Goal: Task Accomplishment & Management: Manage account settings

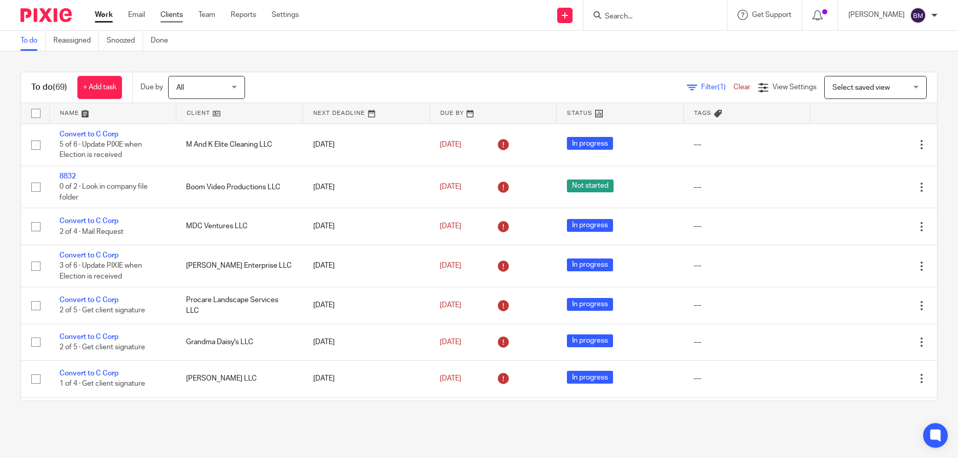
click at [172, 16] on link "Clients" at bounding box center [172, 15] width 23 height 10
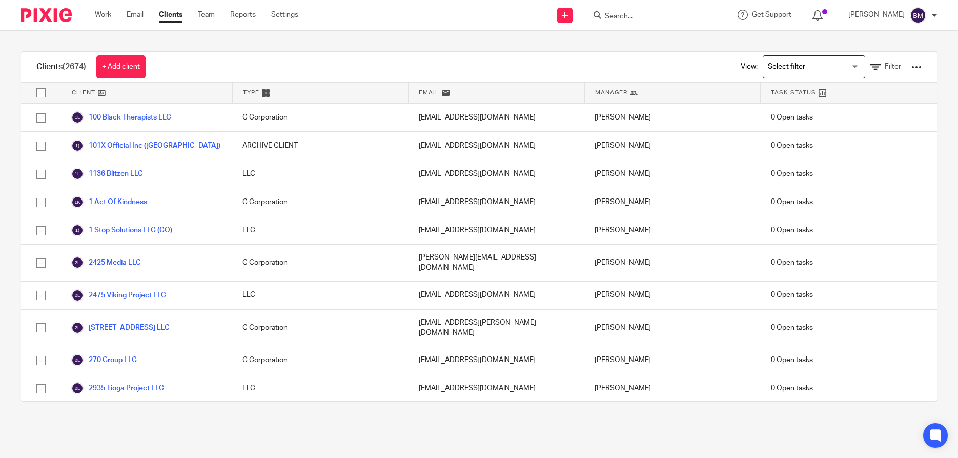
click at [644, 16] on input "Search" at bounding box center [650, 16] width 92 height 9
type input "husei"
click at [713, 14] on button "reset" at bounding box center [708, 14] width 10 height 10
click at [644, 15] on input "Search" at bounding box center [650, 16] width 92 height 9
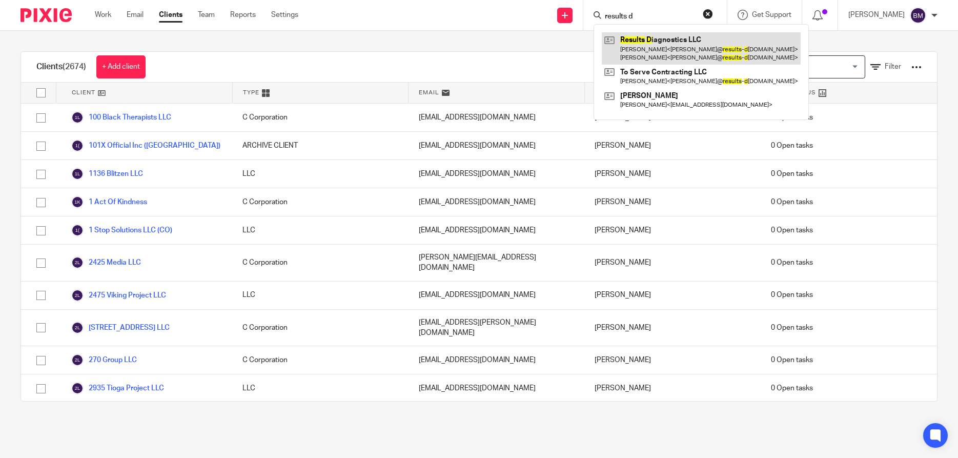
type input "results d"
click at [664, 48] on link at bounding box center [701, 48] width 199 height 32
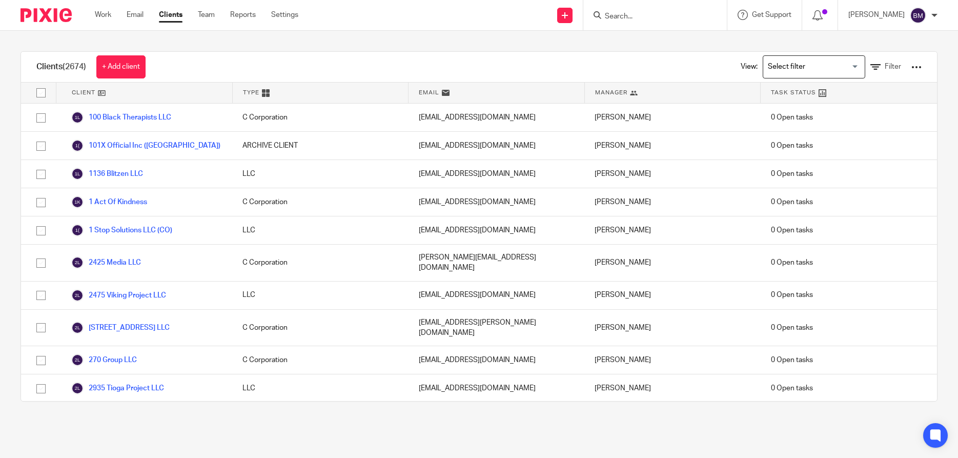
click at [643, 17] on input "Search" at bounding box center [650, 16] width 92 height 9
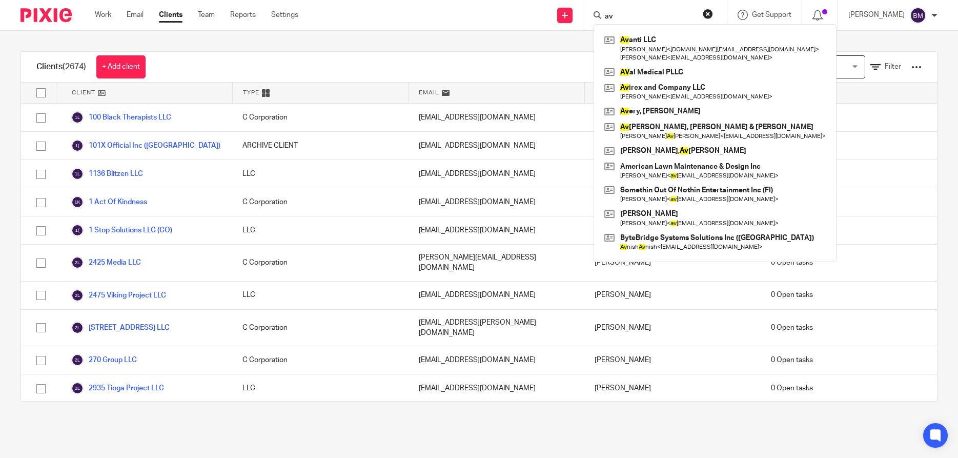
type input "av"
click at [713, 16] on button "reset" at bounding box center [708, 14] width 10 height 10
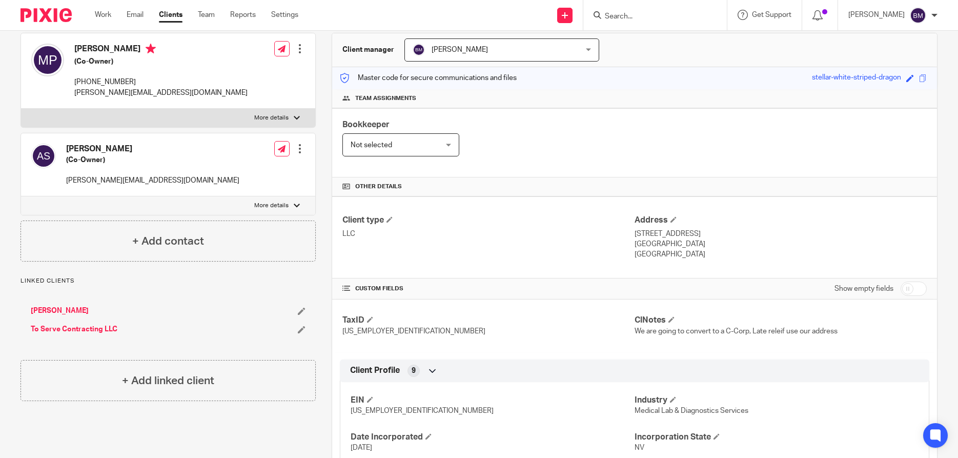
scroll to position [98, 0]
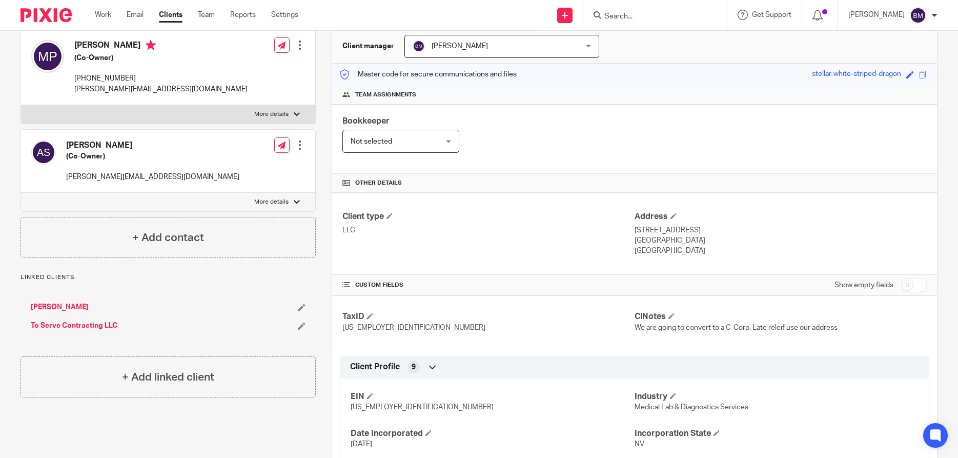
click at [915, 285] on input "checkbox" at bounding box center [914, 285] width 26 height 14
checkbox input "true"
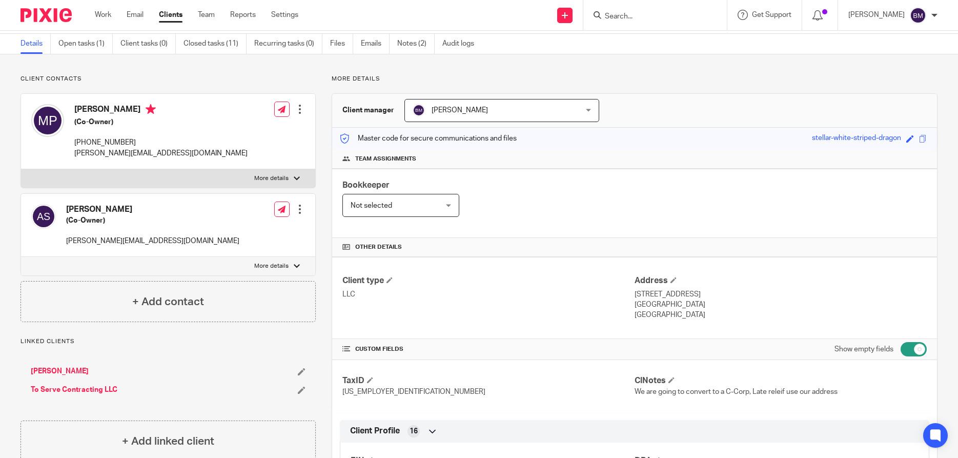
scroll to position [0, 0]
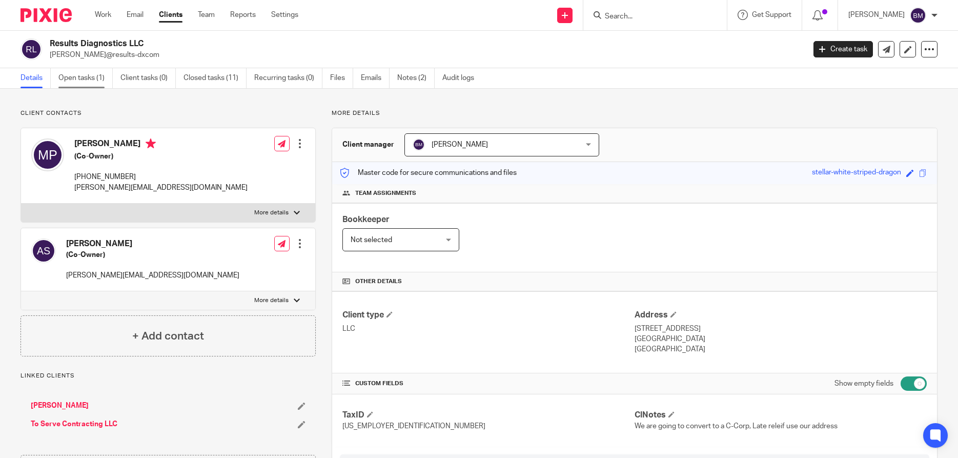
click at [72, 74] on link "Open tasks (1)" at bounding box center [85, 78] width 54 height 20
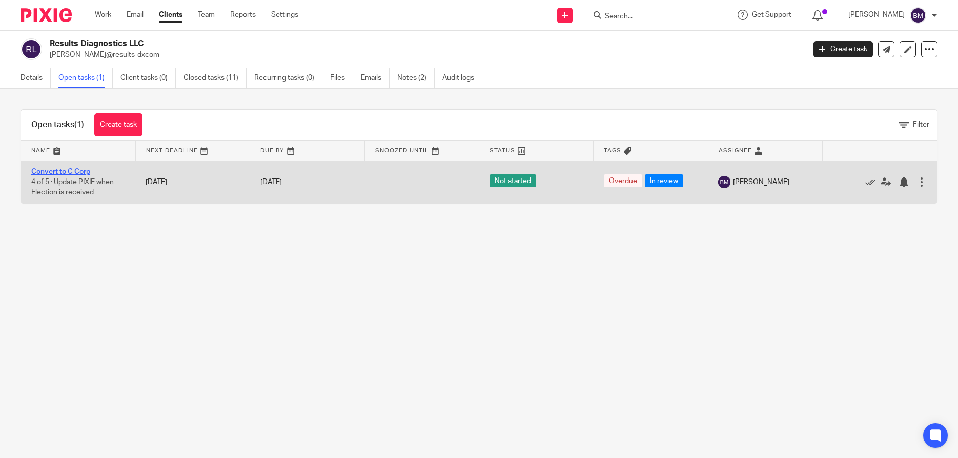
click at [54, 173] on link "Convert to C Corp" at bounding box center [60, 171] width 59 height 7
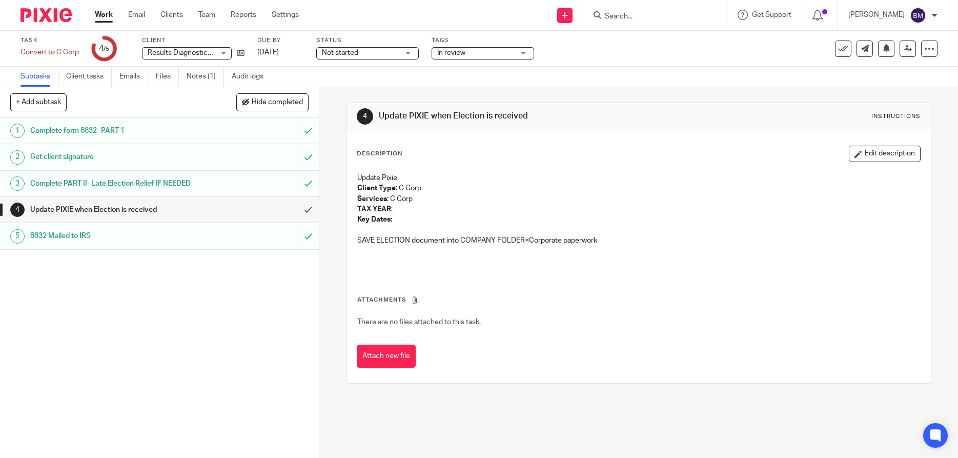
click at [67, 236] on h1 "8832 Mailed to IRS" at bounding box center [116, 235] width 172 height 15
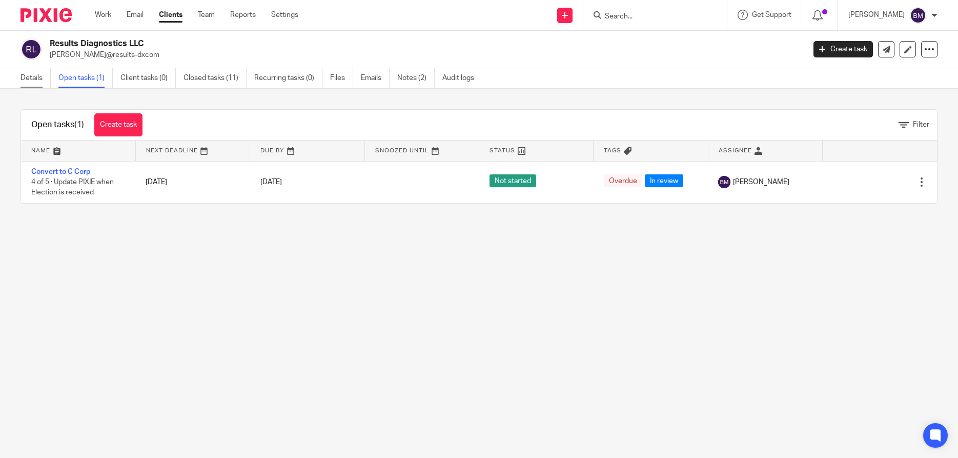
click at [28, 79] on link "Details" at bounding box center [36, 78] width 30 height 20
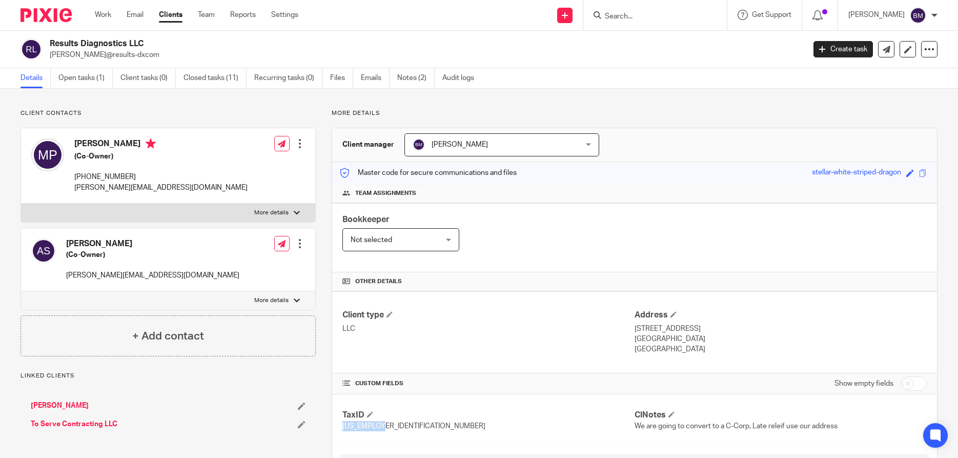
drag, startPoint x: 342, startPoint y: 424, endPoint x: 385, endPoint y: 425, distance: 43.1
click at [385, 425] on div "TaxID [US_EMPLOYER_IDENTIFICATION_NUMBER] ClNotes We are going to convert to a …" at bounding box center [634, 420] width 605 height 52
copy span "[US_EMPLOYER_IDENTIFICATION_NUMBER]"
click at [299, 215] on div at bounding box center [297, 213] width 6 height 6
click at [21, 204] on input "More details" at bounding box center [21, 203] width 1 height 1
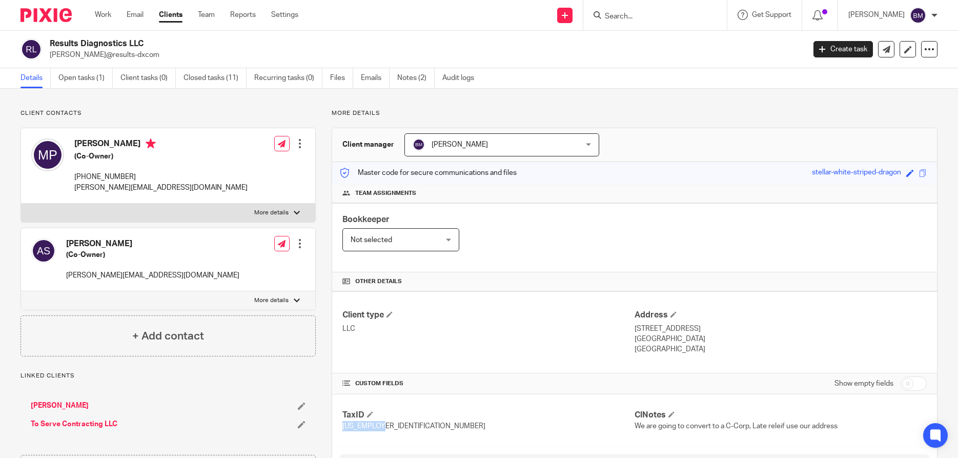
checkbox input "true"
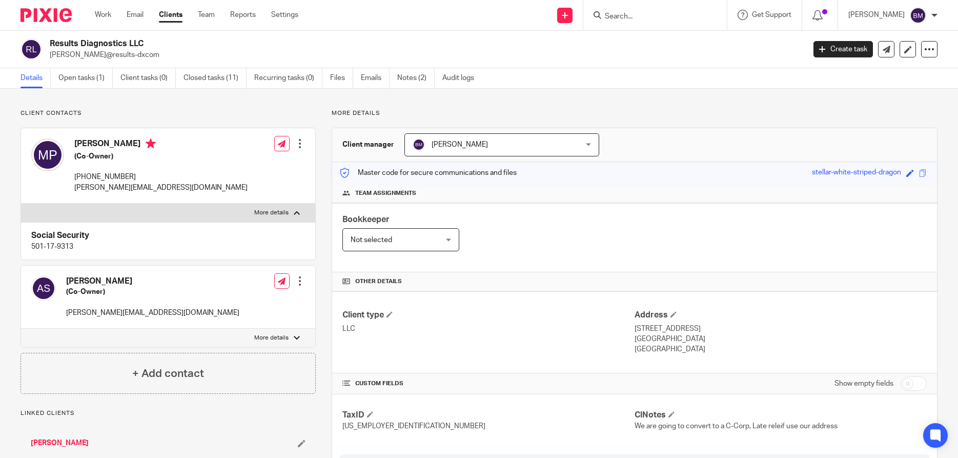
click at [30, 243] on div "Social Security 501-17-9313" at bounding box center [168, 240] width 294 height 37
drag, startPoint x: 32, startPoint y: 247, endPoint x: 79, endPoint y: 249, distance: 47.2
click at [79, 249] on div "Social Security 501-17-9313" at bounding box center [168, 240] width 294 height 37
copy p "501-17-9313"
click at [419, 78] on link "Notes (2)" at bounding box center [415, 78] width 37 height 20
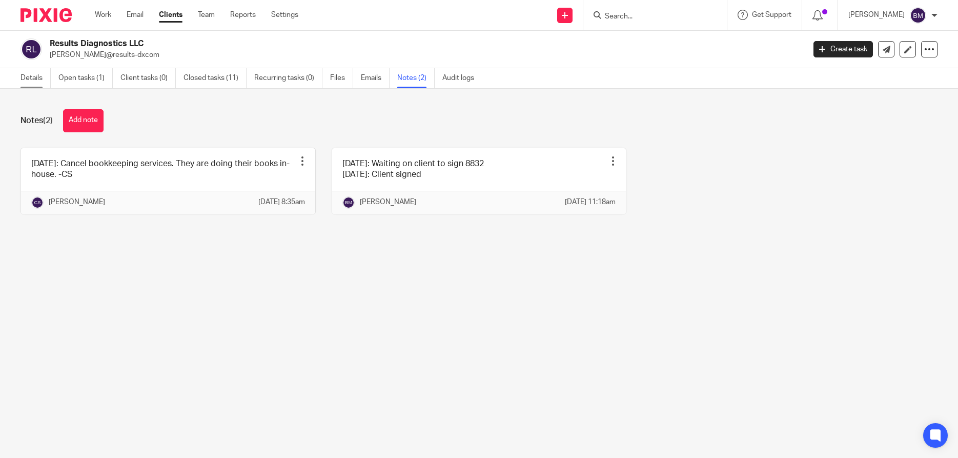
click at [34, 80] on link "Details" at bounding box center [36, 78] width 30 height 20
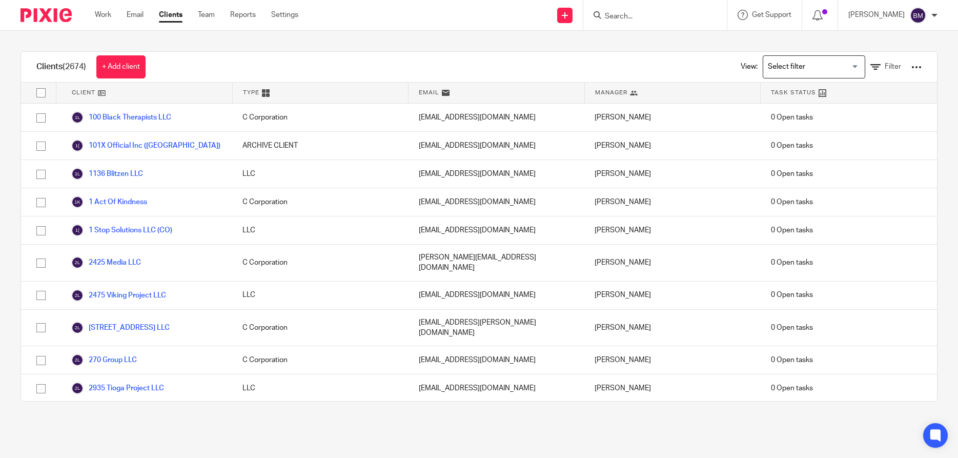
click at [628, 14] on input "Search" at bounding box center [650, 16] width 92 height 9
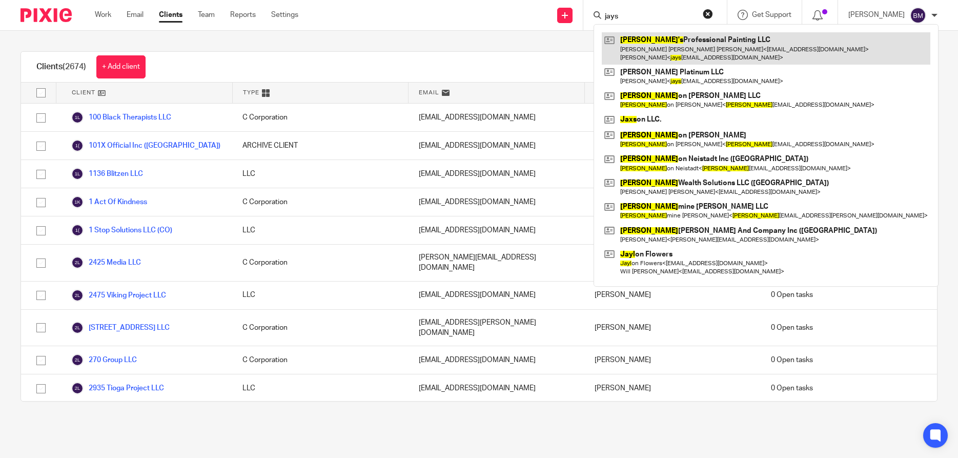
type input "jays"
click at [658, 50] on link at bounding box center [766, 48] width 329 height 32
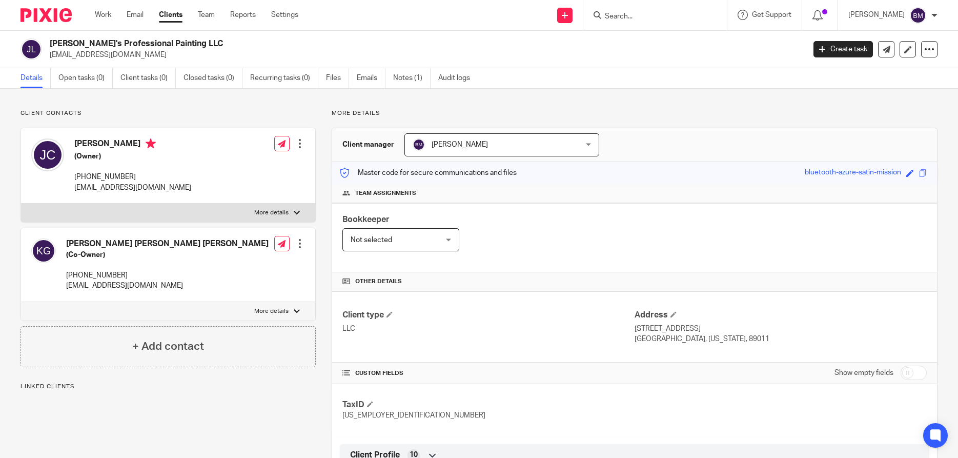
click at [915, 376] on input "checkbox" at bounding box center [914, 373] width 26 height 14
checkbox input "true"
click at [414, 81] on link "Notes (1)" at bounding box center [411, 78] width 37 height 20
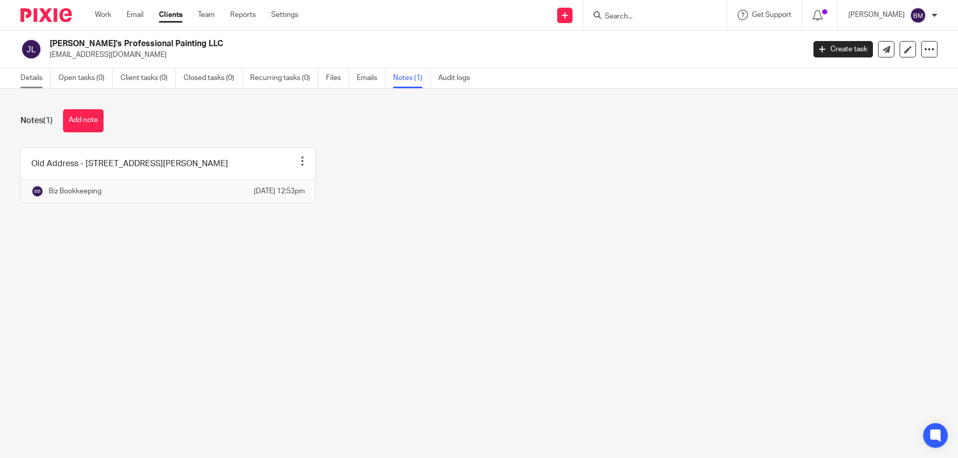
click at [36, 76] on link "Details" at bounding box center [36, 78] width 30 height 20
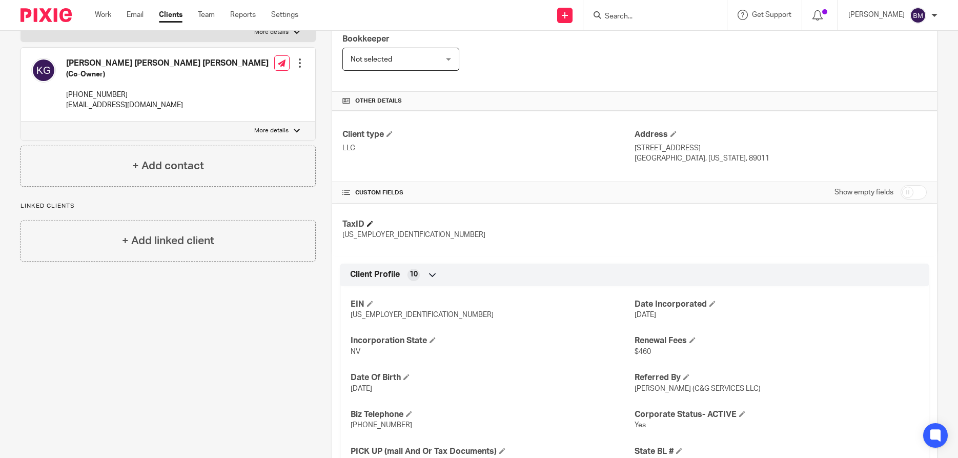
scroll to position [197, 0]
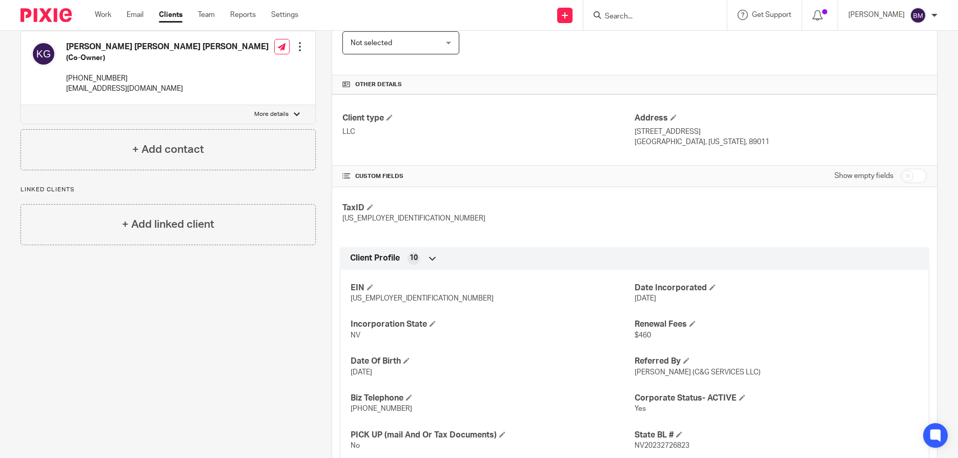
click at [916, 174] on input "checkbox" at bounding box center [914, 176] width 26 height 14
checkbox input "true"
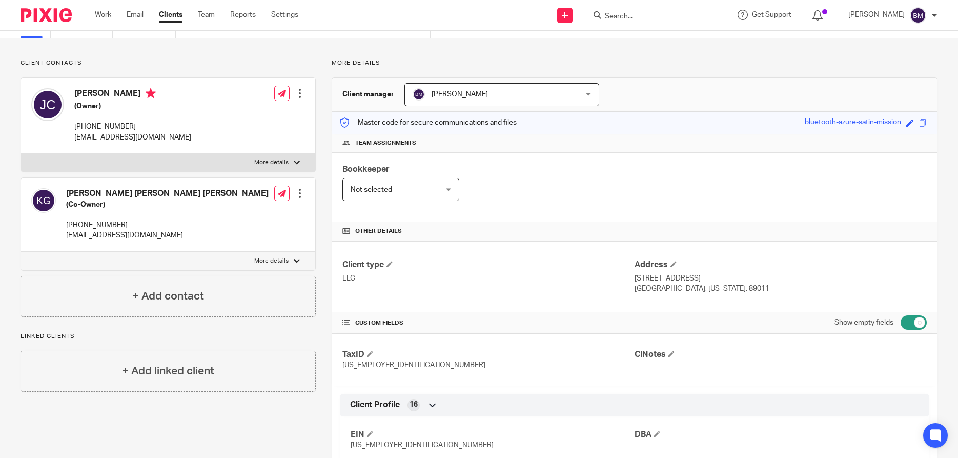
scroll to position [0, 0]
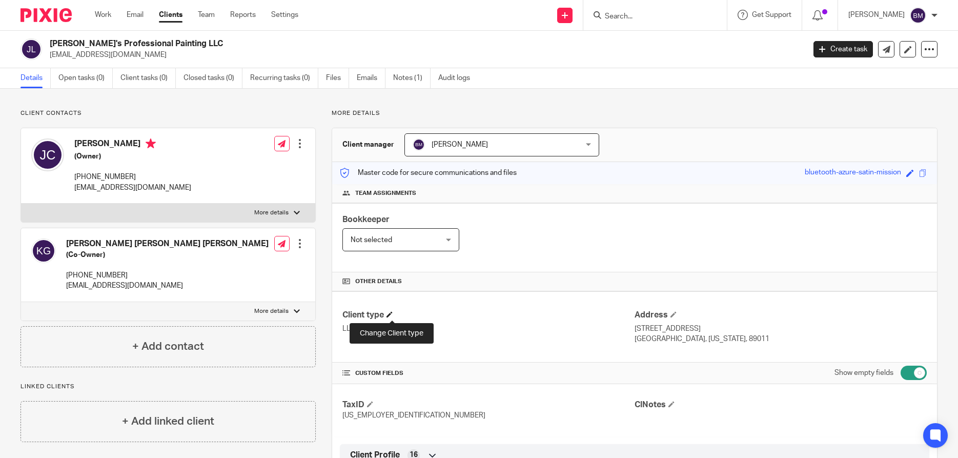
click at [393, 314] on span at bounding box center [390, 314] width 6 height 6
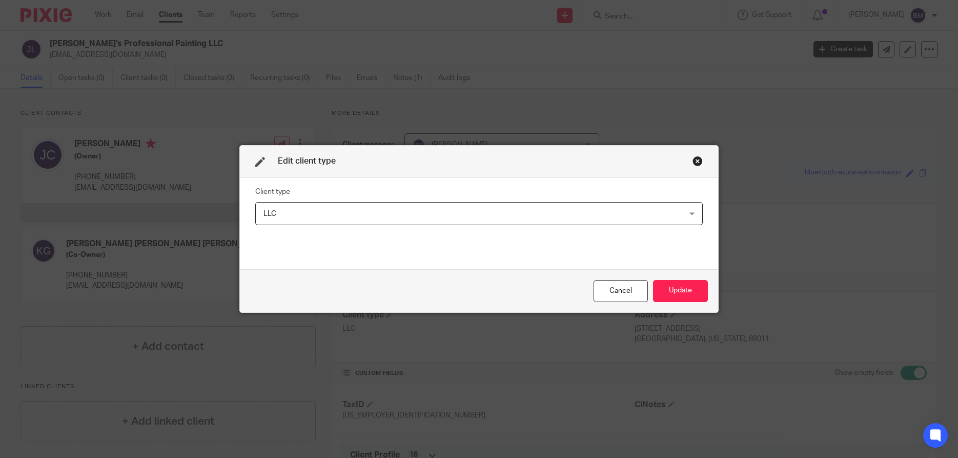
click at [694, 212] on div "LLC LLC" at bounding box center [479, 213] width 448 height 23
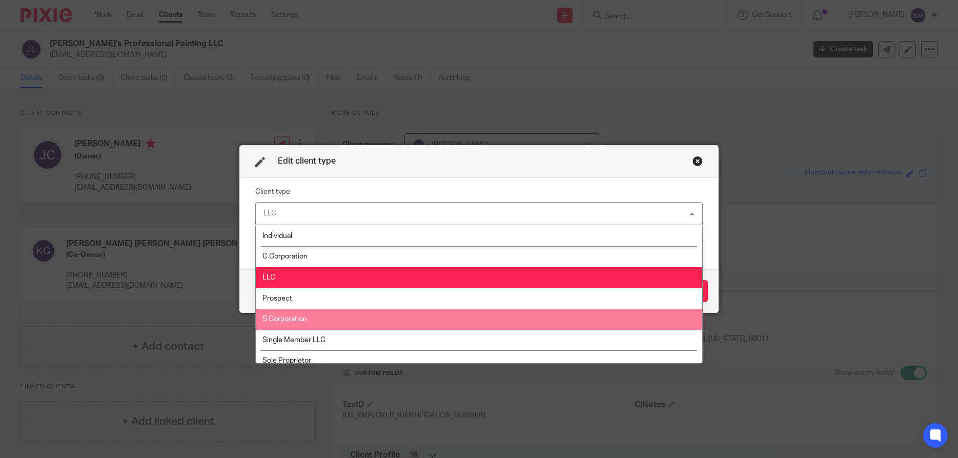
click at [280, 313] on li "S Corporation" at bounding box center [479, 319] width 447 height 21
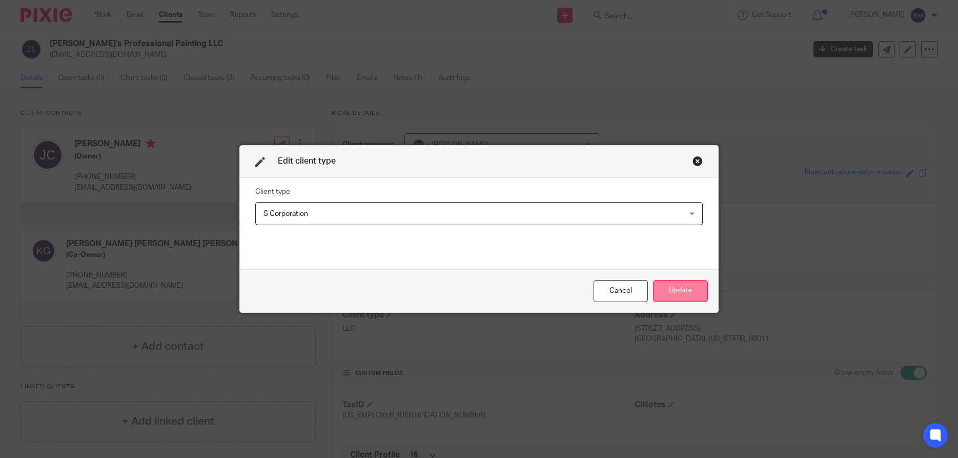
click at [680, 288] on button "Update" at bounding box center [680, 291] width 55 height 22
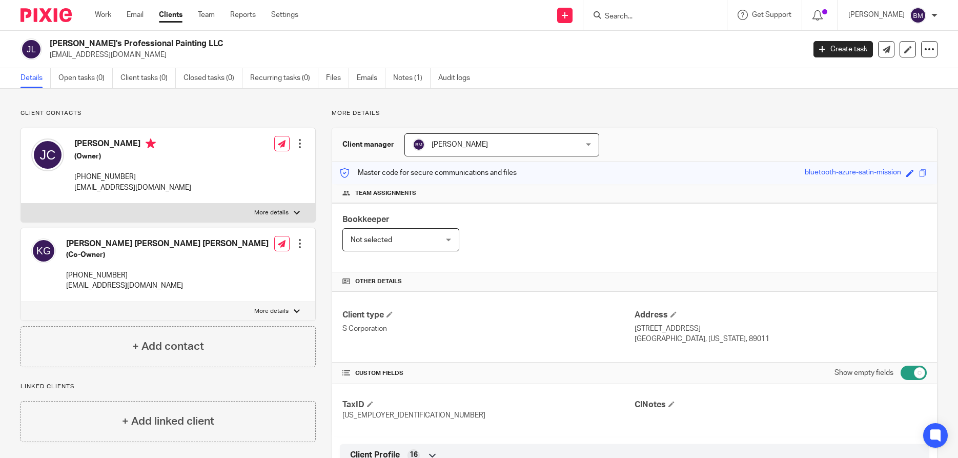
click at [664, 17] on input "Search" at bounding box center [650, 16] width 92 height 9
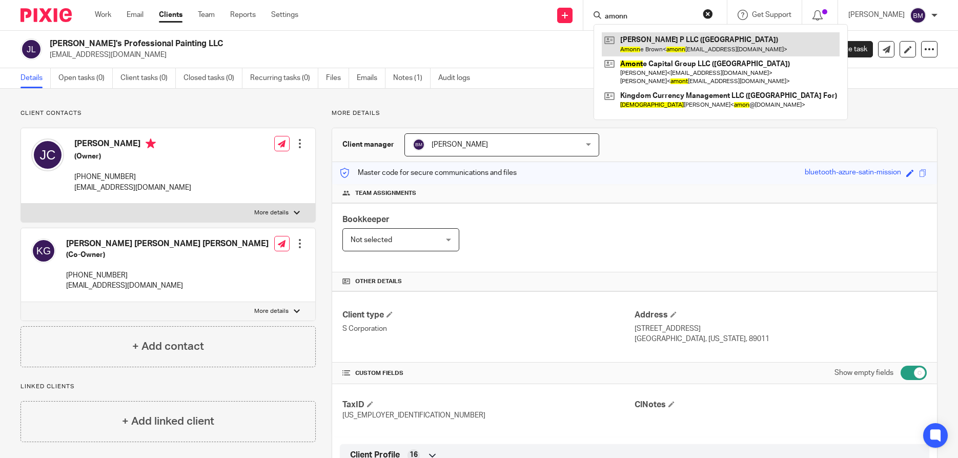
type input "amonn"
click at [653, 44] on link at bounding box center [721, 44] width 238 height 24
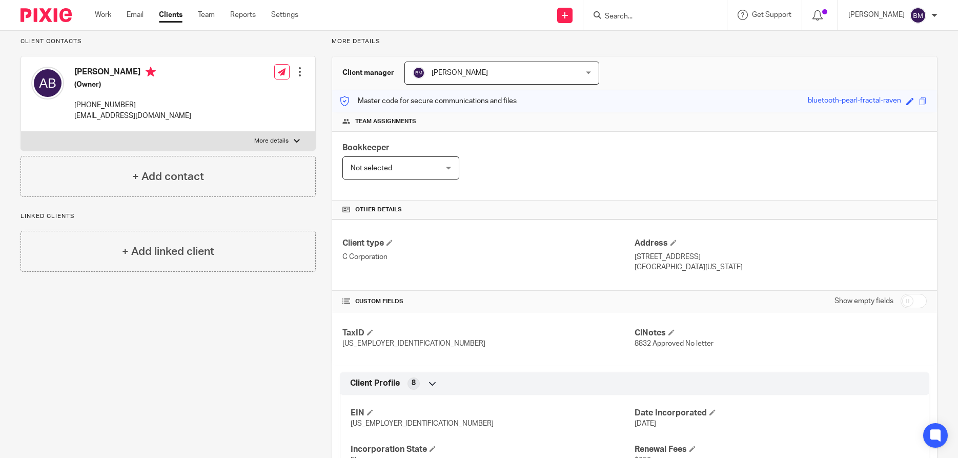
scroll to position [98, 0]
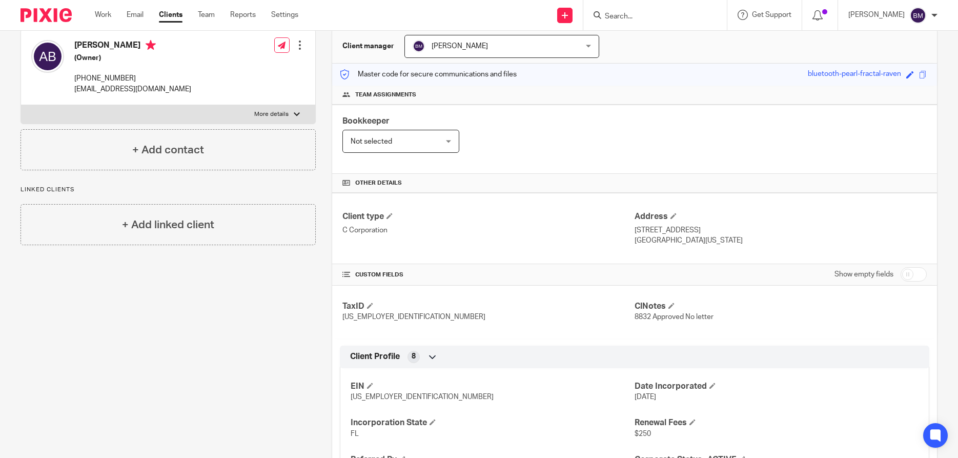
click at [647, 11] on form at bounding box center [658, 15] width 109 height 13
click at [638, 16] on input "Search" at bounding box center [650, 16] width 92 height 9
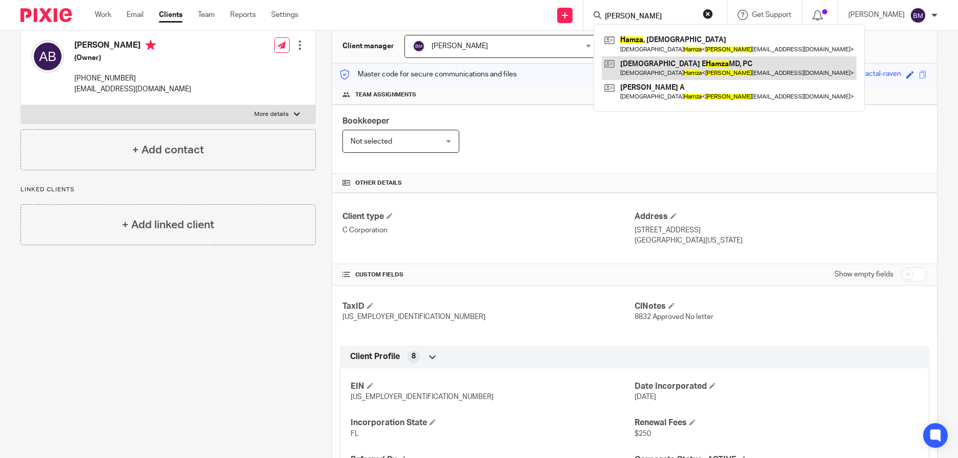
type input "[PERSON_NAME]"
click at [665, 65] on link at bounding box center [729, 68] width 255 height 24
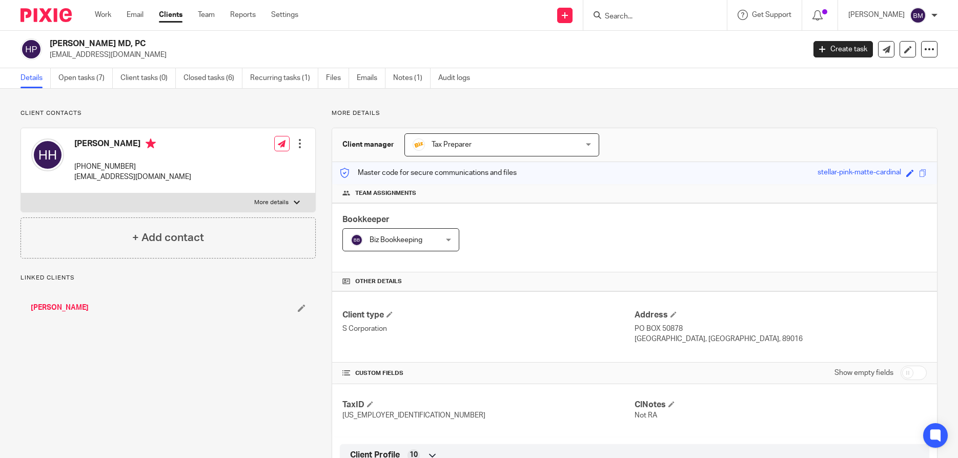
drag, startPoint x: 0, startPoint y: 0, endPoint x: 147, endPoint y: 44, distance: 153.5
click at [147, 44] on h2 "Hadiza E Hamza MD, PC" at bounding box center [349, 43] width 599 height 11
copy h2 "Hadiza E Hamza MD, PC"
click at [622, 19] on input "Search" at bounding box center [650, 16] width 92 height 9
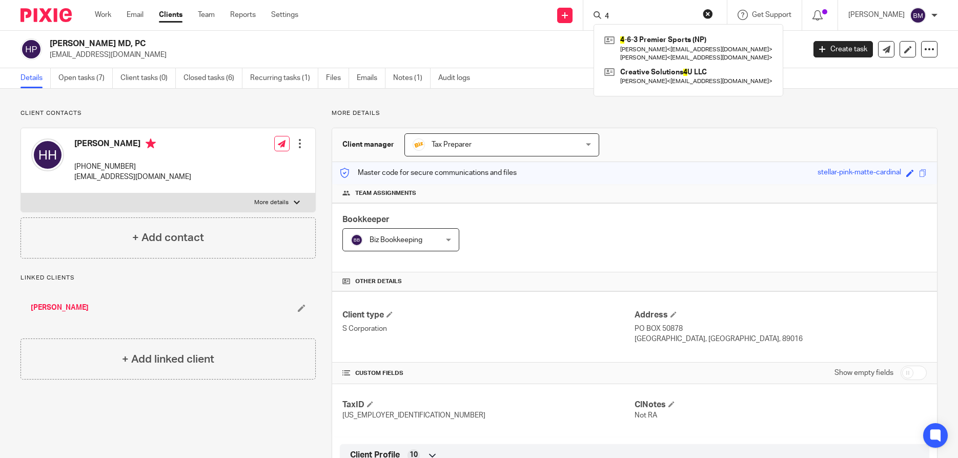
type input "4"
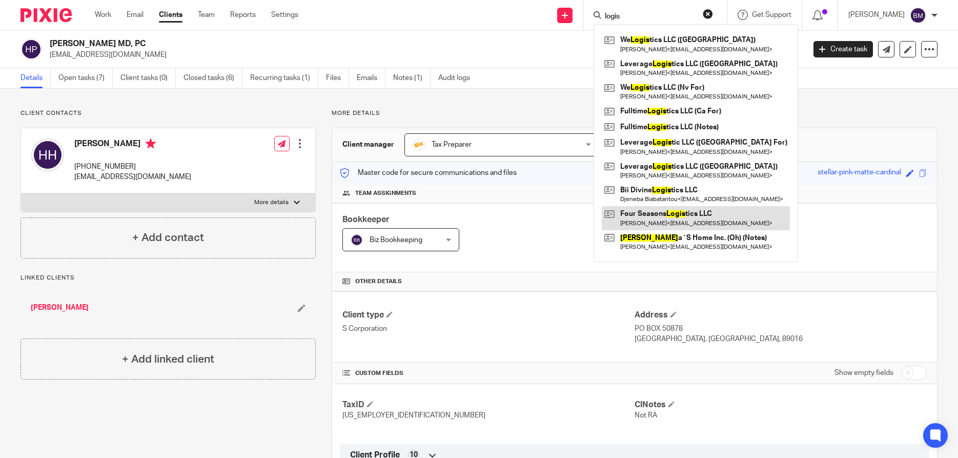
type input "logis"
click at [650, 221] on link at bounding box center [696, 218] width 188 height 24
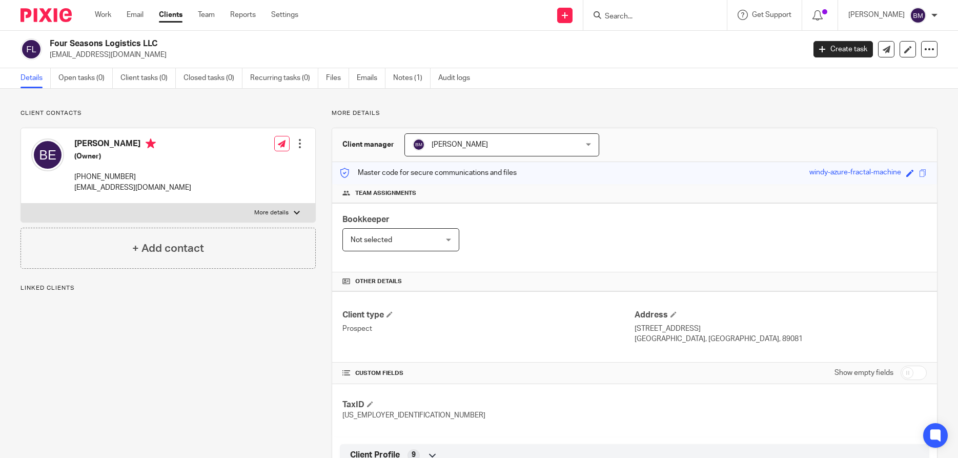
drag, startPoint x: 919, startPoint y: 378, endPoint x: 558, endPoint y: 341, distance: 362.4
click at [918, 378] on input "checkbox" at bounding box center [914, 373] width 26 height 14
checkbox input "true"
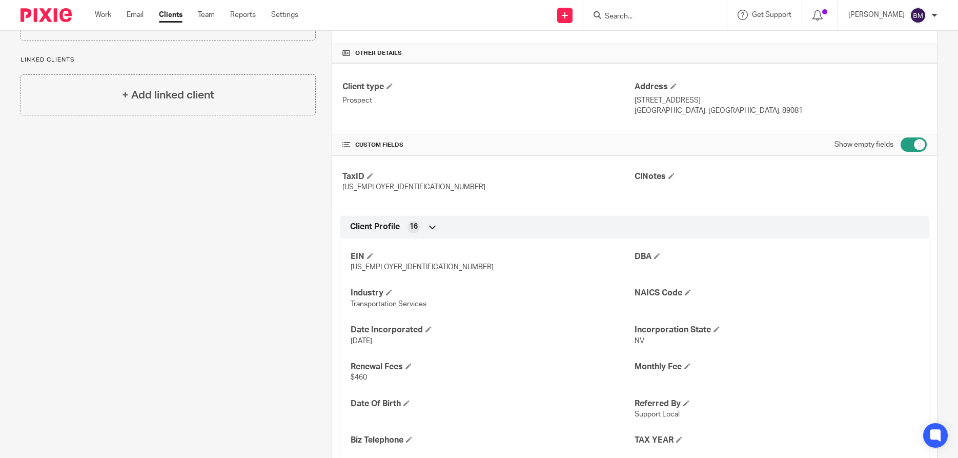
scroll to position [246, 0]
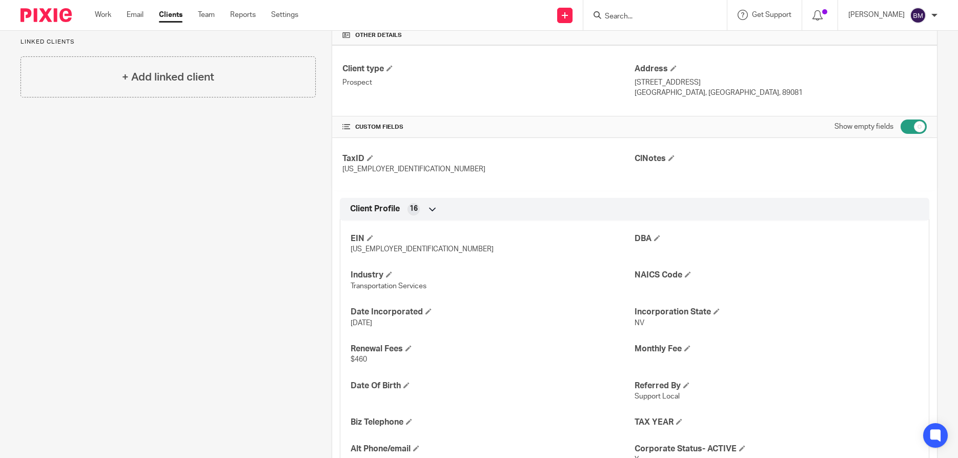
click at [557, 298] on div "EIN [US_EMPLOYER_IDENTIFICATION_NUMBER] DBA Industry Transportation Services NA…" at bounding box center [635, 364] width 590 height 303
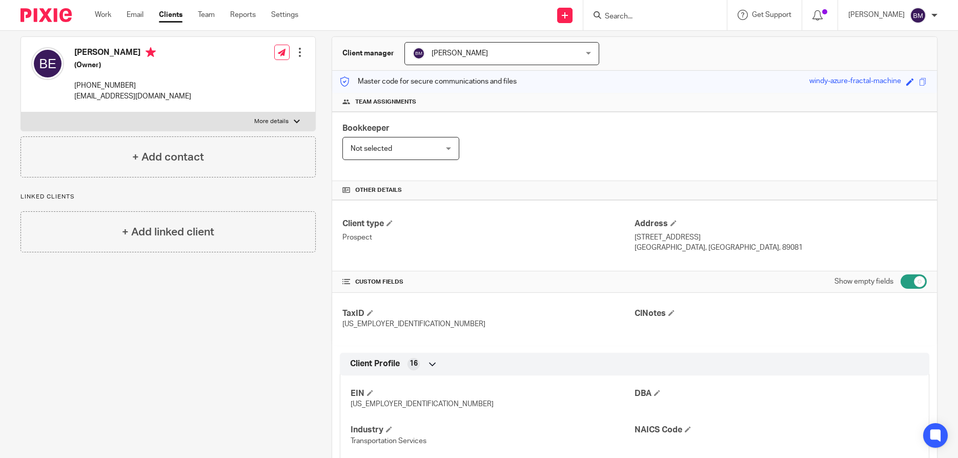
scroll to position [49, 0]
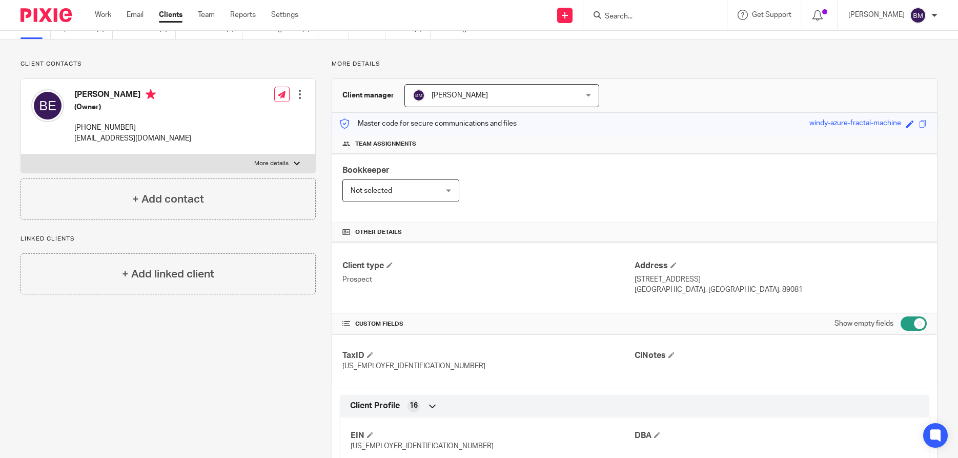
click at [296, 163] on div at bounding box center [297, 164] width 6 height 6
click at [21, 154] on input "More details" at bounding box center [21, 154] width 1 height 1
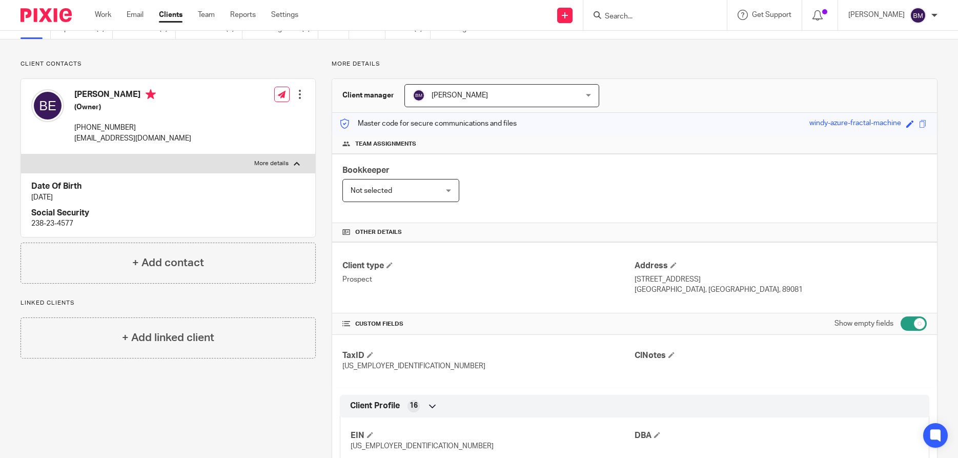
click at [296, 163] on div at bounding box center [297, 164] width 6 height 6
click at [21, 154] on input "More details" at bounding box center [21, 154] width 1 height 1
checkbox input "false"
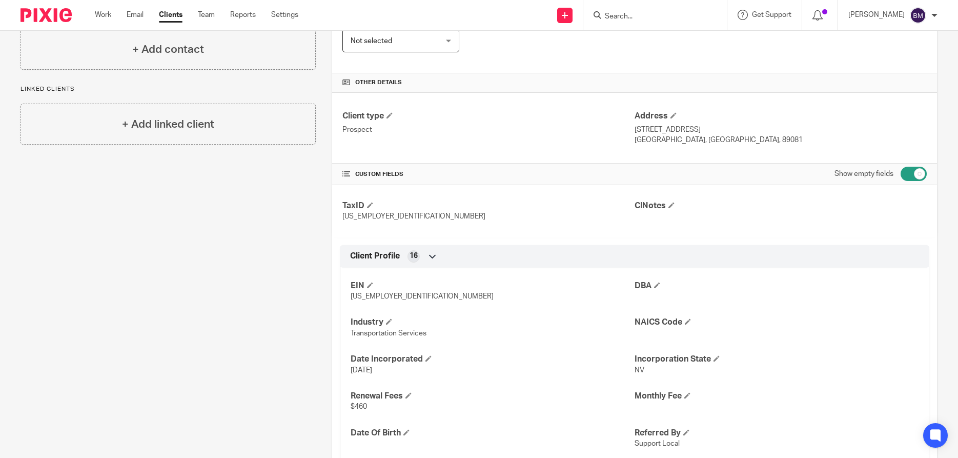
scroll to position [0, 0]
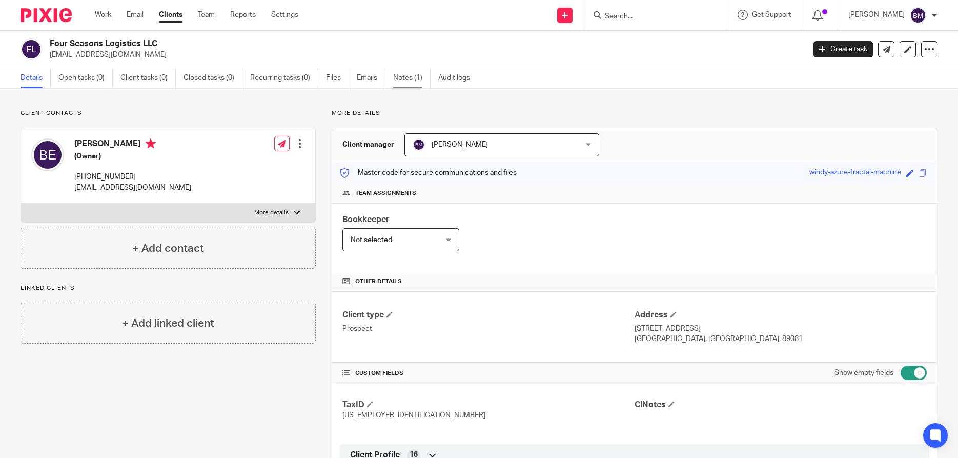
click at [413, 77] on link "Notes (1)" at bounding box center [411, 78] width 37 height 20
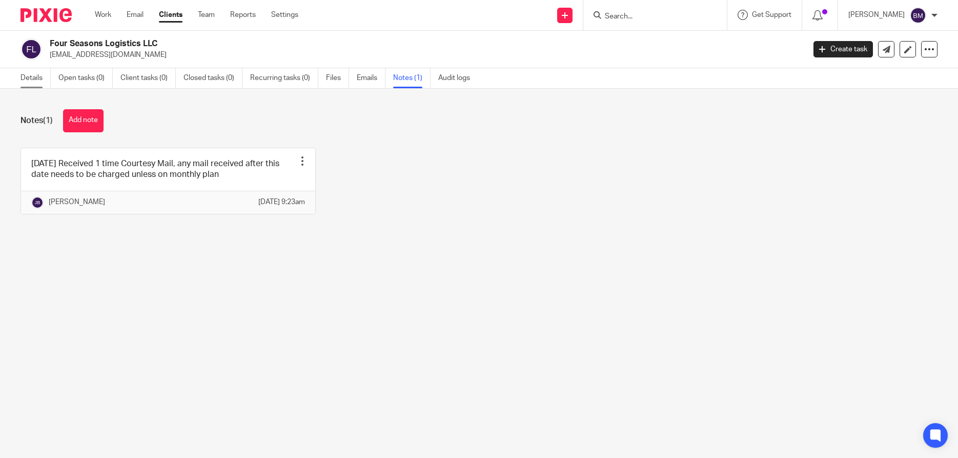
click at [31, 76] on link "Details" at bounding box center [36, 78] width 30 height 20
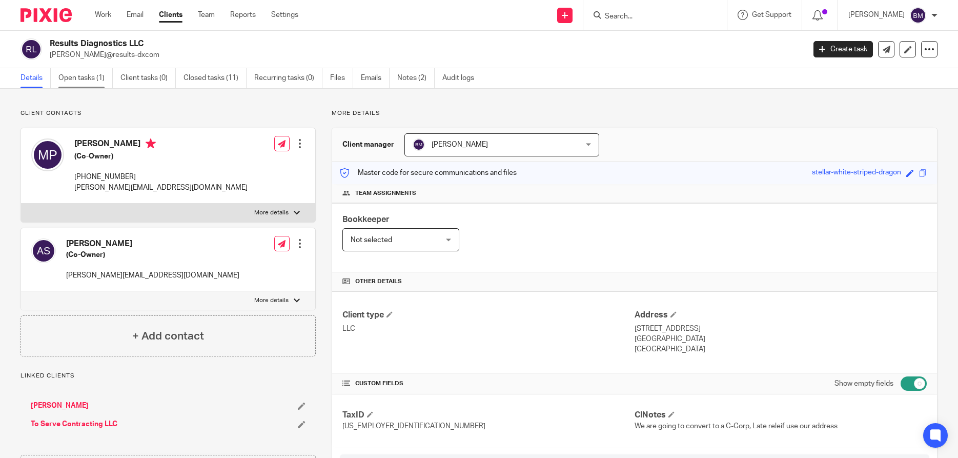
click at [75, 81] on link "Open tasks (1)" at bounding box center [85, 78] width 54 height 20
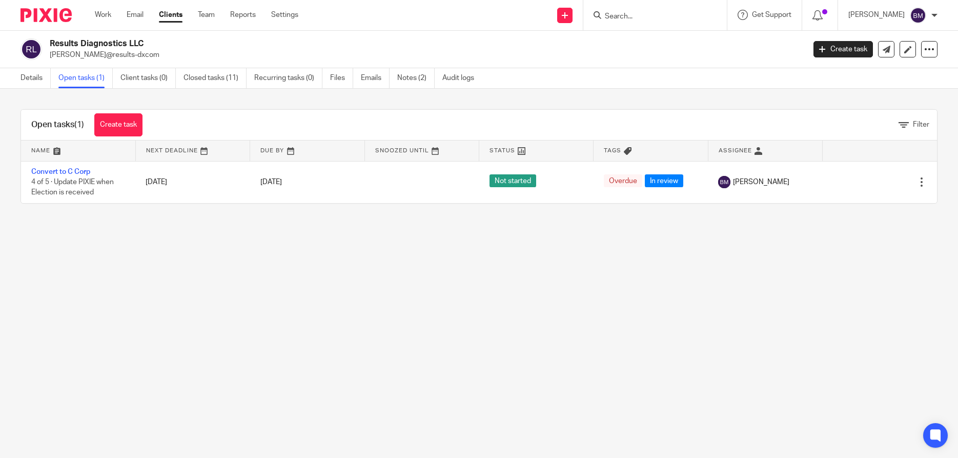
click at [128, 123] on link "Create task" at bounding box center [118, 124] width 48 height 23
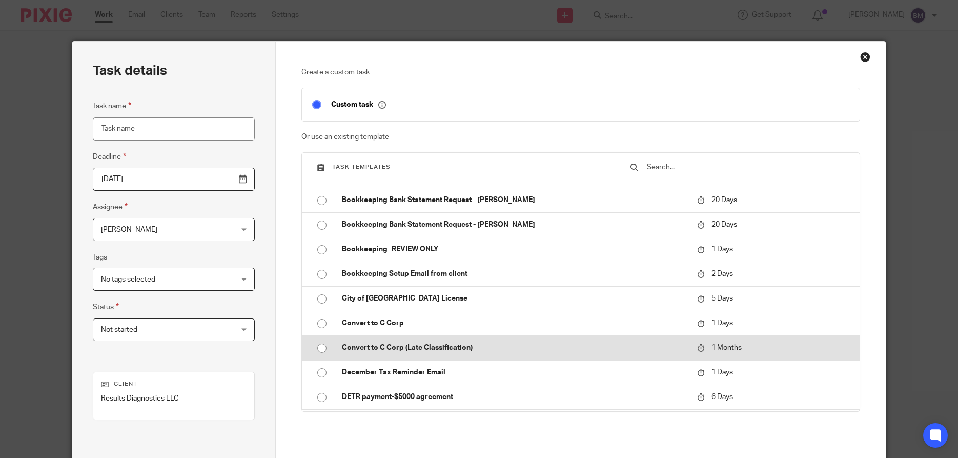
scroll to position [646, 0]
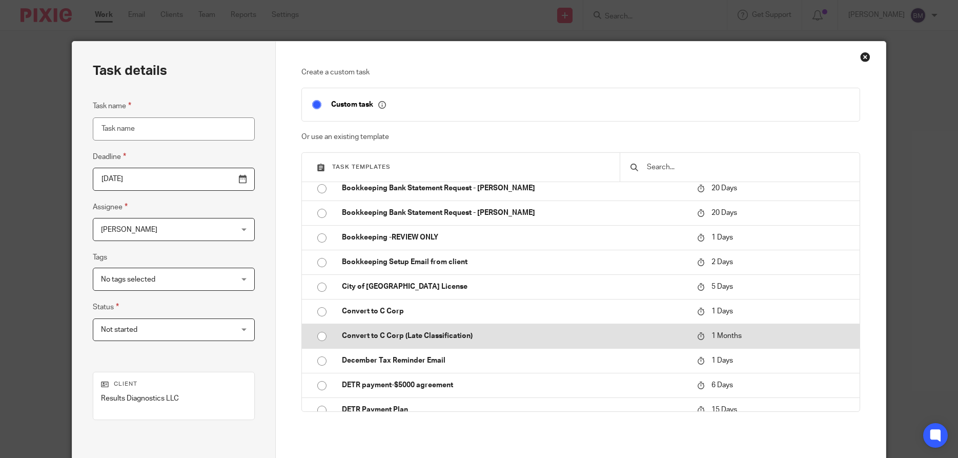
click at [320, 337] on input "radio" at bounding box center [321, 336] width 19 height 19
type input "[DATE]"
type input "Convert to C Corp (Late Classification)"
checkbox input "false"
radio input "false"
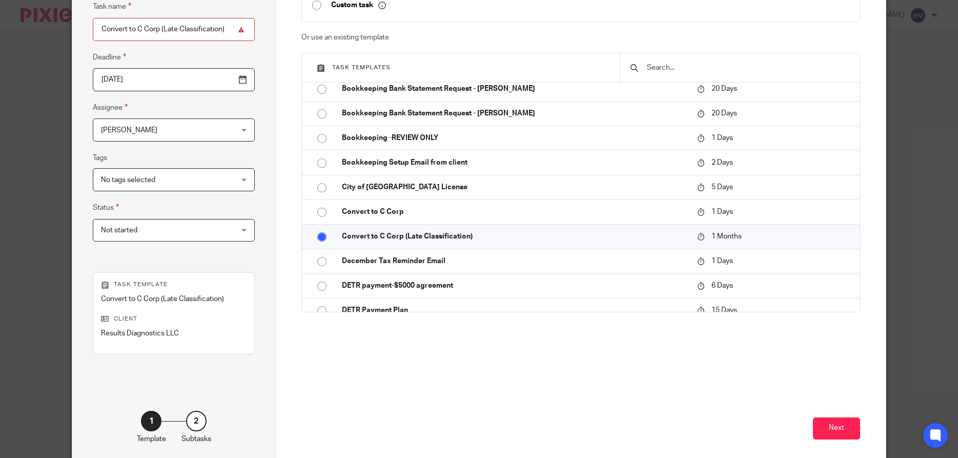
scroll to position [98, 0]
click at [837, 431] on button "Next" at bounding box center [836, 429] width 47 height 22
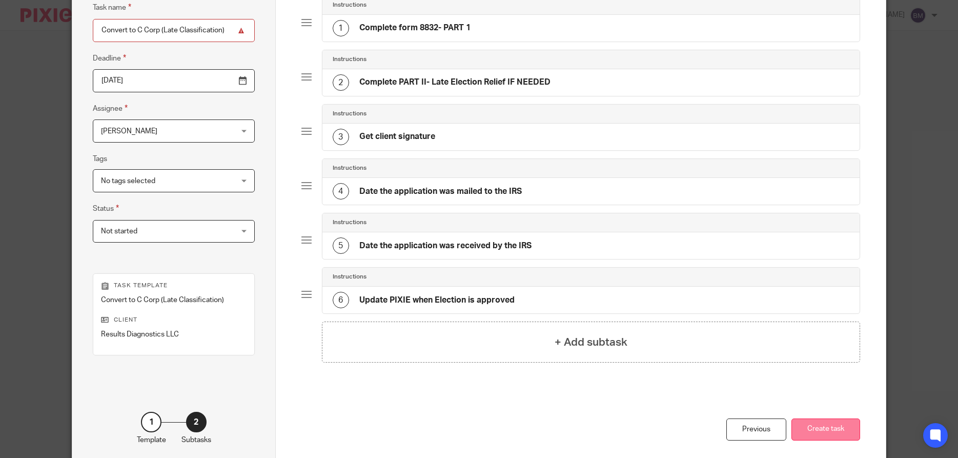
click at [821, 427] on button "Create task" at bounding box center [826, 429] width 69 height 22
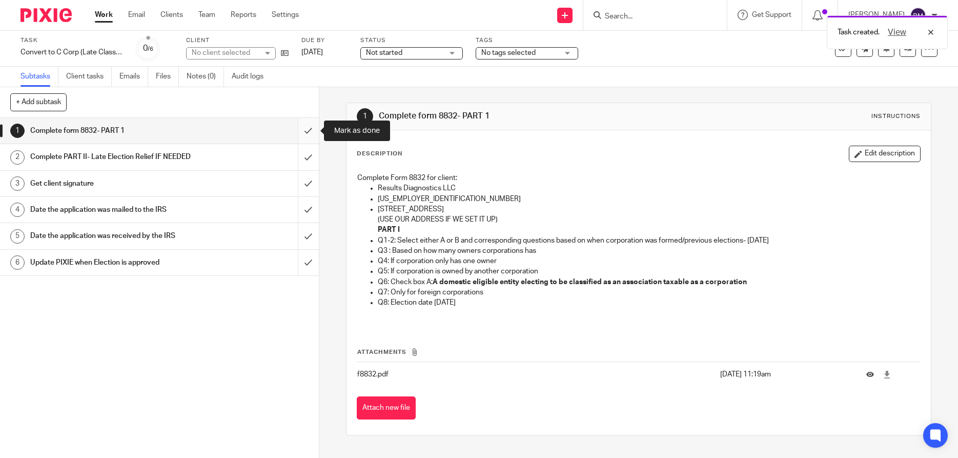
click at [306, 130] on input "submit" at bounding box center [159, 131] width 319 height 26
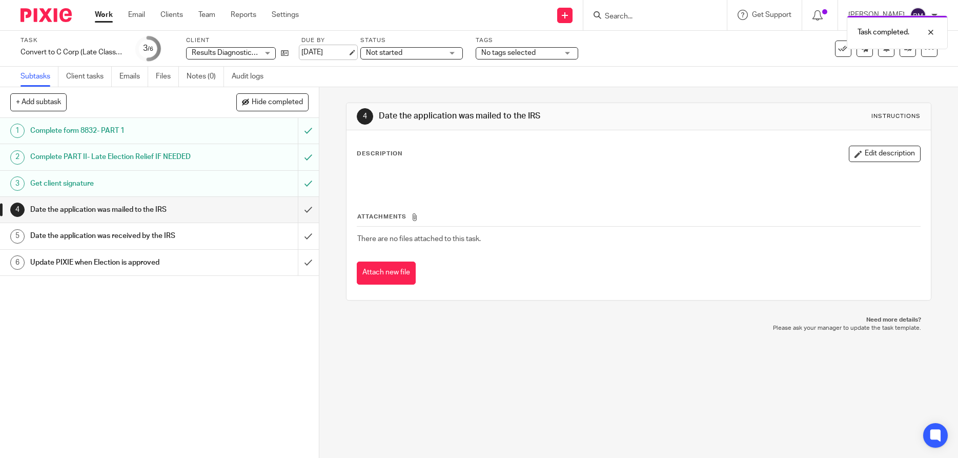
click at [323, 52] on link "[DATE]" at bounding box center [325, 52] width 46 height 11
click at [451, 54] on div "Not started Not started" at bounding box center [412, 53] width 103 height 12
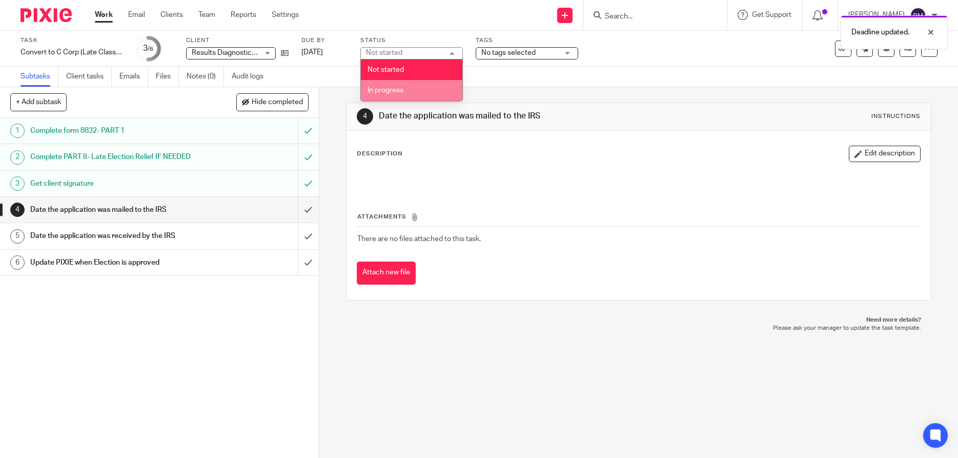
click at [393, 89] on span "In progress" at bounding box center [386, 90] width 36 height 7
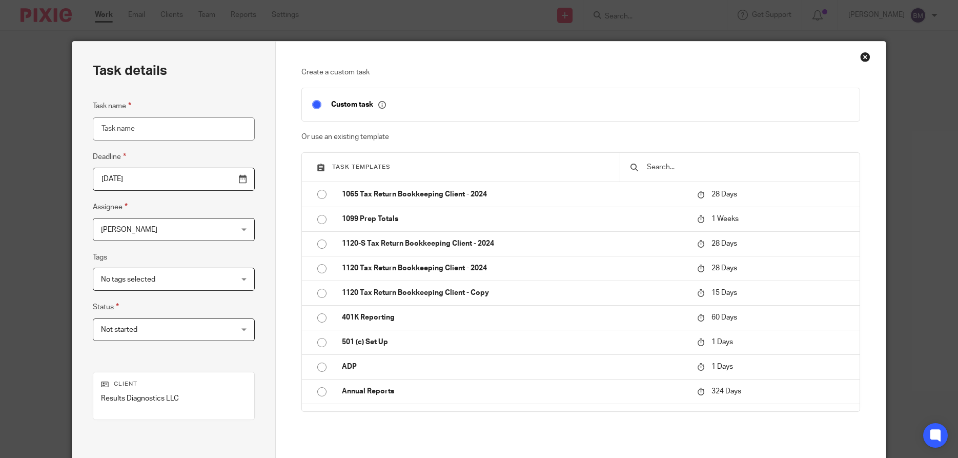
scroll to position [98, 0]
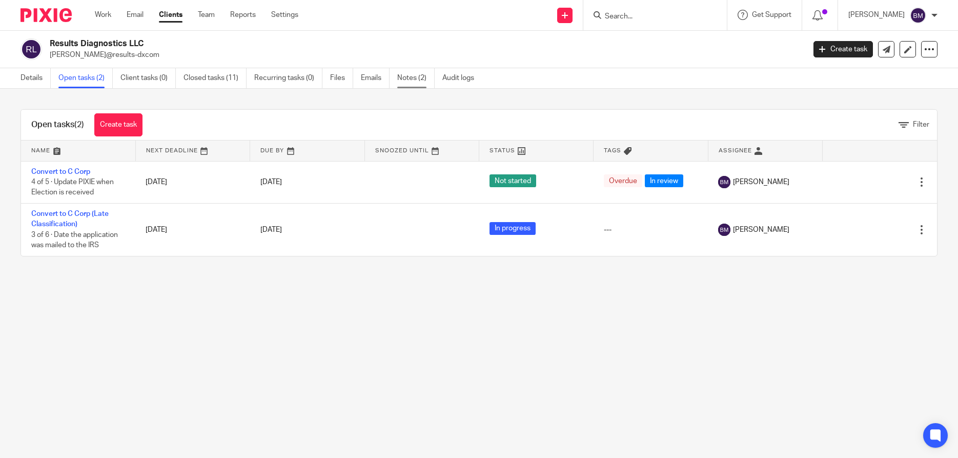
click at [414, 85] on link "Notes (2)" at bounding box center [415, 78] width 37 height 20
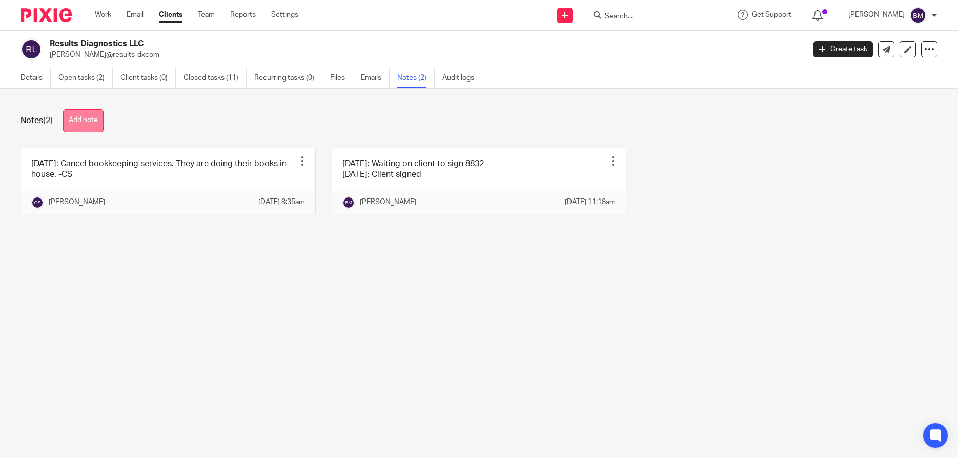
click at [83, 124] on button "Add note" at bounding box center [83, 120] width 41 height 23
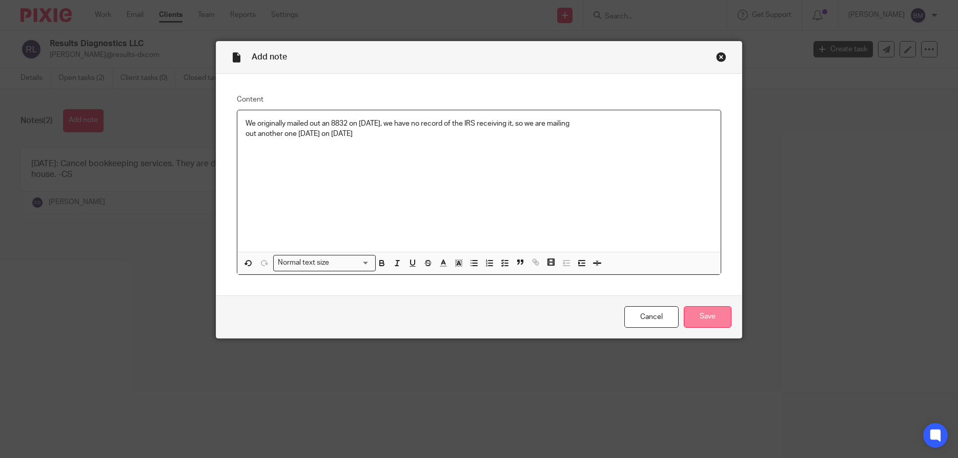
click at [703, 322] on input "Save" at bounding box center [708, 317] width 48 height 22
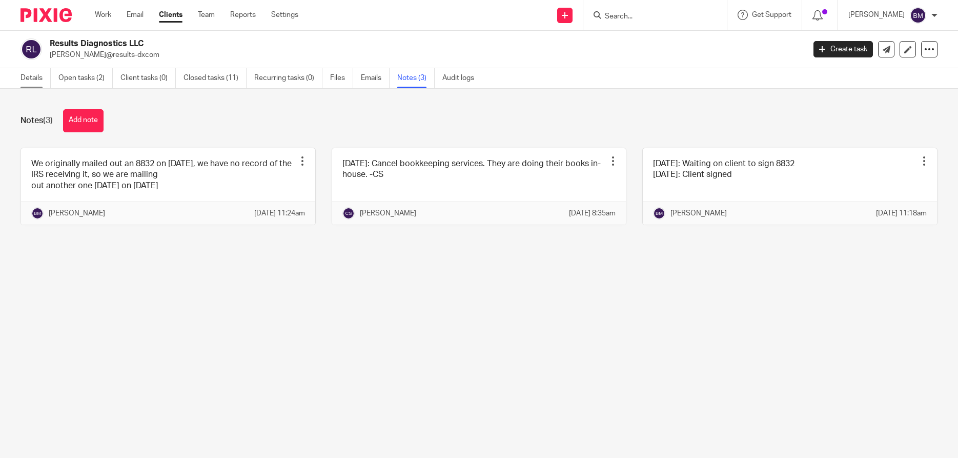
click at [29, 77] on link "Details" at bounding box center [36, 78] width 30 height 20
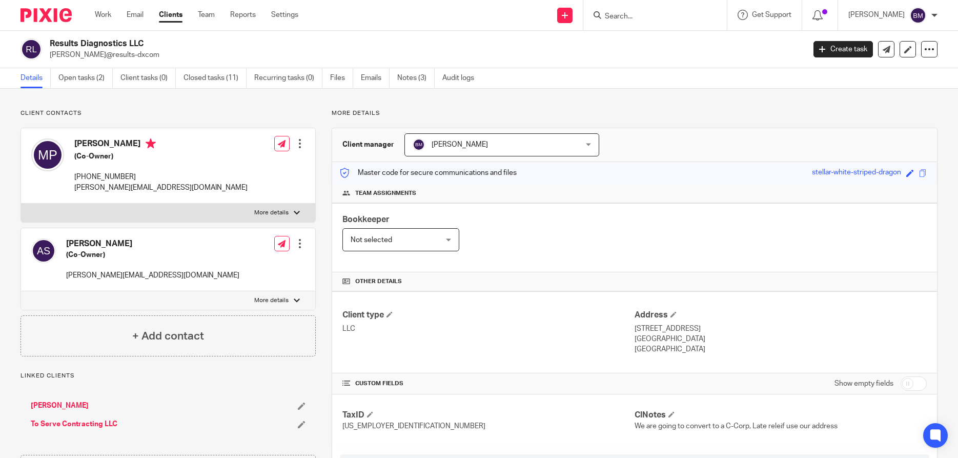
click at [630, 15] on input "Search" at bounding box center [650, 16] width 92 height 9
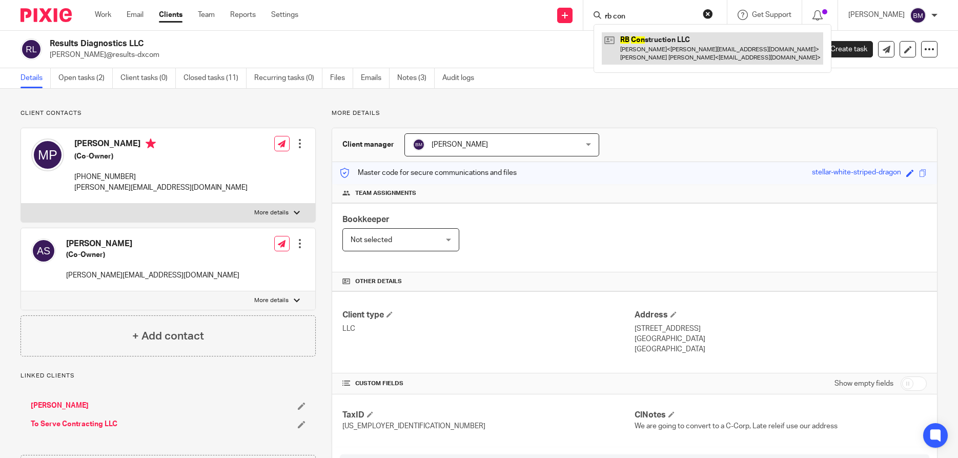
type input "rb con"
click at [650, 49] on link at bounding box center [713, 48] width 222 height 32
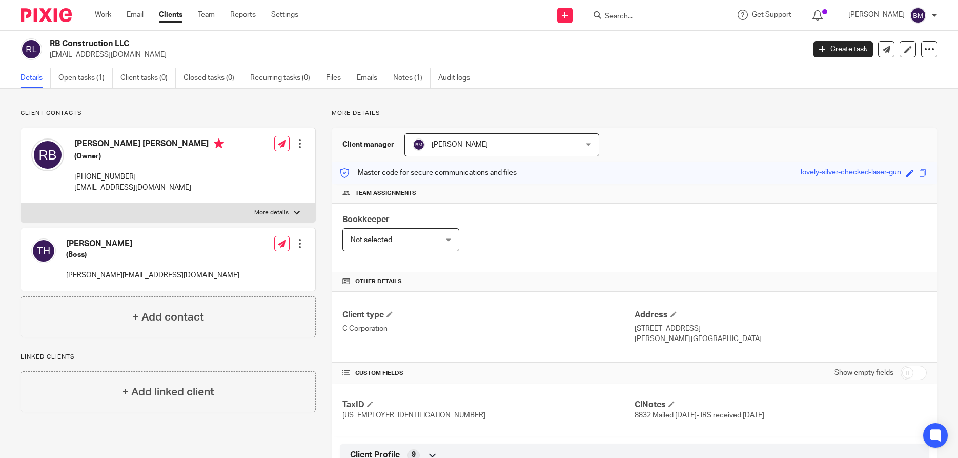
click at [915, 371] on input "checkbox" at bounding box center [914, 373] width 26 height 14
checkbox input "true"
click at [673, 404] on span at bounding box center [672, 404] width 6 height 6
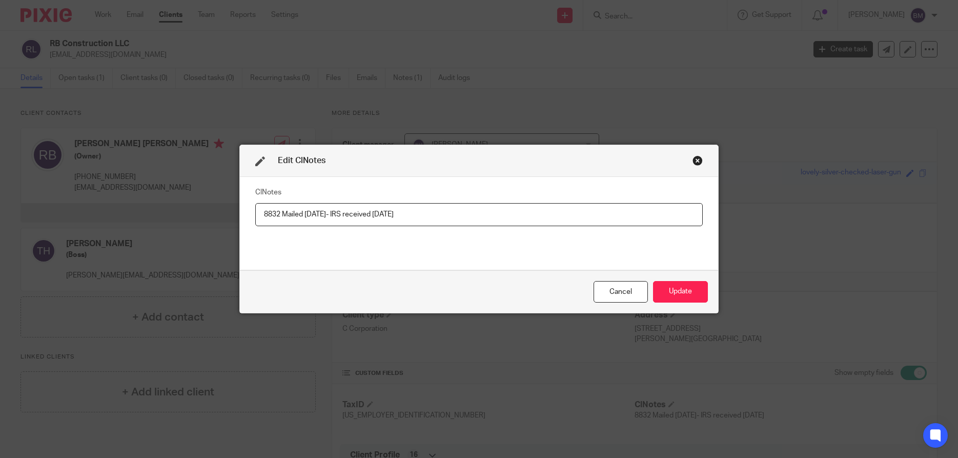
drag, startPoint x: 409, startPoint y: 213, endPoint x: 235, endPoint y: 206, distance: 173.5
click at [255, 205] on input "8832 Mailed 7/14/25- IRS received 7/23/25" at bounding box center [479, 214] width 448 height 23
type input "8832 Approved"
click at [676, 293] on button "Update" at bounding box center [680, 292] width 55 height 22
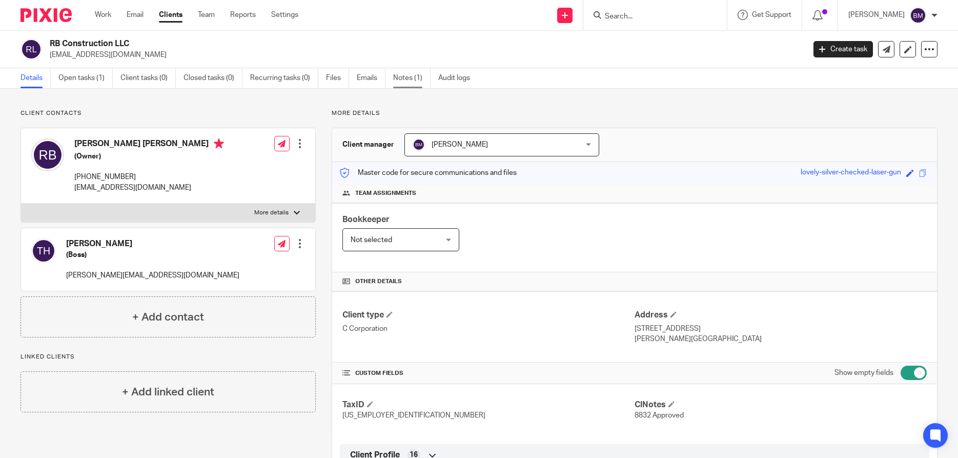
click at [412, 84] on link "Notes (1)" at bounding box center [411, 78] width 37 height 20
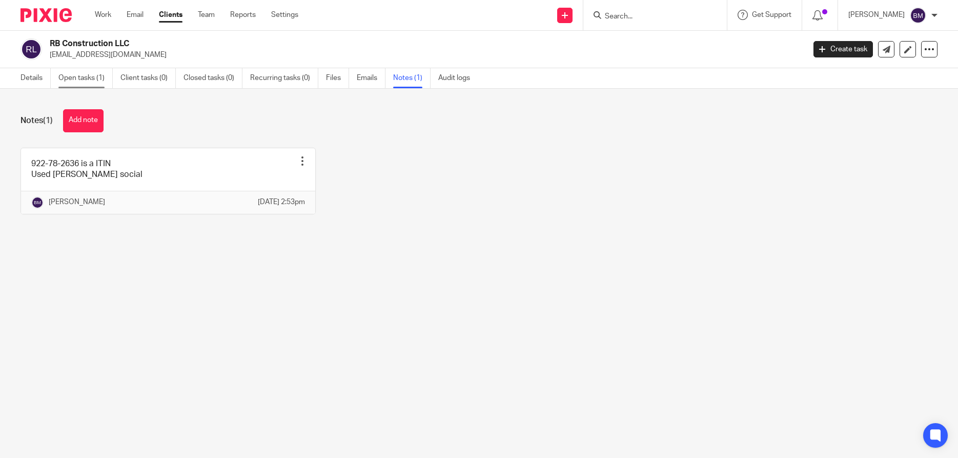
click at [83, 78] on link "Open tasks (1)" at bounding box center [85, 78] width 54 height 20
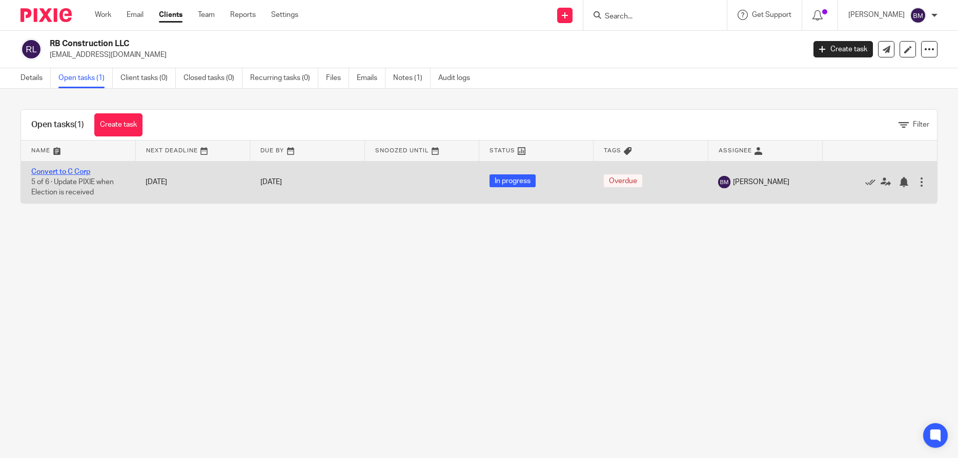
click at [56, 171] on link "Convert to C Corp" at bounding box center [60, 171] width 59 height 7
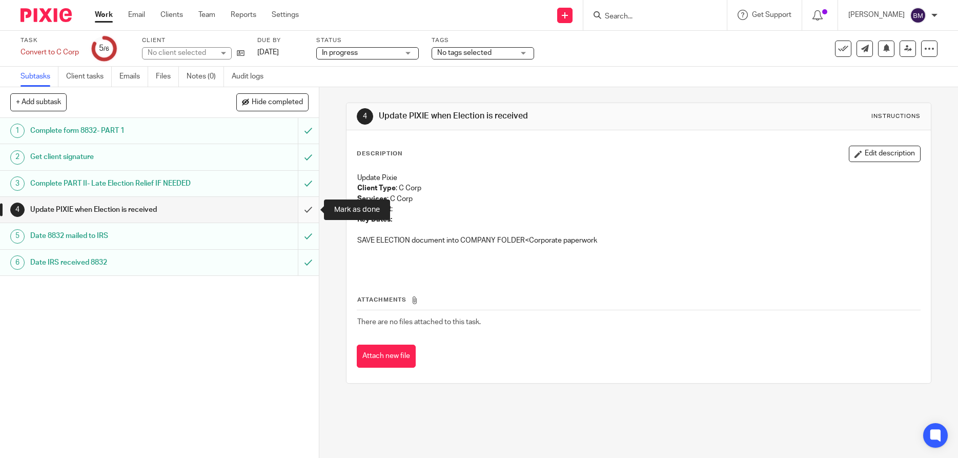
click at [308, 209] on input "submit" at bounding box center [159, 210] width 319 height 26
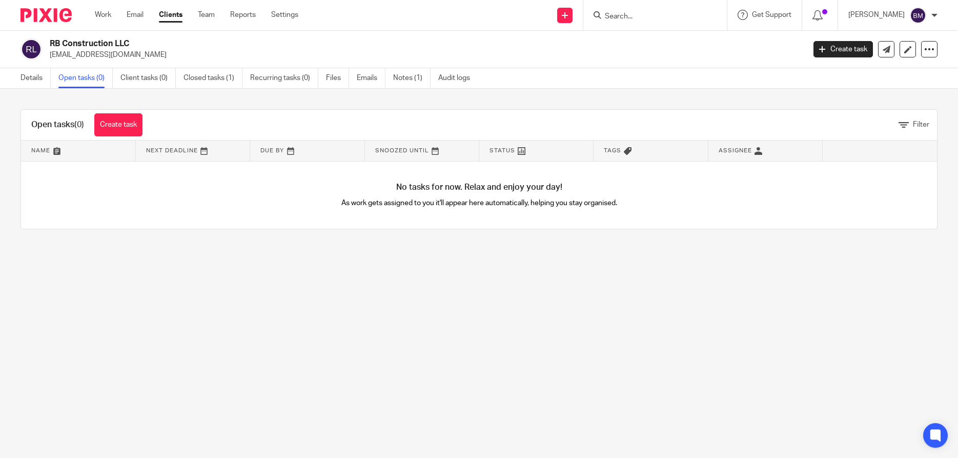
click at [38, 78] on link "Details" at bounding box center [36, 78] width 30 height 20
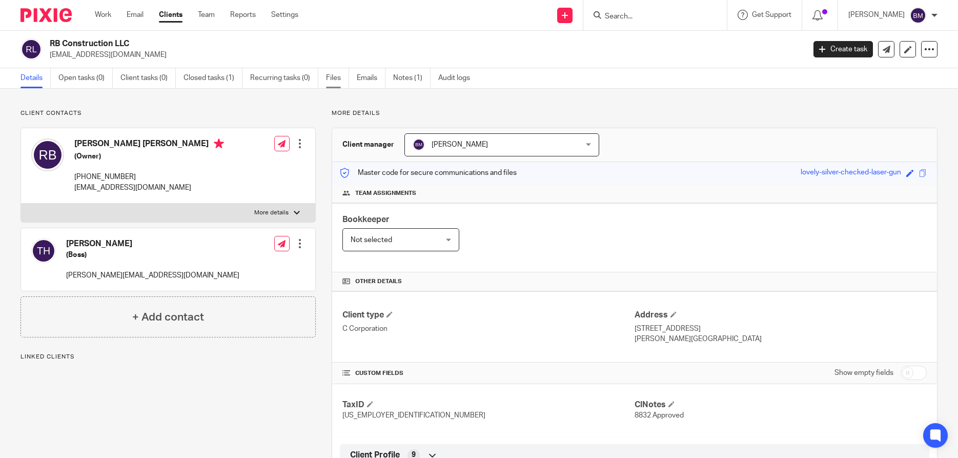
click at [332, 76] on link "Files" at bounding box center [337, 78] width 23 height 20
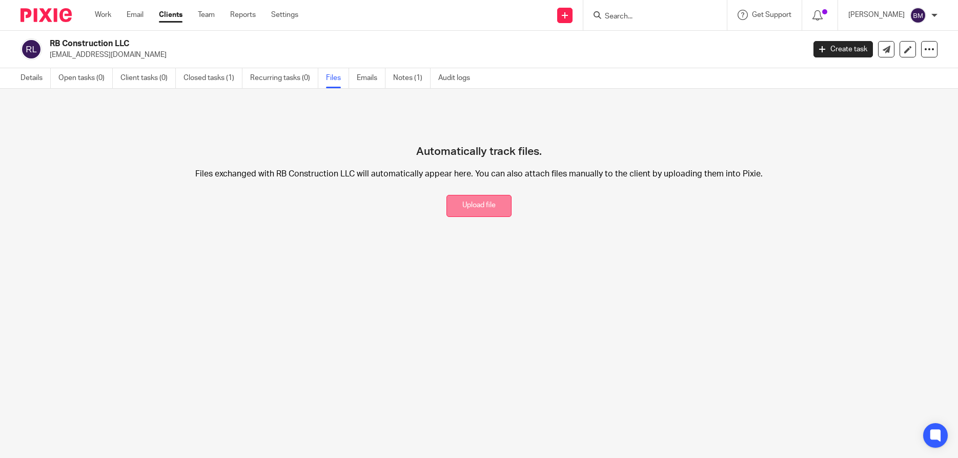
click at [485, 203] on button "Upload file" at bounding box center [479, 206] width 65 height 22
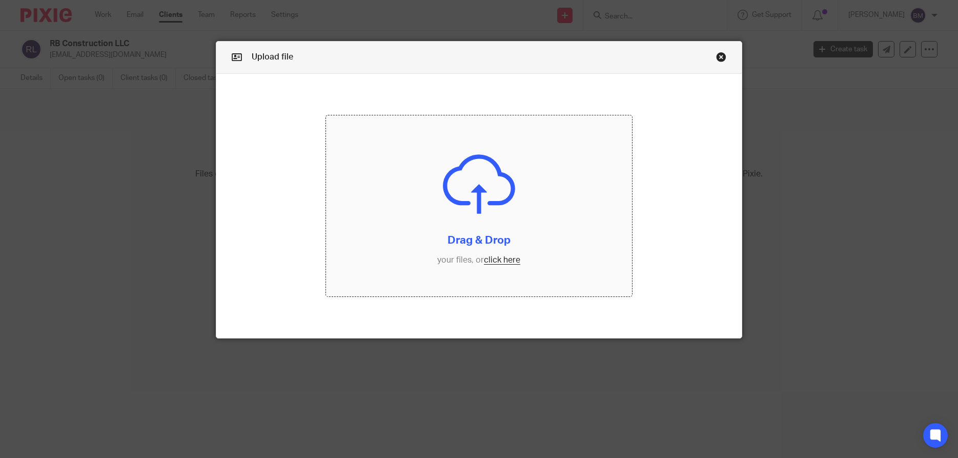
click at [513, 258] on input "file" at bounding box center [479, 206] width 306 height 182
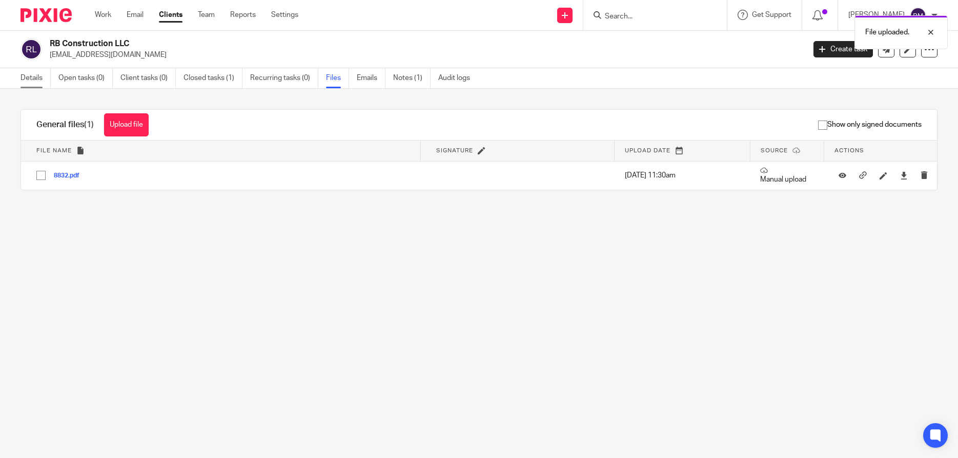
click at [33, 77] on link "Details" at bounding box center [36, 78] width 30 height 20
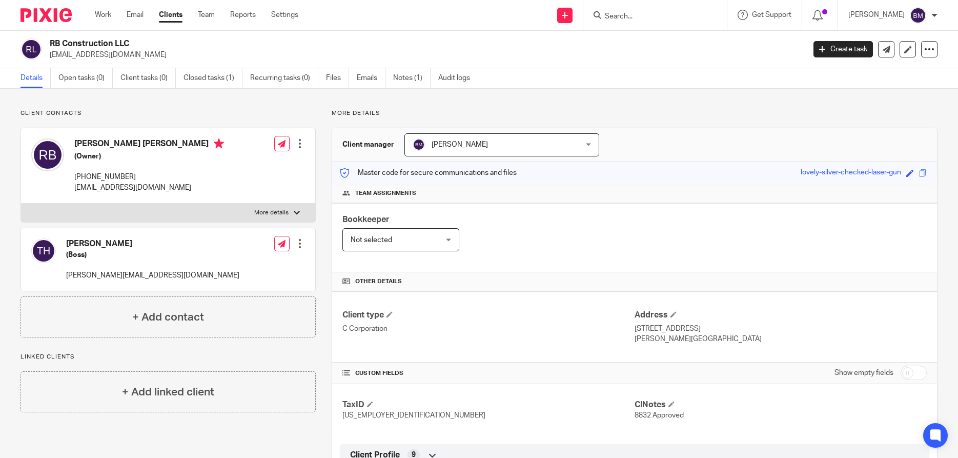
click at [171, 14] on link "Clients" at bounding box center [171, 15] width 24 height 10
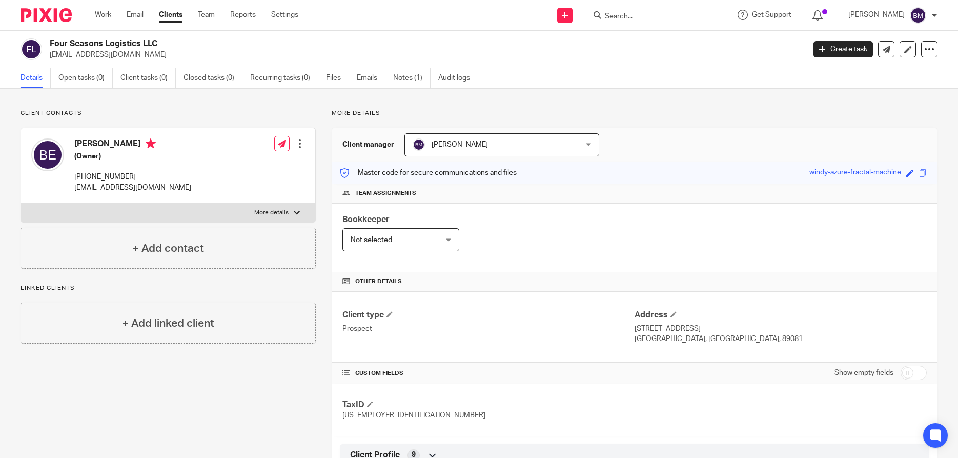
click at [173, 17] on link "Clients" at bounding box center [171, 15] width 24 height 10
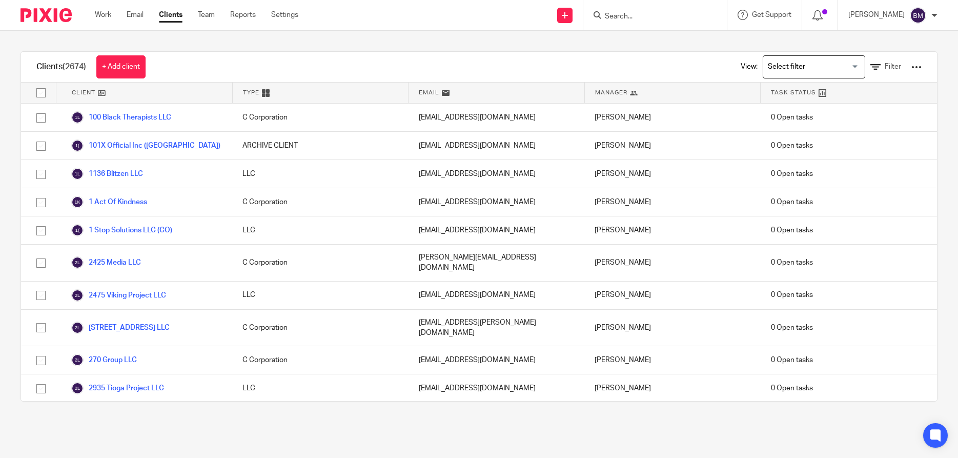
click at [640, 14] on input "Search" at bounding box center [650, 16] width 92 height 9
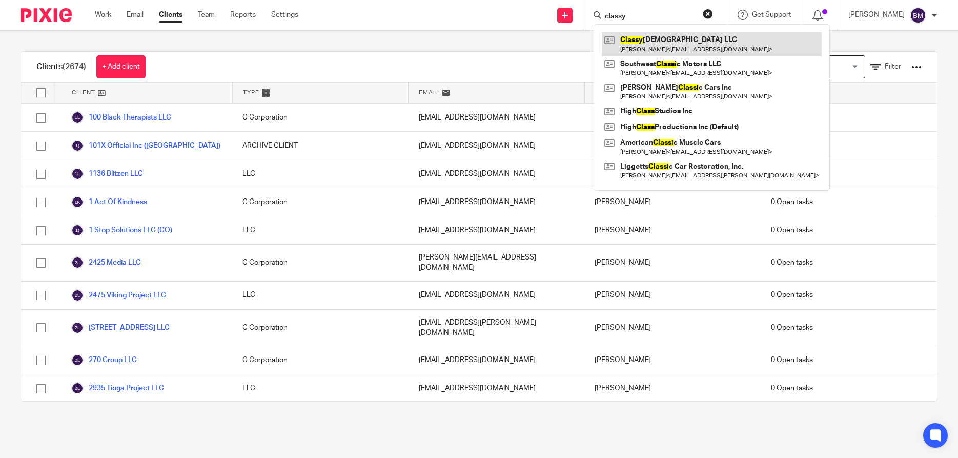
type input "classy"
click at [649, 39] on link at bounding box center [712, 44] width 220 height 24
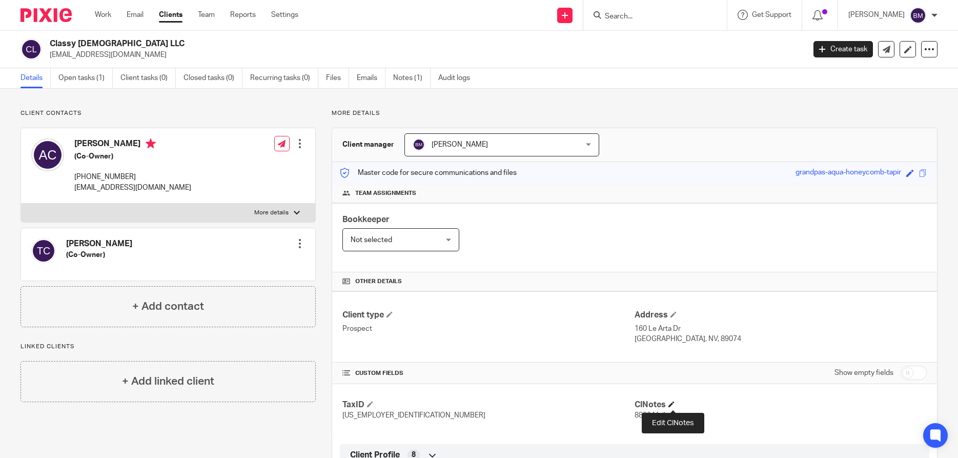
click at [672, 403] on span at bounding box center [672, 404] width 6 height 6
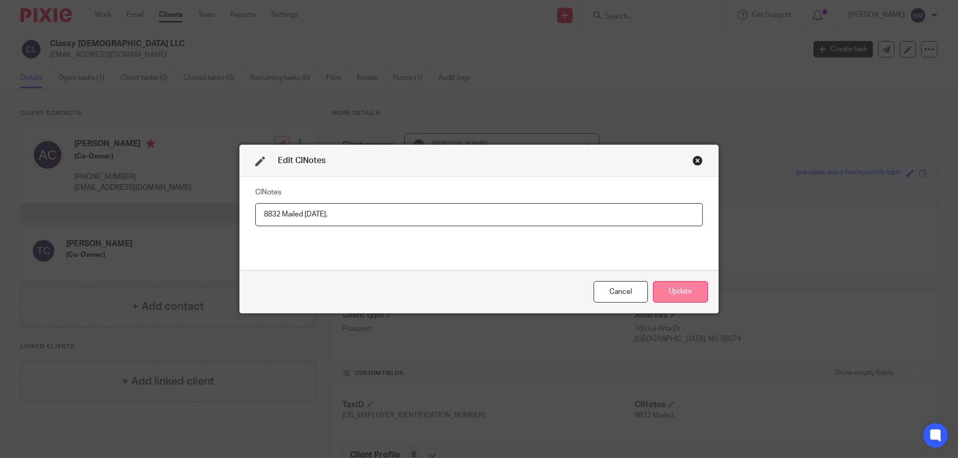
type input "8832 Mailed [DATE],"
click at [677, 290] on button "Update" at bounding box center [680, 292] width 55 height 22
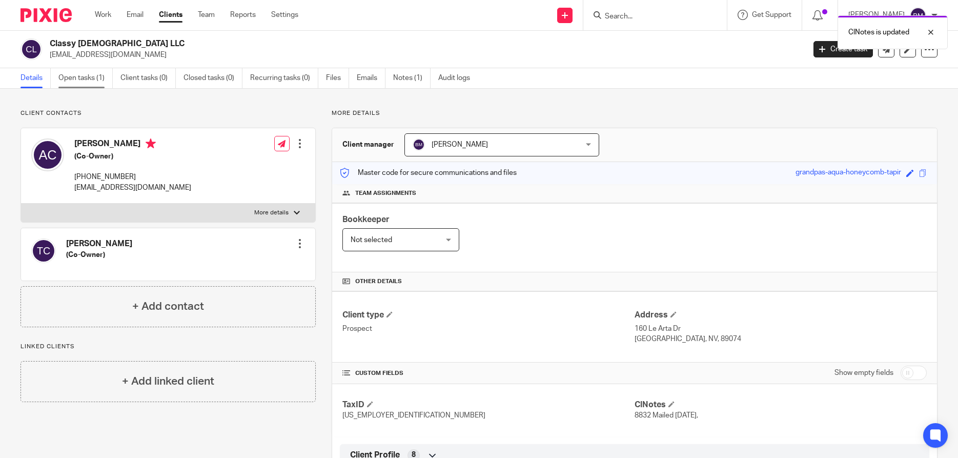
click at [83, 84] on link "Open tasks (1)" at bounding box center [85, 78] width 54 height 20
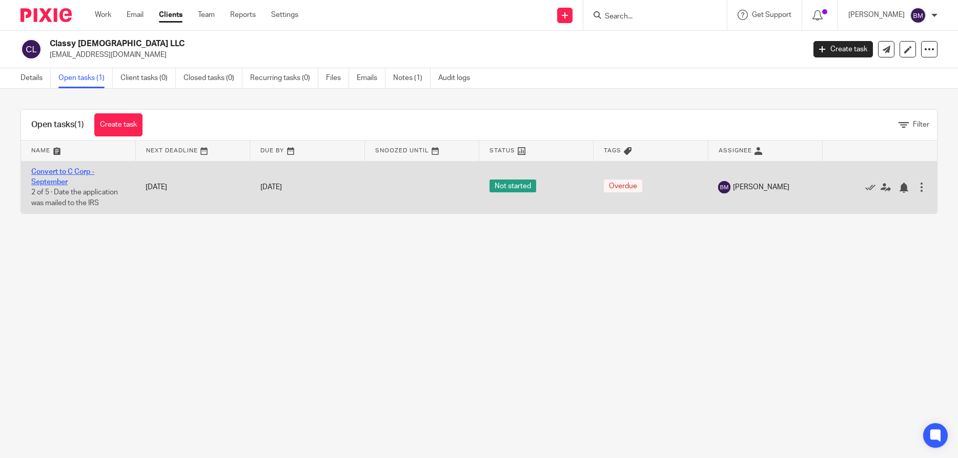
click at [51, 173] on link "Convert to C Corp - September" at bounding box center [62, 176] width 63 height 17
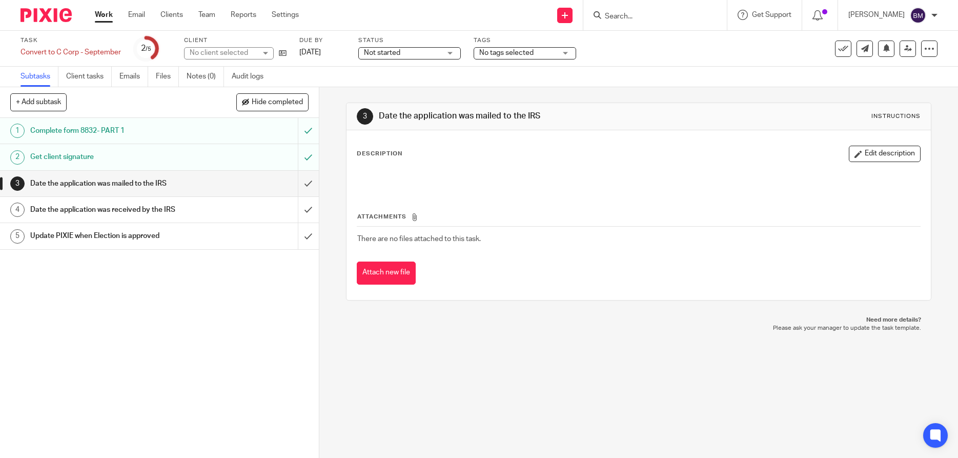
click at [151, 181] on h1 "Date the application was mailed to the IRS" at bounding box center [116, 183] width 172 height 15
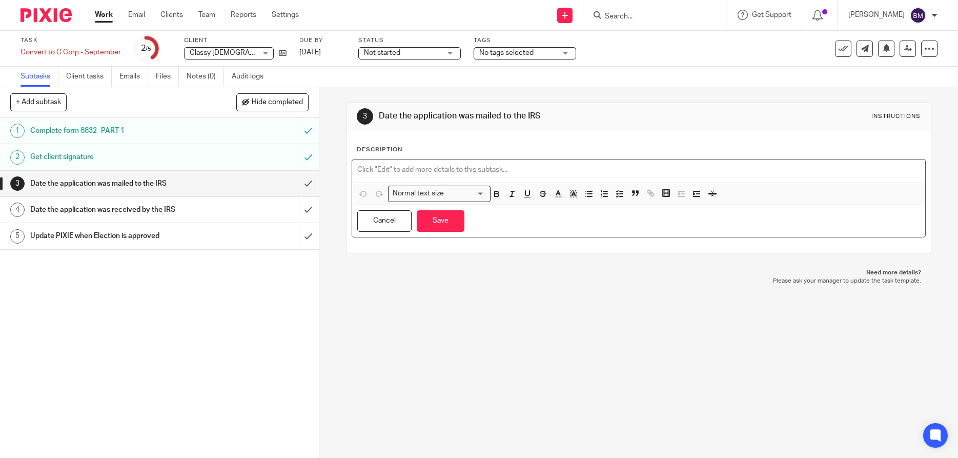
click at [375, 172] on p at bounding box center [638, 170] width 563 height 10
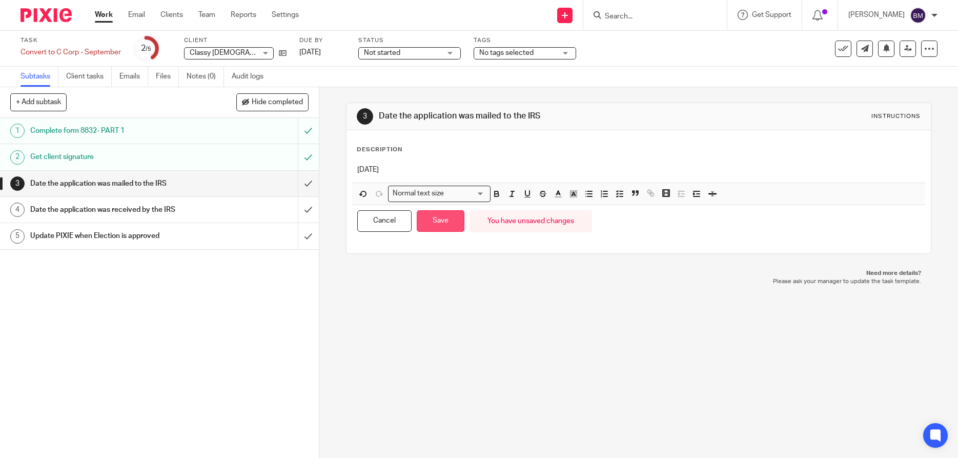
click at [443, 224] on button "Save" at bounding box center [441, 221] width 48 height 22
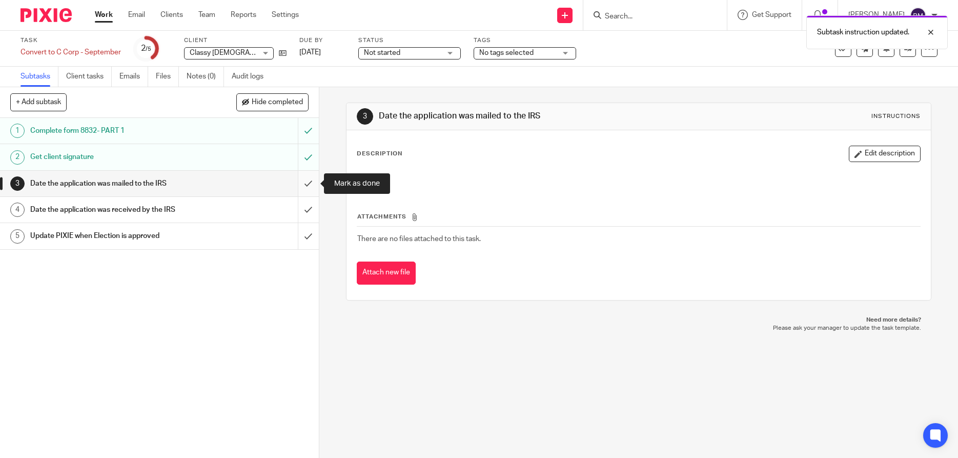
click at [309, 182] on input "submit" at bounding box center [159, 184] width 319 height 26
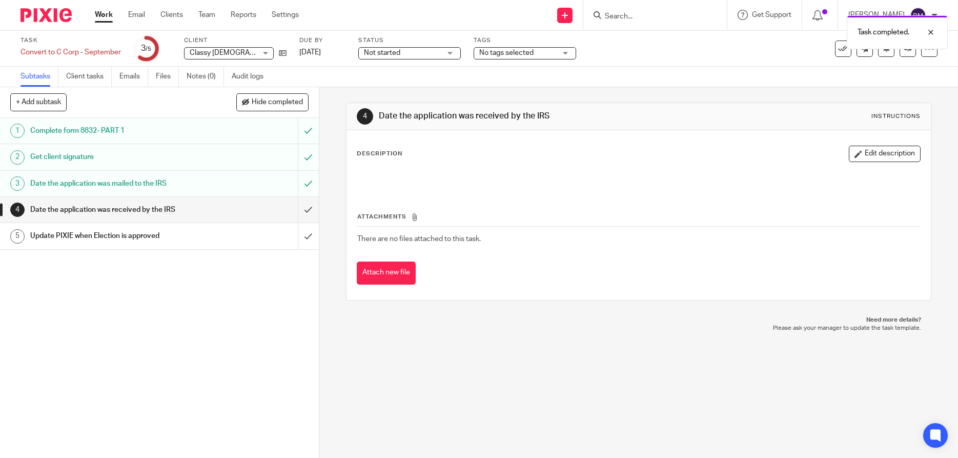
click at [450, 53] on div "Not started Not started" at bounding box center [409, 53] width 103 height 12
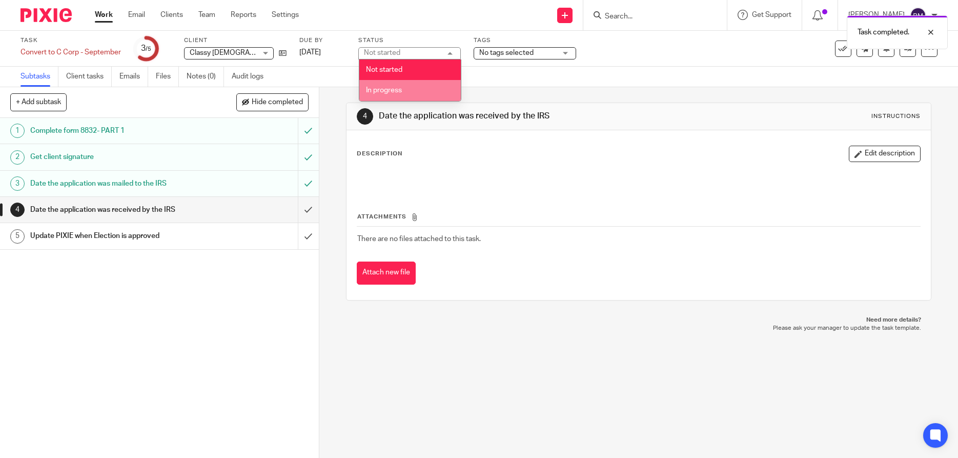
click at [386, 94] on li "In progress" at bounding box center [410, 90] width 102 height 21
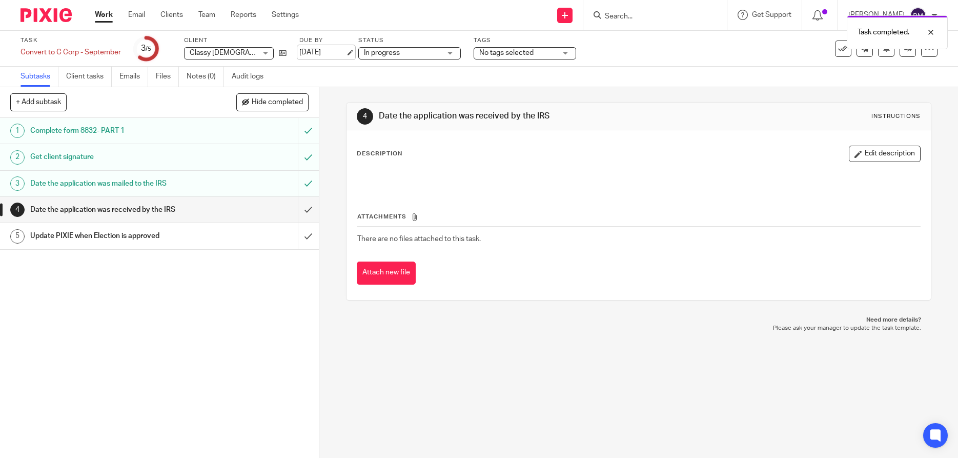
click at [324, 52] on link "[DATE]" at bounding box center [322, 52] width 46 height 11
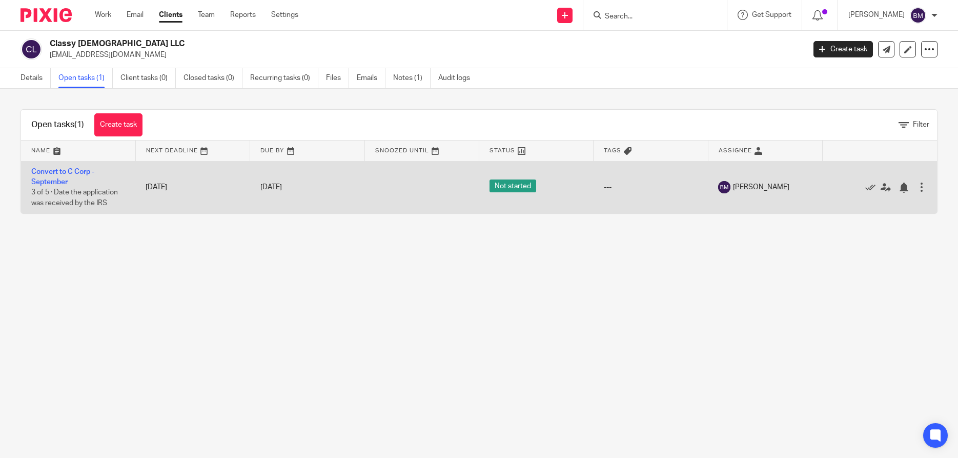
click at [517, 186] on span "Not started" at bounding box center [513, 185] width 47 height 13
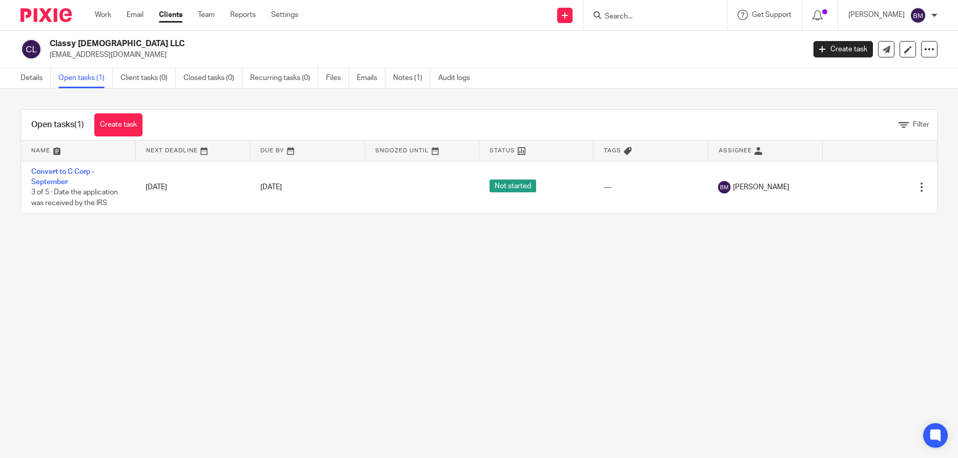
click at [521, 150] on icon at bounding box center [522, 151] width 8 height 8
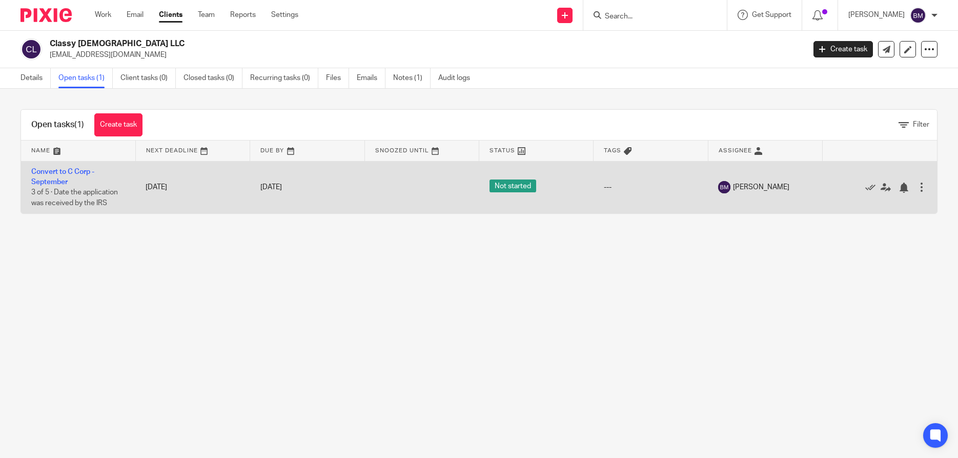
click at [56, 176] on td "Convert to C Corp - [DATE] of 5 · Date the application was received by the IRS" at bounding box center [78, 187] width 114 height 52
click at [53, 183] on link "Convert to C Corp - September" at bounding box center [62, 176] width 63 height 17
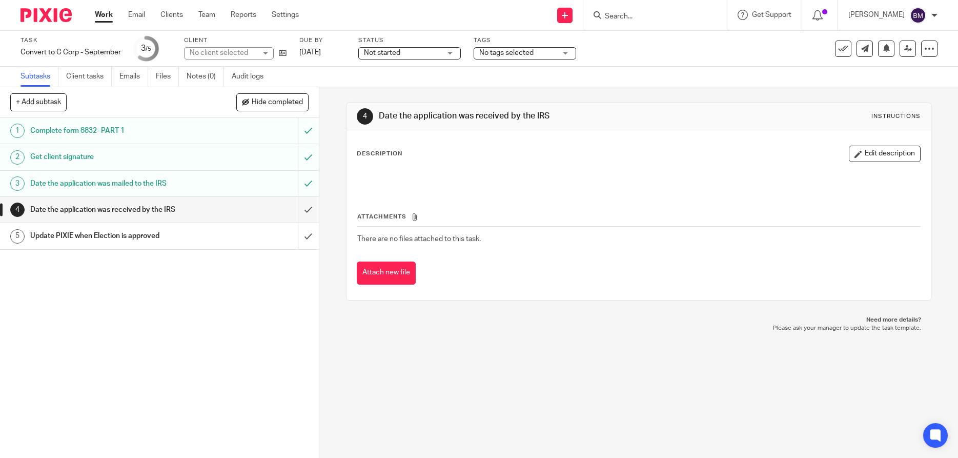
click at [452, 52] on div "Not started Not started" at bounding box center [409, 53] width 103 height 12
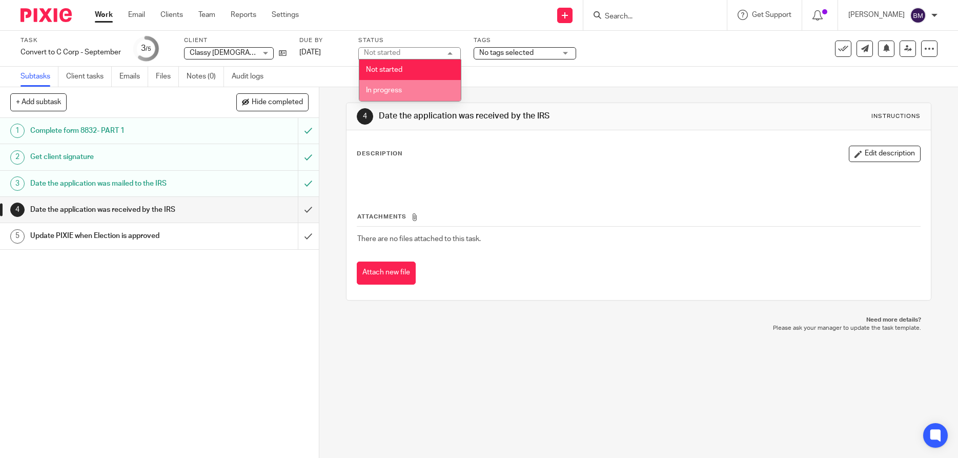
click at [389, 89] on span "In progress" at bounding box center [384, 90] width 36 height 7
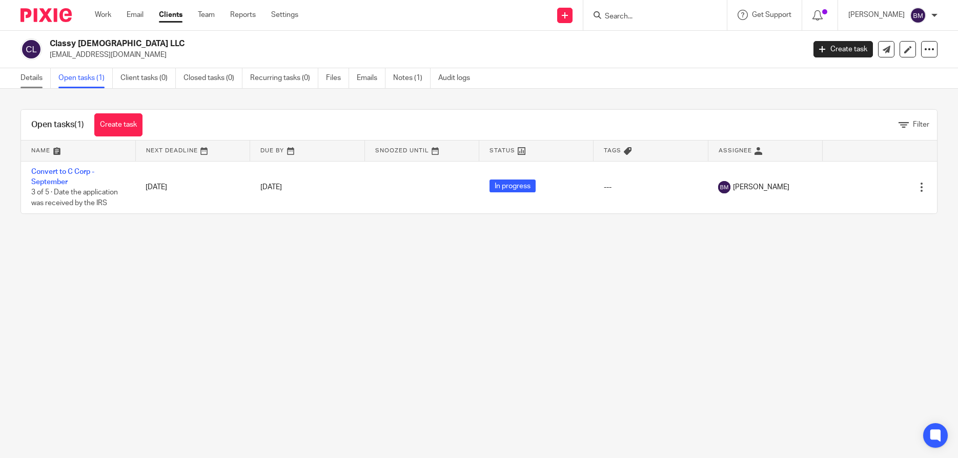
click at [34, 78] on link "Details" at bounding box center [36, 78] width 30 height 20
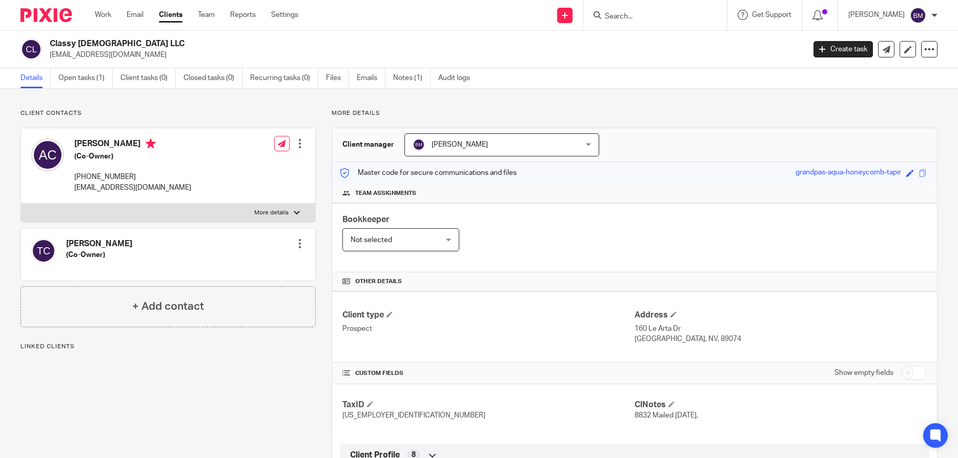
click at [922, 375] on input "checkbox" at bounding box center [914, 373] width 26 height 14
checkbox input "true"
click at [645, 15] on input "Search" at bounding box center [650, 16] width 92 height 9
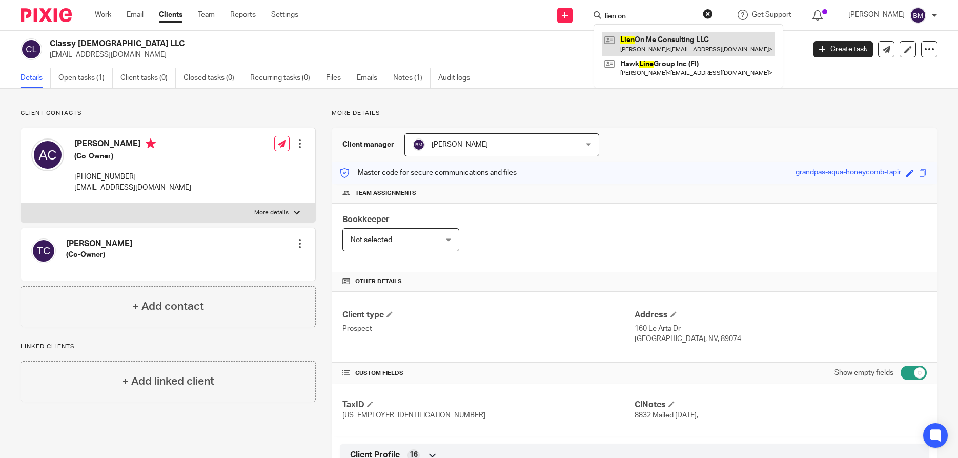
type input "lien on"
click at [661, 47] on link at bounding box center [688, 44] width 173 height 24
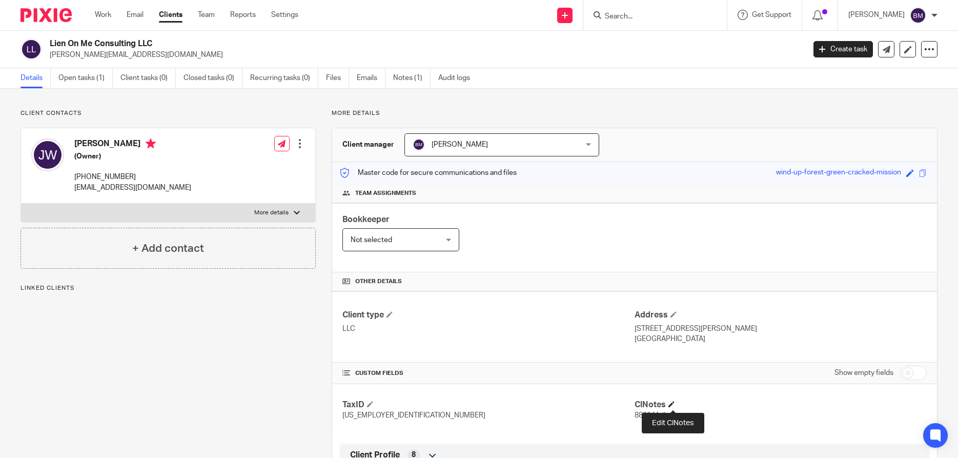
click at [675, 405] on span at bounding box center [672, 404] width 6 height 6
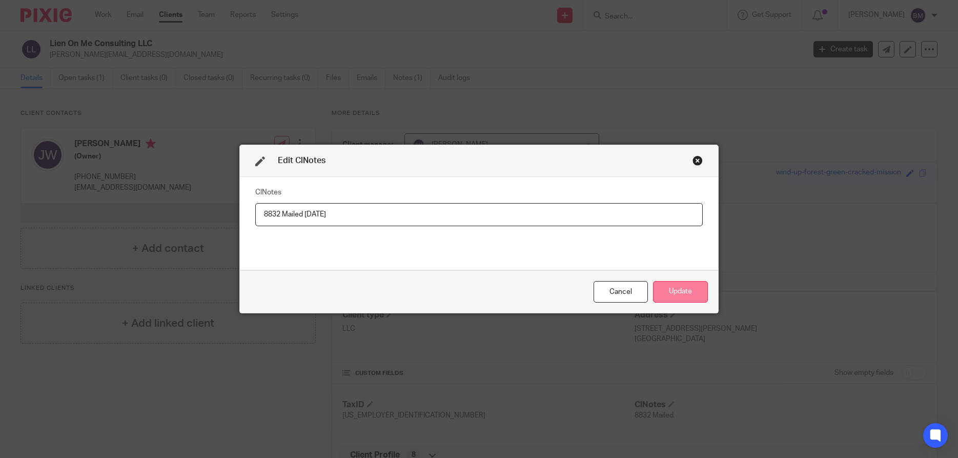
type input "8832 Mailed 9/17/25"
click at [676, 291] on button "Update" at bounding box center [680, 292] width 55 height 22
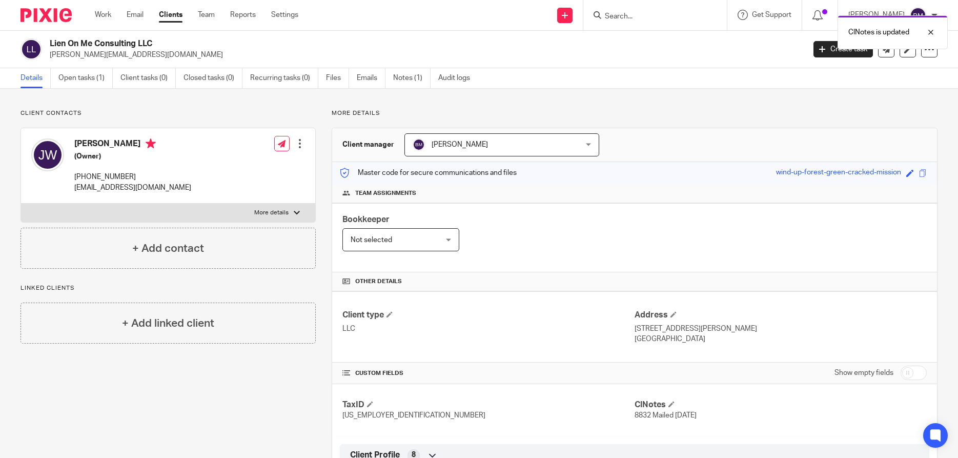
drag, startPoint x: 917, startPoint y: 372, endPoint x: 908, endPoint y: 372, distance: 9.2
click at [917, 372] on input "checkbox" at bounding box center [914, 373] width 26 height 14
checkbox input "true"
click at [412, 77] on link "Notes (1)" at bounding box center [411, 78] width 37 height 20
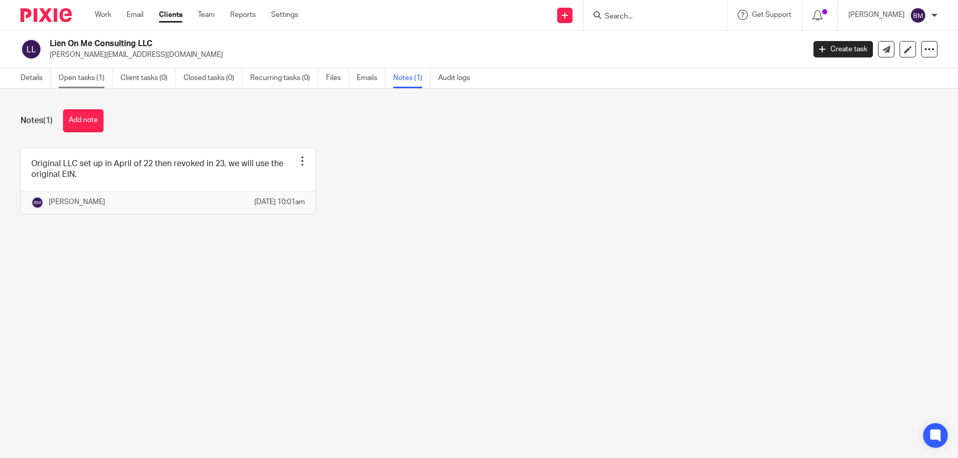
click at [71, 76] on link "Open tasks (1)" at bounding box center [85, 78] width 54 height 20
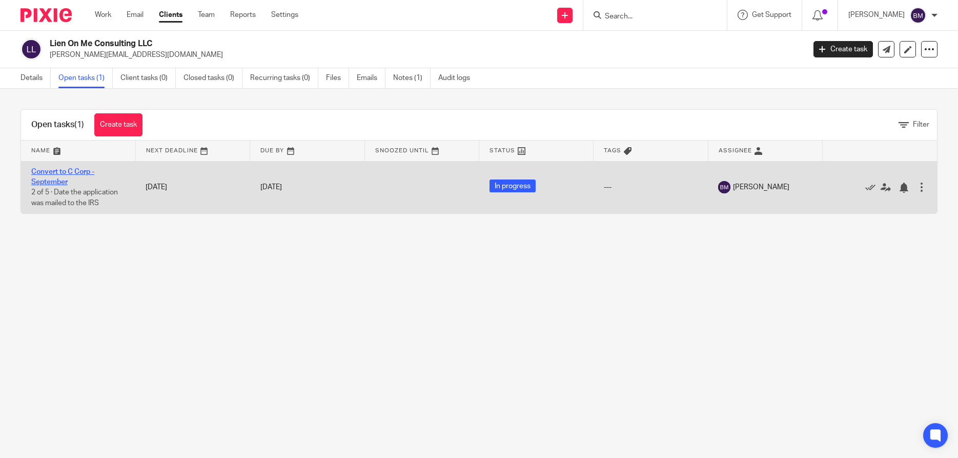
click at [50, 175] on link "Convert to C Corp - September" at bounding box center [62, 176] width 63 height 17
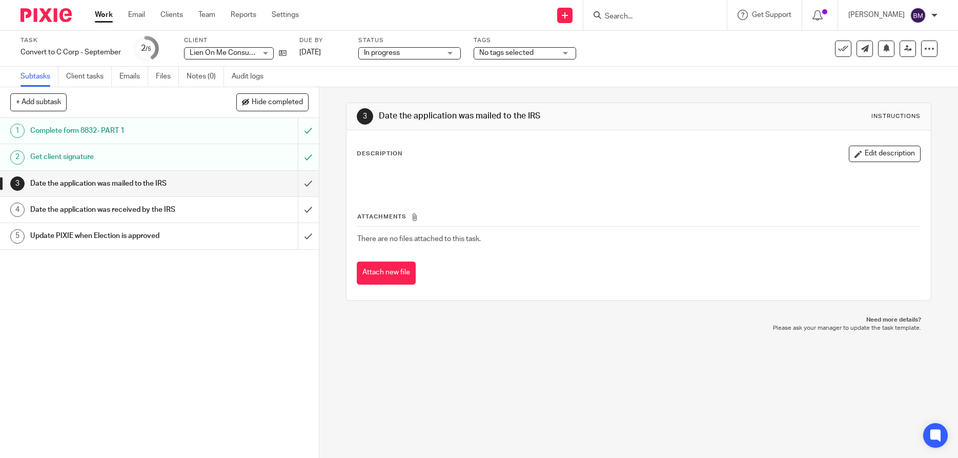
click at [102, 177] on h1 "Date the application was mailed to the IRS" at bounding box center [116, 183] width 172 height 15
click at [883, 157] on button "Edit description" at bounding box center [885, 154] width 72 height 16
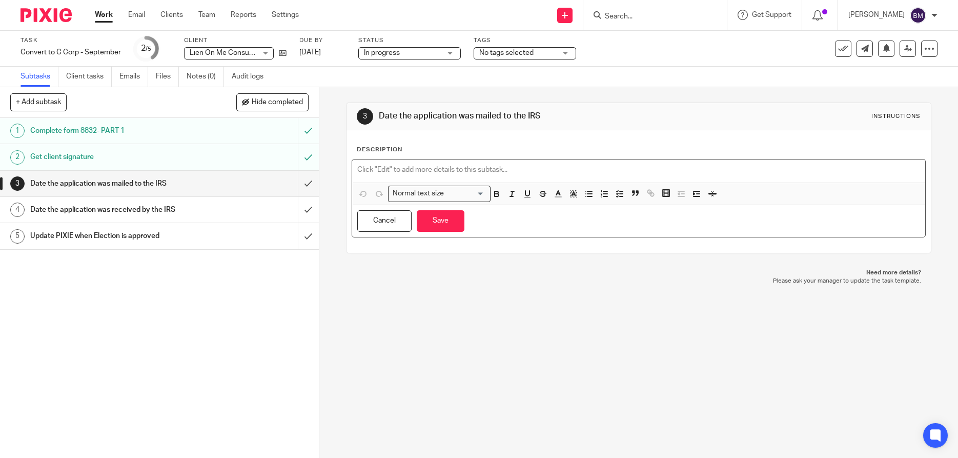
click at [368, 171] on p at bounding box center [638, 170] width 563 height 10
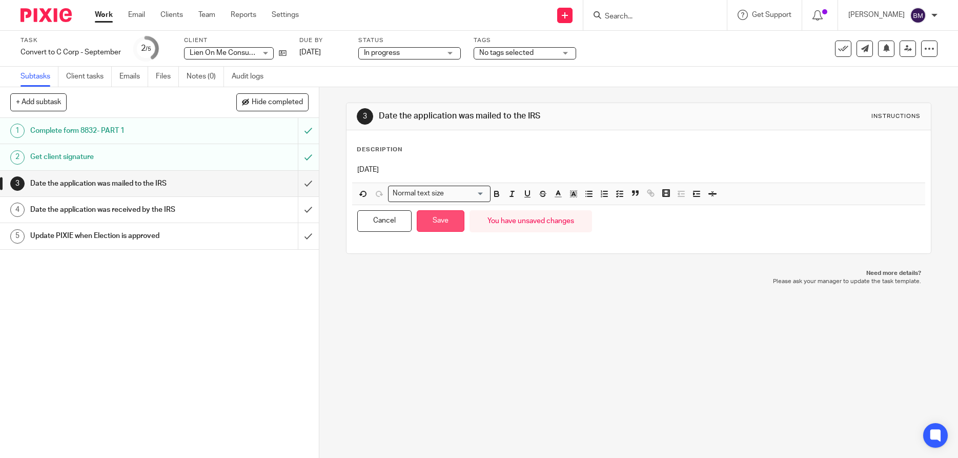
click at [443, 225] on button "Save" at bounding box center [441, 221] width 48 height 22
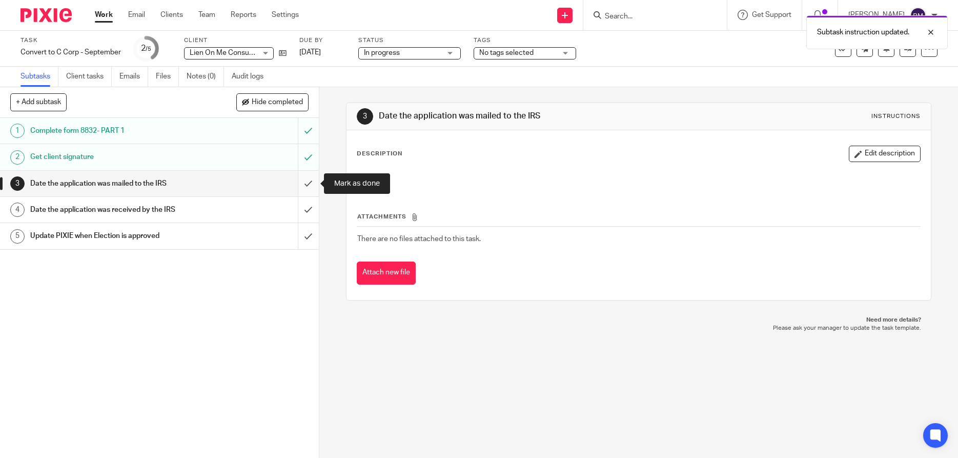
click at [306, 184] on input "submit" at bounding box center [159, 184] width 319 height 26
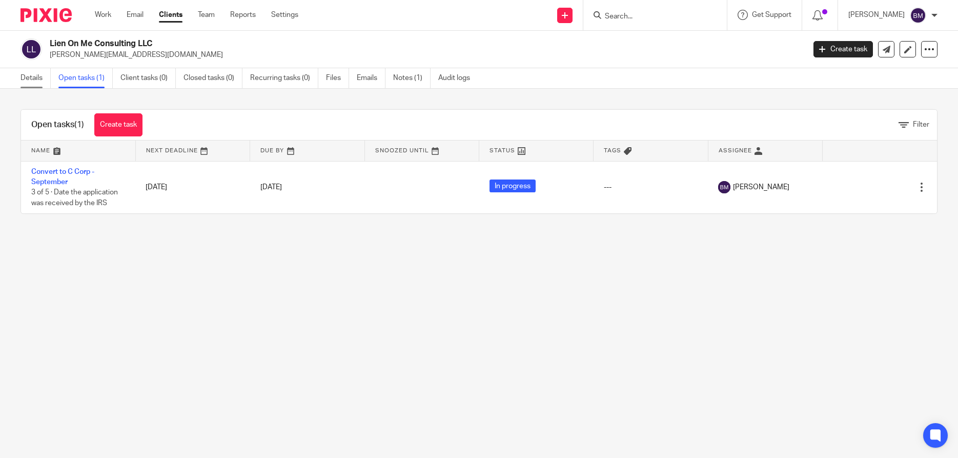
click at [31, 76] on link "Details" at bounding box center [36, 78] width 30 height 20
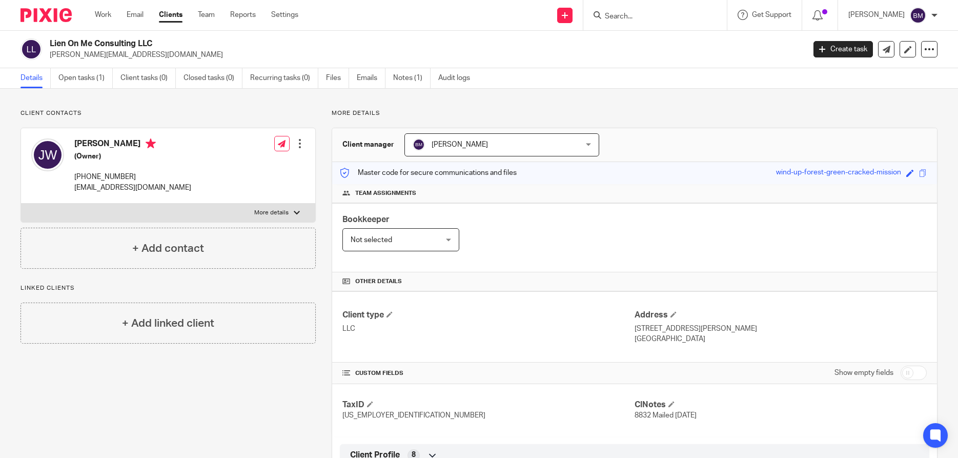
click at [634, 16] on input "Search" at bounding box center [650, 16] width 92 height 9
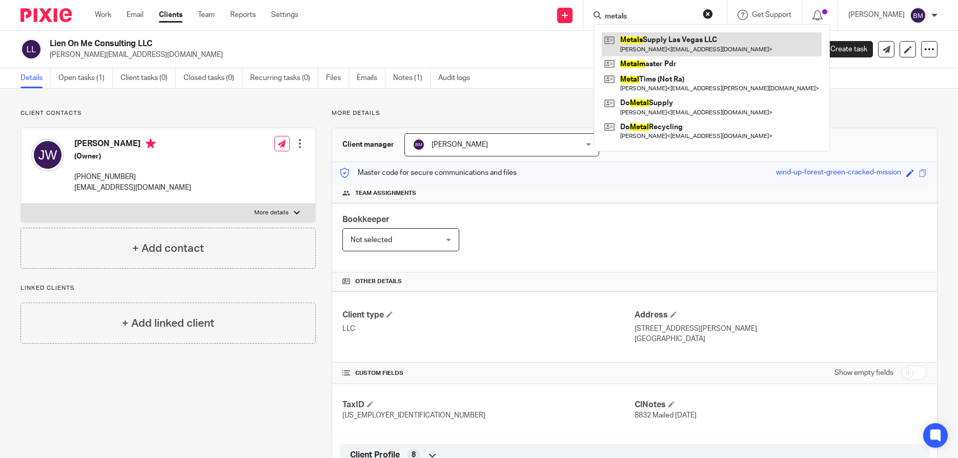
type input "metals"
click at [656, 39] on link at bounding box center [712, 44] width 220 height 24
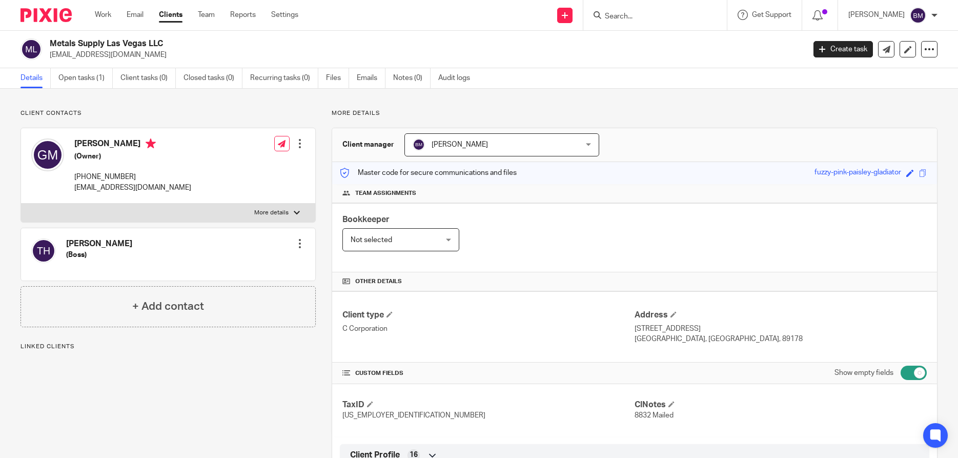
scroll to position [148, 0]
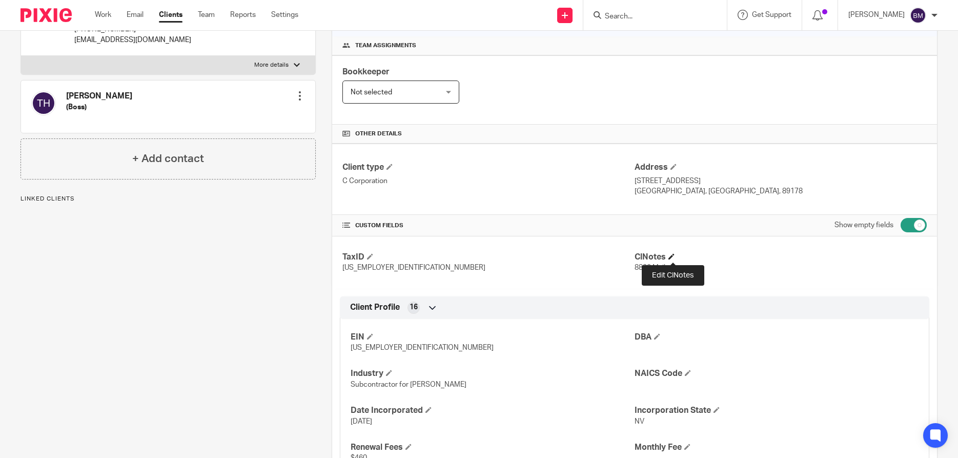
click at [675, 259] on span at bounding box center [672, 256] width 6 height 6
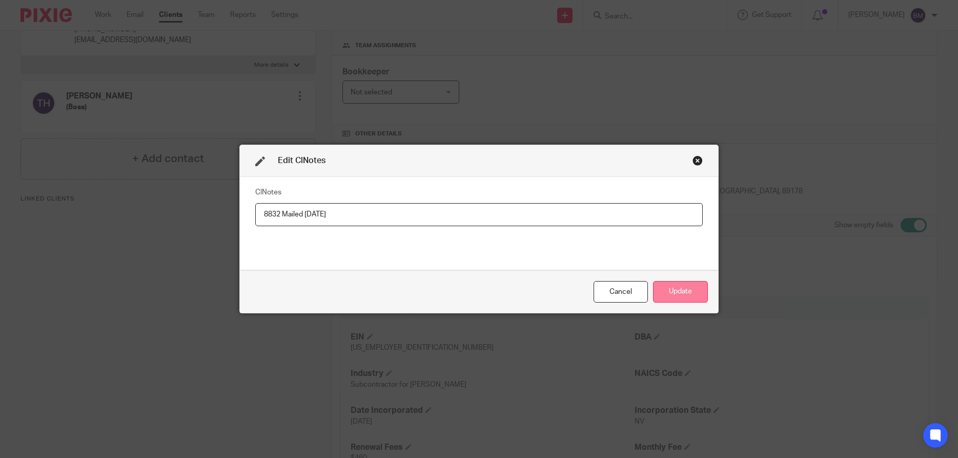
type input "8832 Mailed [DATE]"
click at [678, 290] on button "Update" at bounding box center [680, 292] width 55 height 22
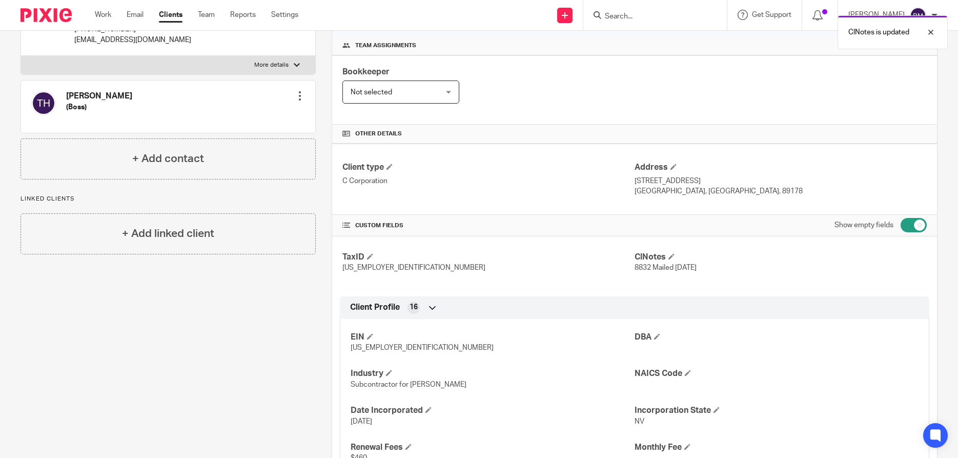
scroll to position [0, 0]
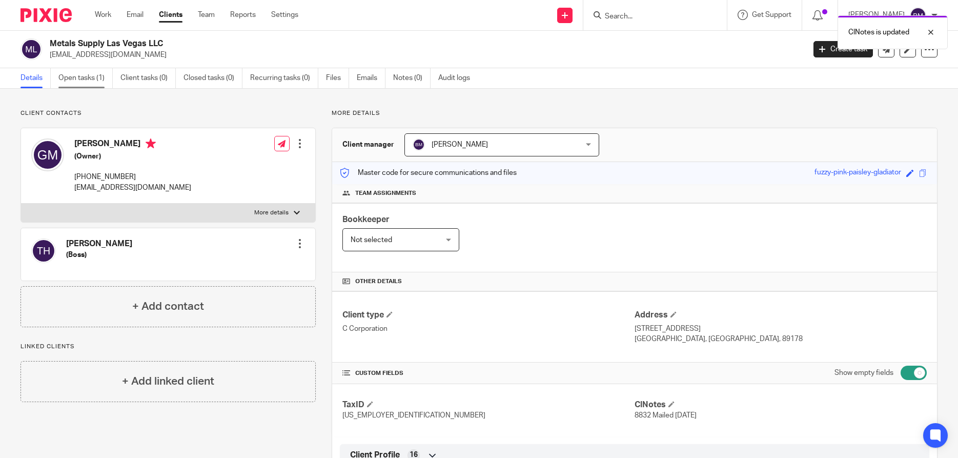
click at [80, 82] on link "Open tasks (1)" at bounding box center [85, 78] width 54 height 20
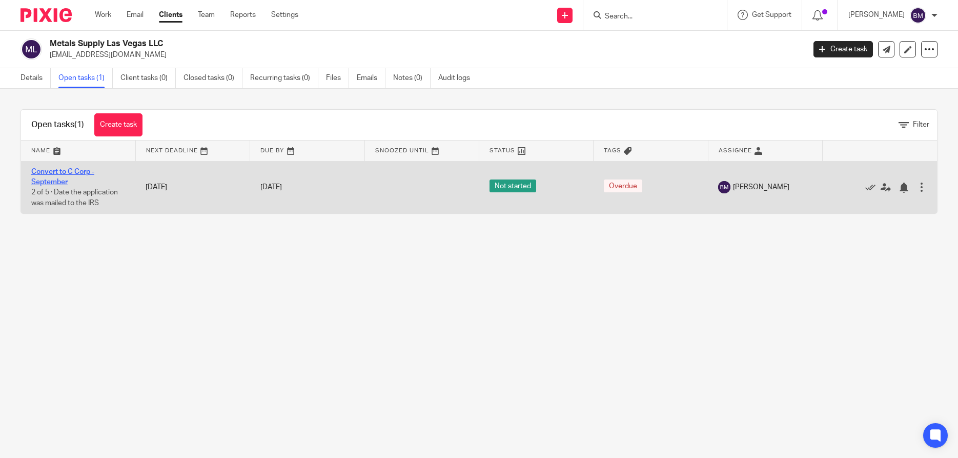
click at [52, 175] on link "Convert to C Corp - September" at bounding box center [62, 176] width 63 height 17
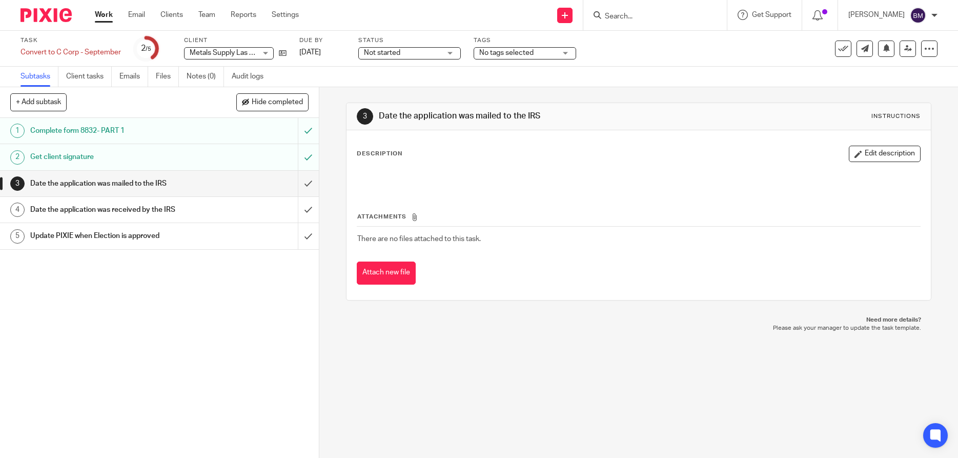
click at [122, 188] on h1 "Date the application was mailed to the IRS" at bounding box center [116, 183] width 172 height 15
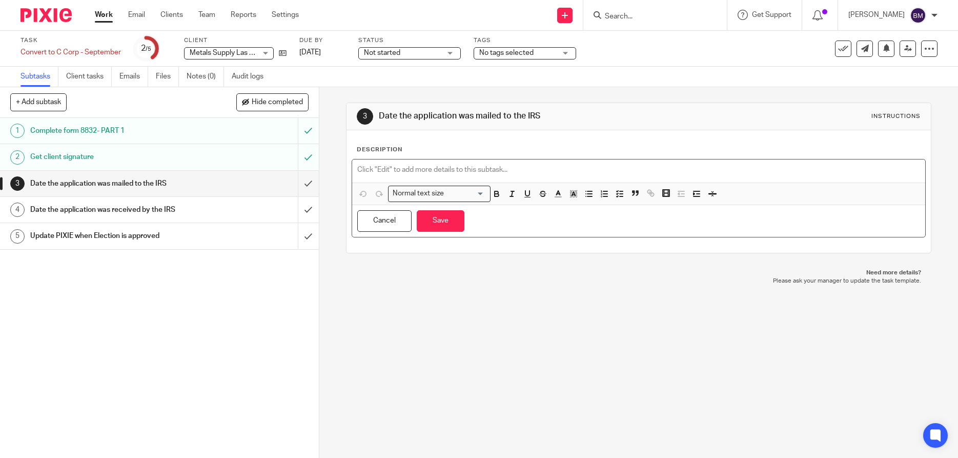
click at [367, 172] on p at bounding box center [638, 170] width 563 height 10
click at [452, 227] on button "Save" at bounding box center [441, 221] width 48 height 22
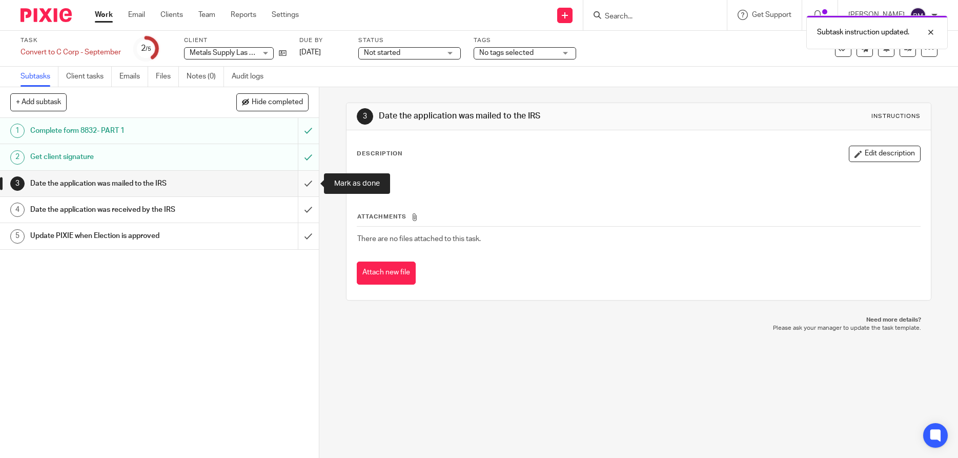
click at [311, 183] on input "submit" at bounding box center [159, 184] width 319 height 26
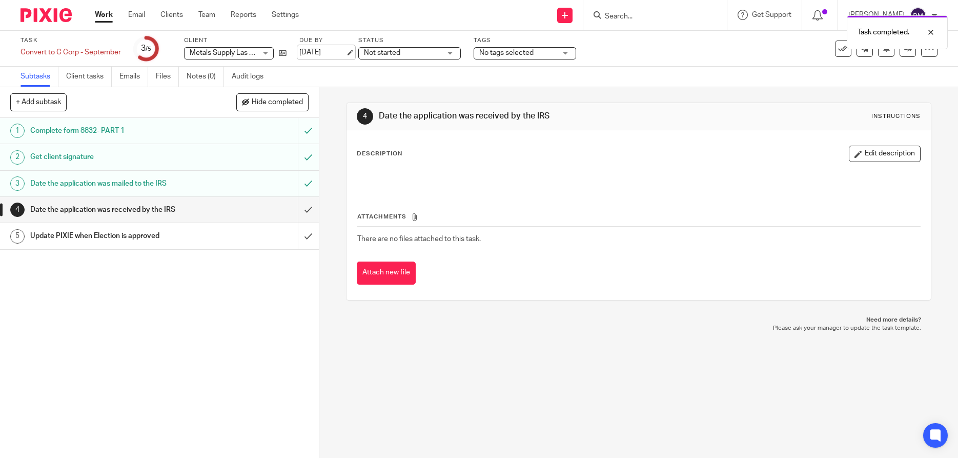
click at [313, 53] on link "[DATE]" at bounding box center [322, 52] width 46 height 11
click at [244, 272] on div "1 Complete form 8832- PART 1 2 Get client signature 3 Date the application was …" at bounding box center [159, 288] width 319 height 340
click at [451, 51] on div "Not started Not started" at bounding box center [409, 53] width 103 height 12
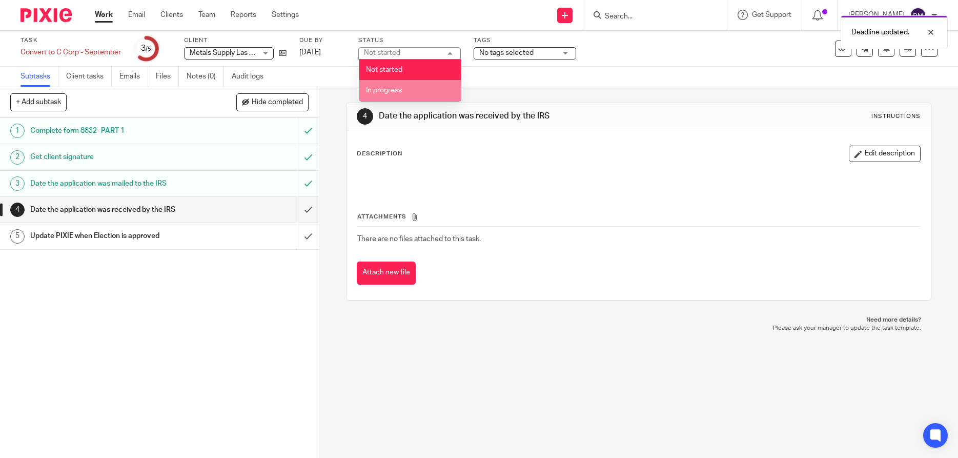
click at [398, 89] on span "In progress" at bounding box center [384, 90] width 36 height 7
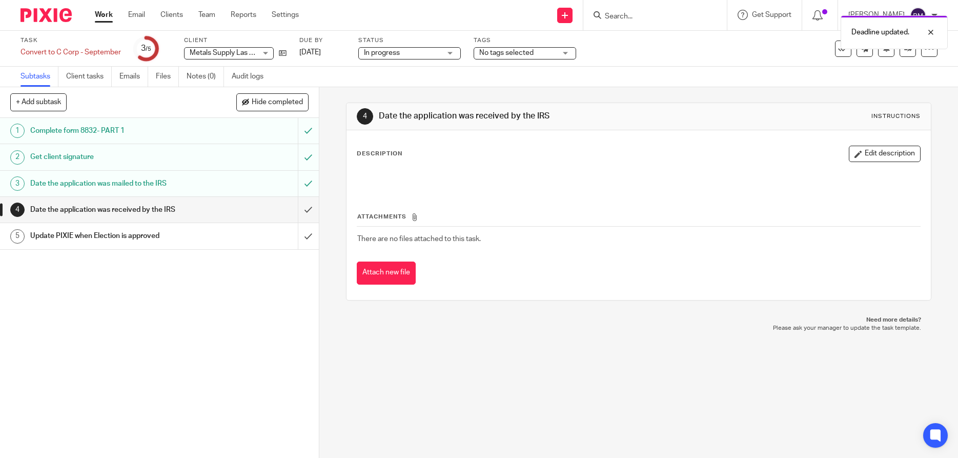
click at [250, 332] on div "1 Complete form 8832- PART 1 2 Get client signature 3 Date the application was …" at bounding box center [159, 288] width 319 height 340
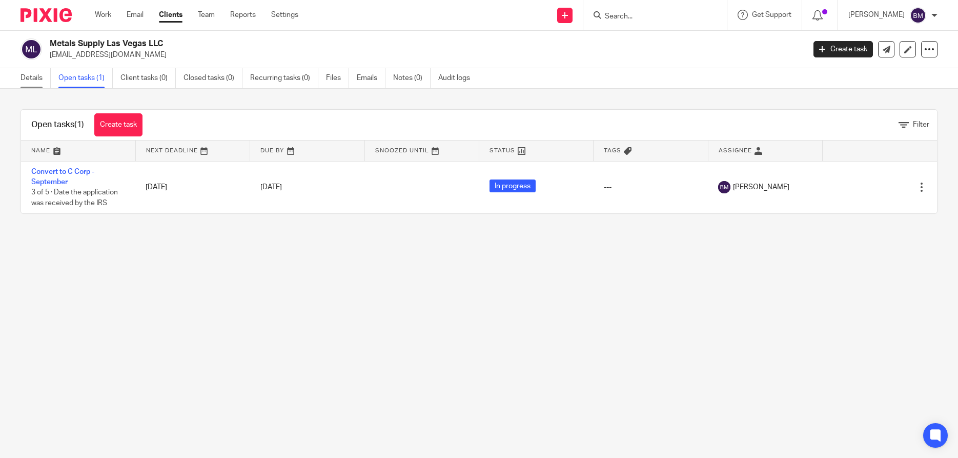
click at [31, 81] on link "Details" at bounding box center [36, 78] width 30 height 20
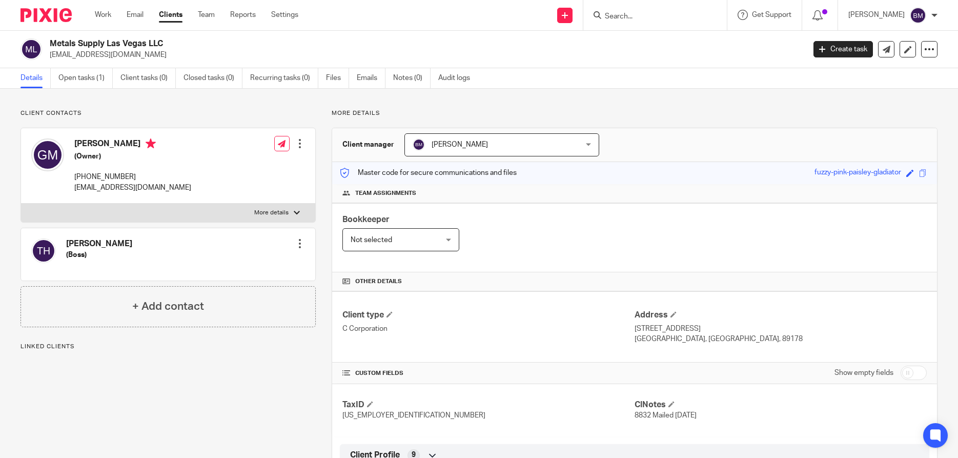
click at [920, 376] on input "checkbox" at bounding box center [914, 373] width 26 height 14
checkbox input "true"
click at [650, 15] on input "Search" at bounding box center [650, 16] width 92 height 9
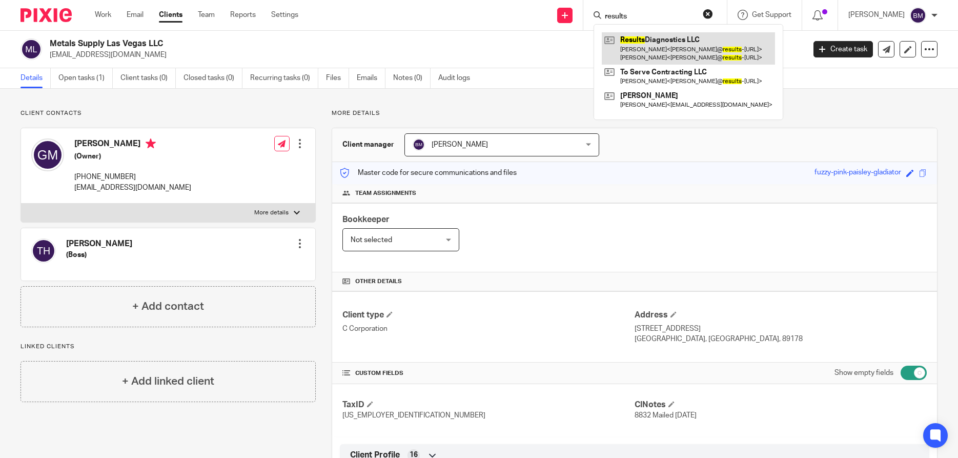
type input "results"
click at [658, 48] on link at bounding box center [688, 48] width 173 height 32
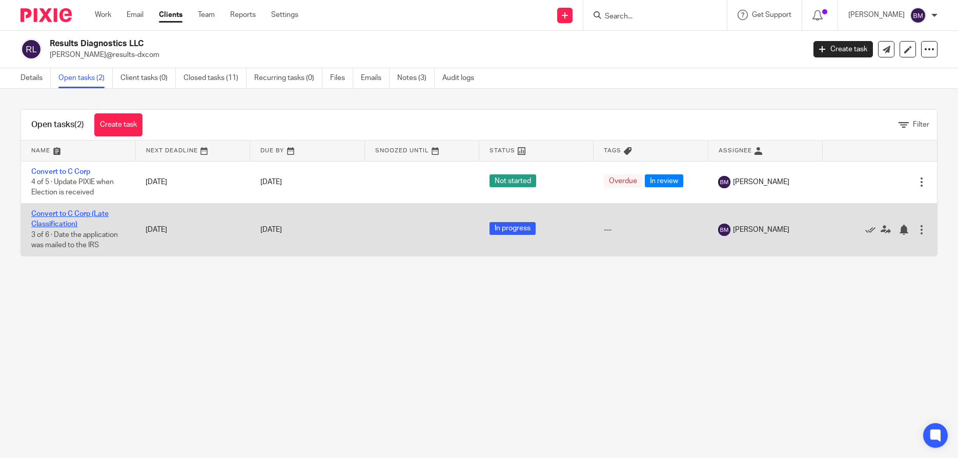
click at [58, 217] on link "Convert to C Corp (Late Classification)" at bounding box center [69, 218] width 77 height 17
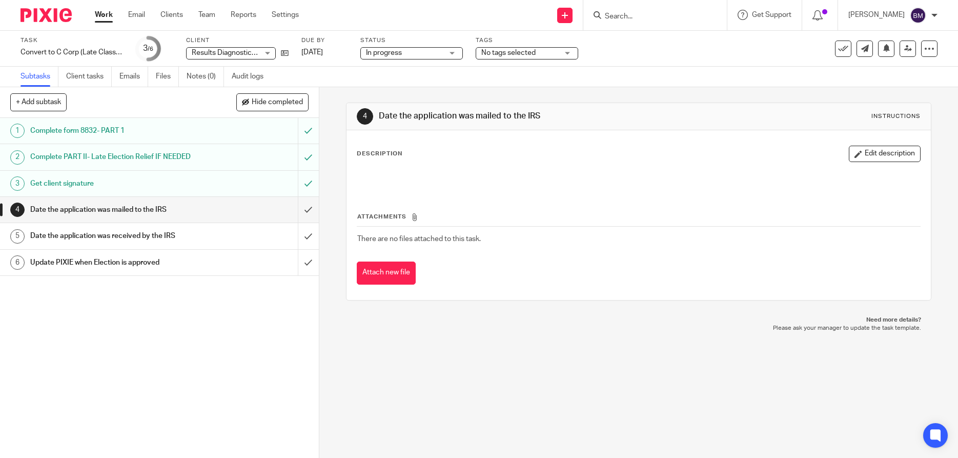
click at [138, 208] on h1 "Date the application was mailed to the IRS" at bounding box center [116, 209] width 172 height 15
click at [887, 157] on button "Edit description" at bounding box center [885, 154] width 72 height 16
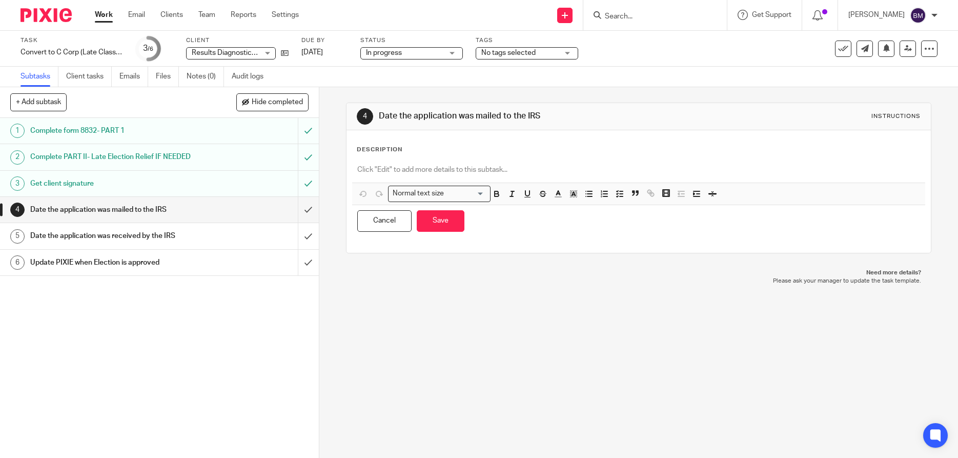
click at [372, 171] on p at bounding box center [638, 170] width 563 height 10
click at [434, 217] on button "Save" at bounding box center [441, 221] width 48 height 22
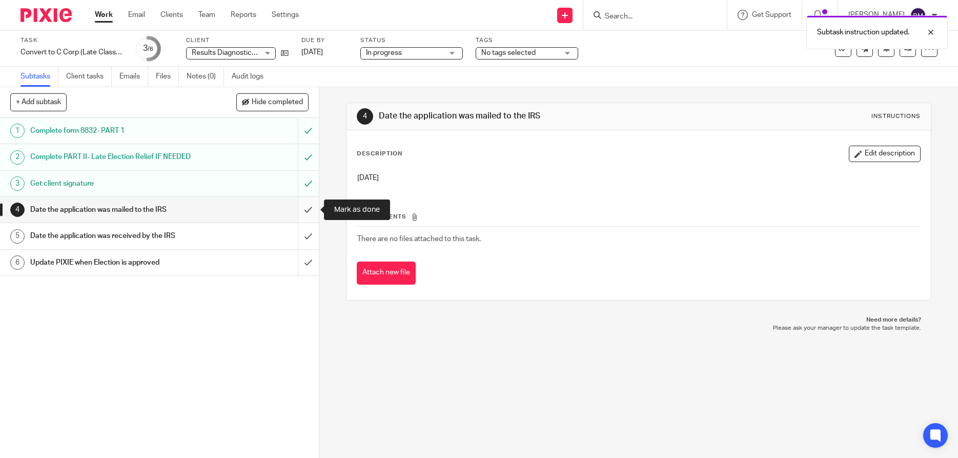
click at [308, 213] on input "submit" at bounding box center [159, 210] width 319 height 26
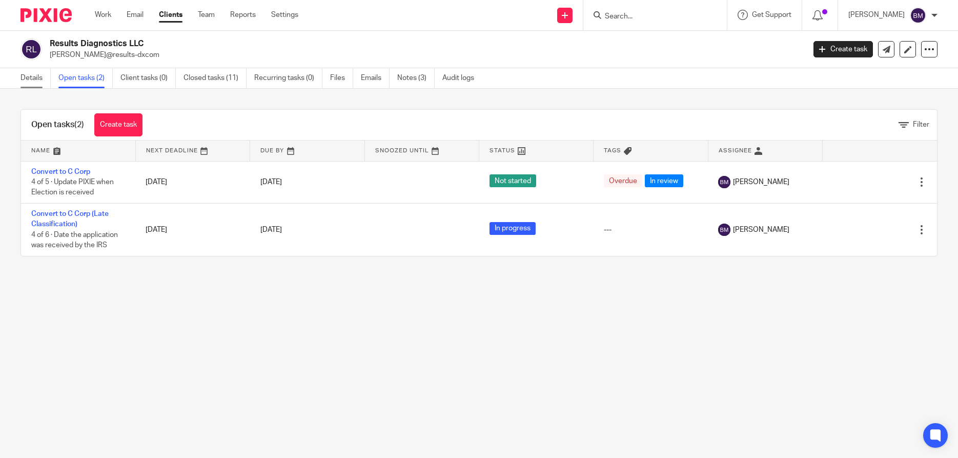
click at [26, 78] on link "Details" at bounding box center [36, 78] width 30 height 20
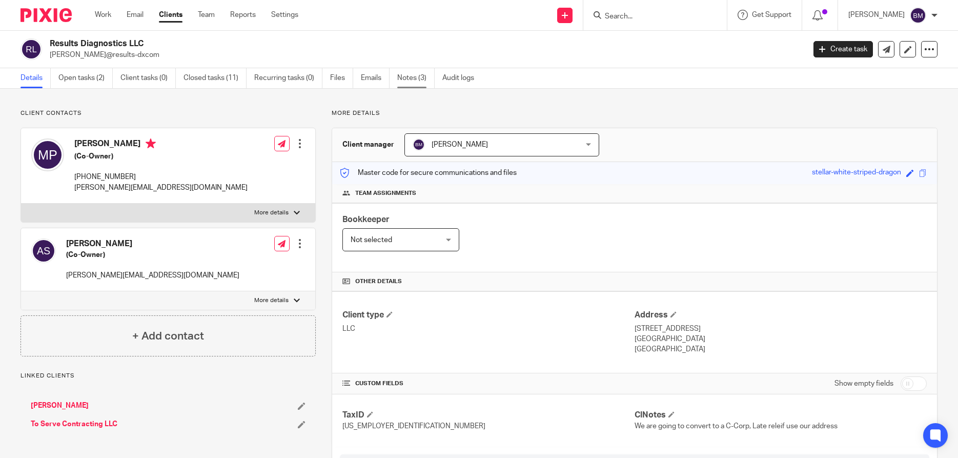
click at [407, 76] on link "Notes (3)" at bounding box center [415, 78] width 37 height 20
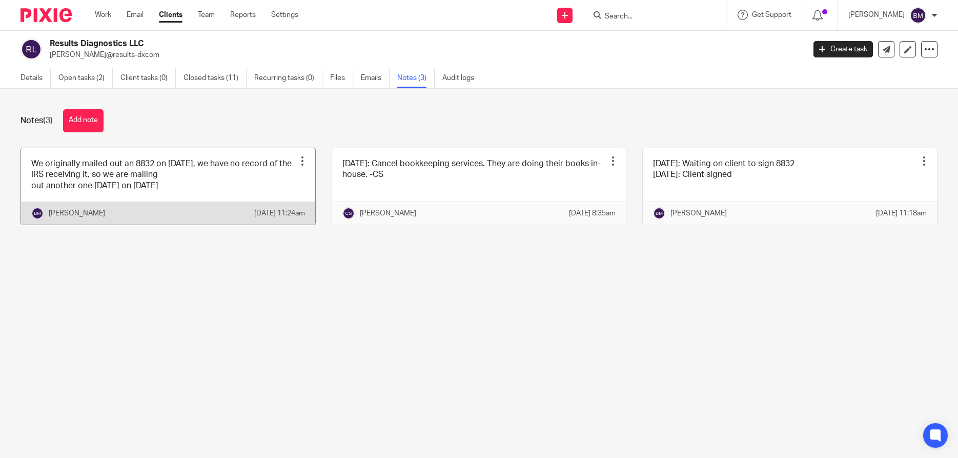
click at [301, 161] on div at bounding box center [302, 161] width 10 height 10
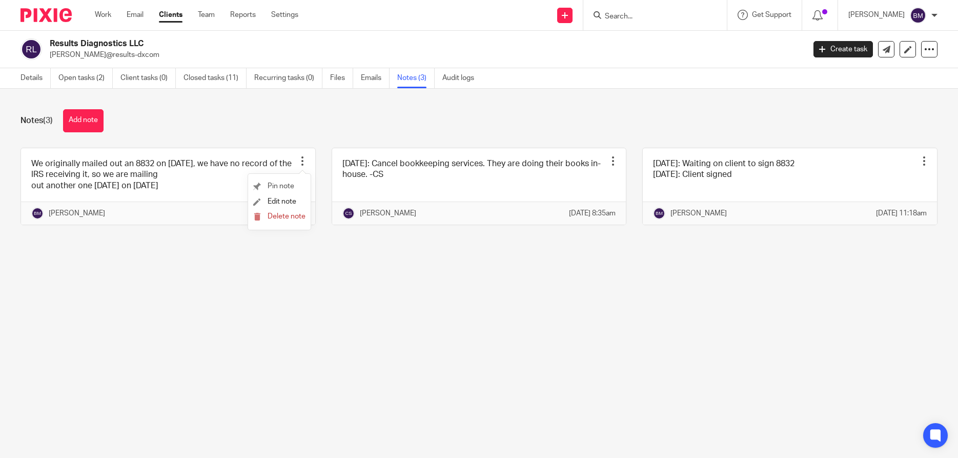
click at [268, 183] on li "Pin note" at bounding box center [279, 186] width 52 height 15
click at [281, 185] on span "Pin note" at bounding box center [281, 186] width 27 height 7
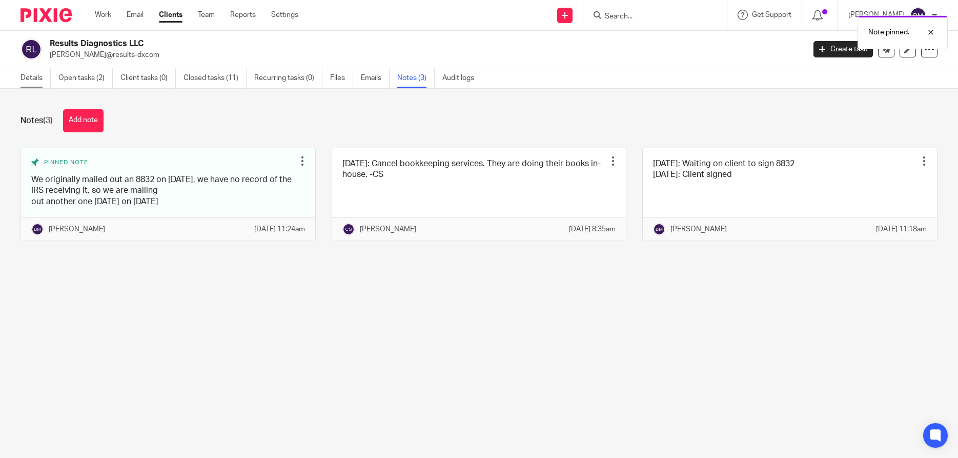
click at [35, 81] on link "Details" at bounding box center [36, 78] width 30 height 20
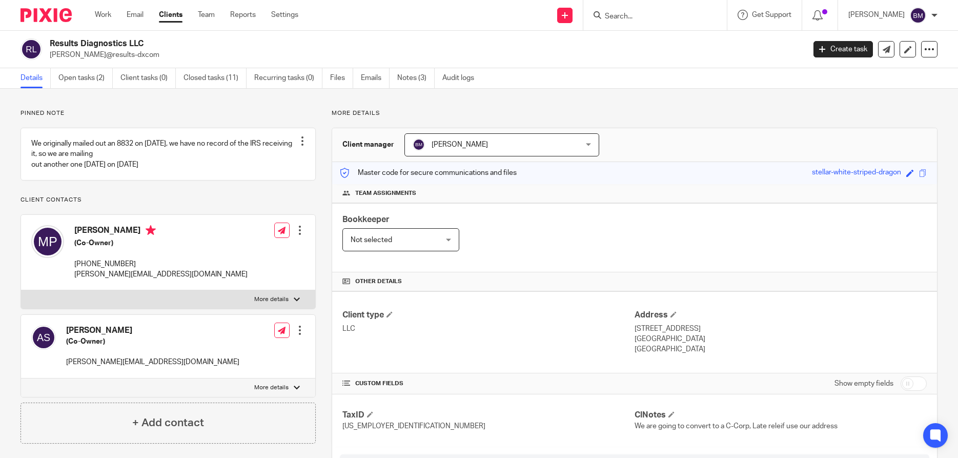
click at [169, 18] on link "Clients" at bounding box center [171, 15] width 24 height 10
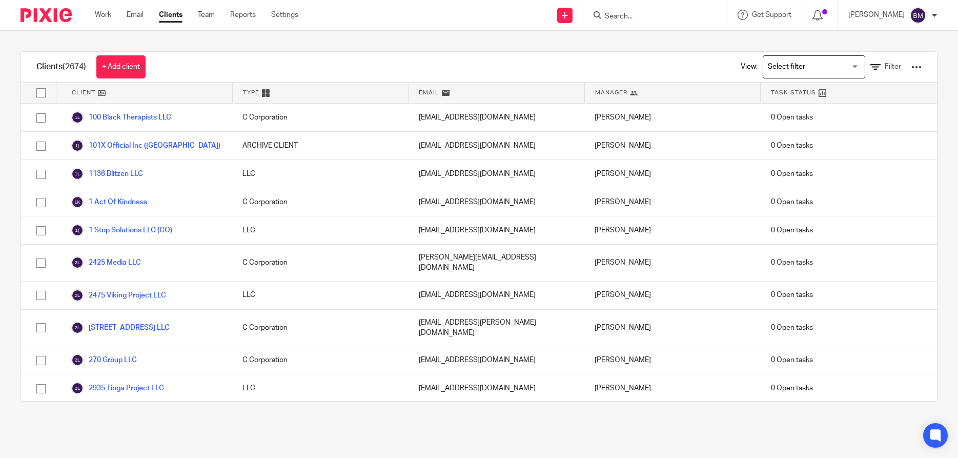
click at [626, 19] on input "Search" at bounding box center [650, 16] width 92 height 9
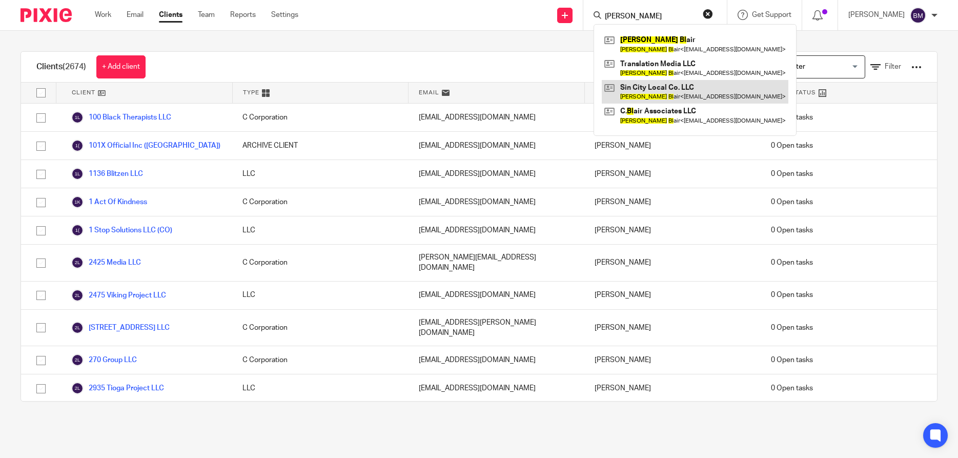
type input "curtis bl"
click at [651, 91] on link at bounding box center [695, 92] width 187 height 24
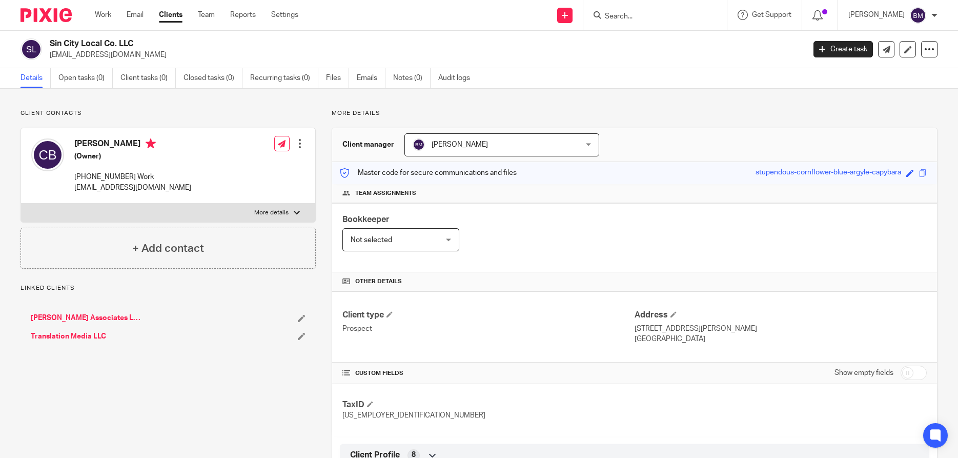
click at [79, 315] on link "[PERSON_NAME] Associates LLC" at bounding box center [86, 318] width 110 height 10
click at [409, 81] on link "Notes (0)" at bounding box center [411, 78] width 37 height 20
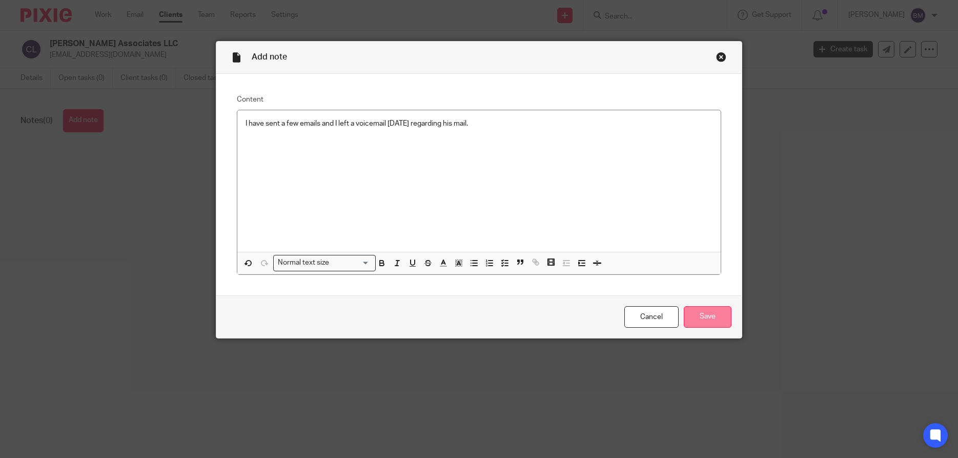
click at [700, 317] on input "Save" at bounding box center [708, 317] width 48 height 22
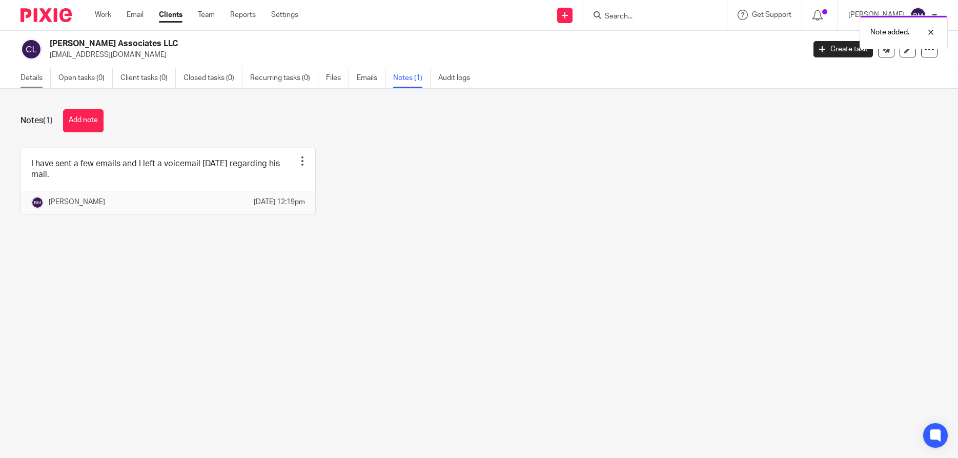
click at [37, 79] on link "Details" at bounding box center [36, 78] width 30 height 20
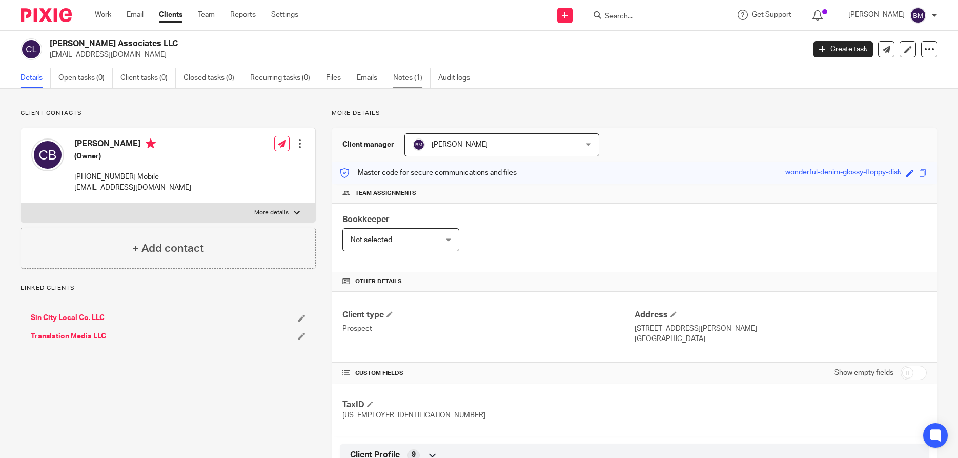
click at [412, 79] on link "Notes (1)" at bounding box center [411, 78] width 37 height 20
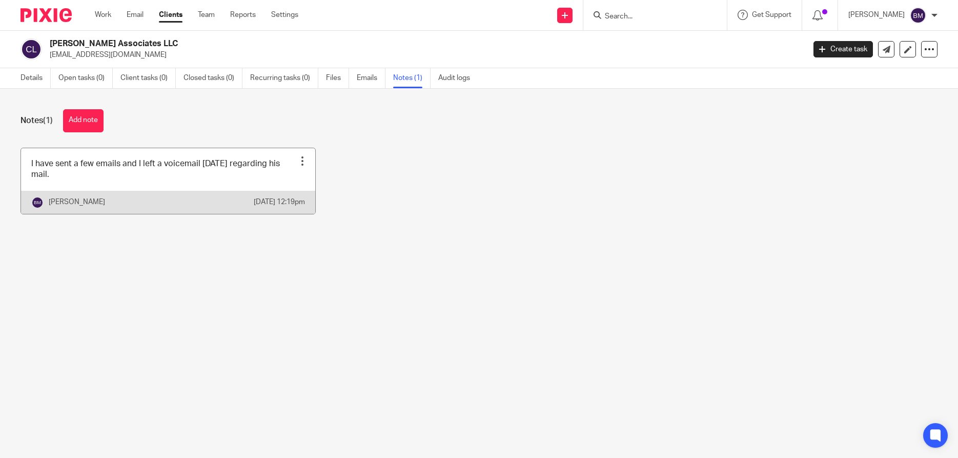
click at [305, 165] on div at bounding box center [302, 161] width 10 height 10
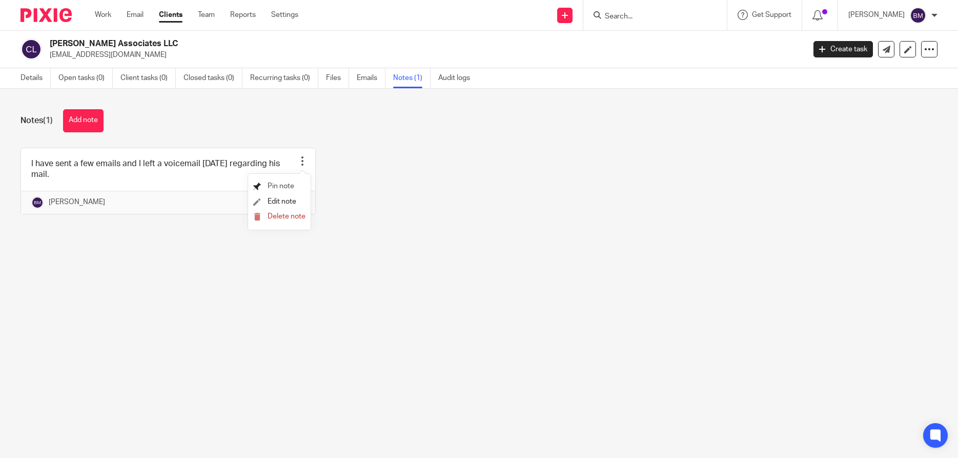
click at [278, 188] on span "Pin note" at bounding box center [281, 186] width 27 height 7
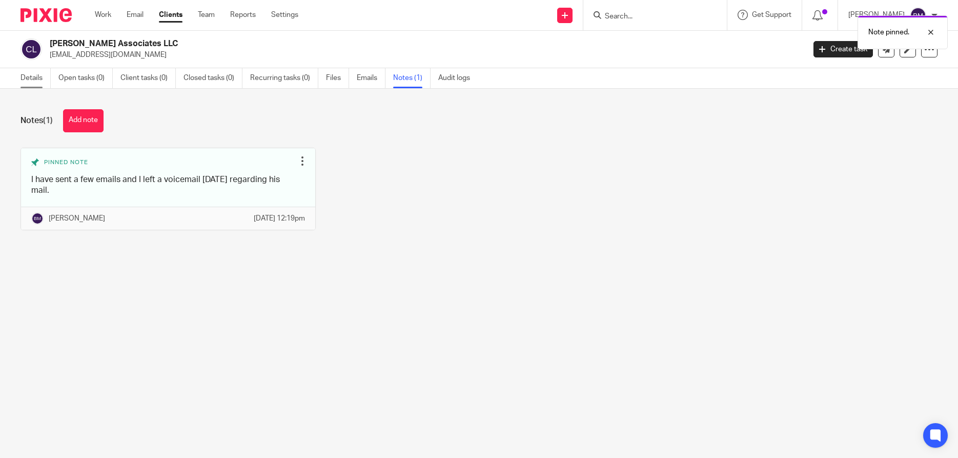
click at [31, 76] on link "Details" at bounding box center [36, 78] width 30 height 20
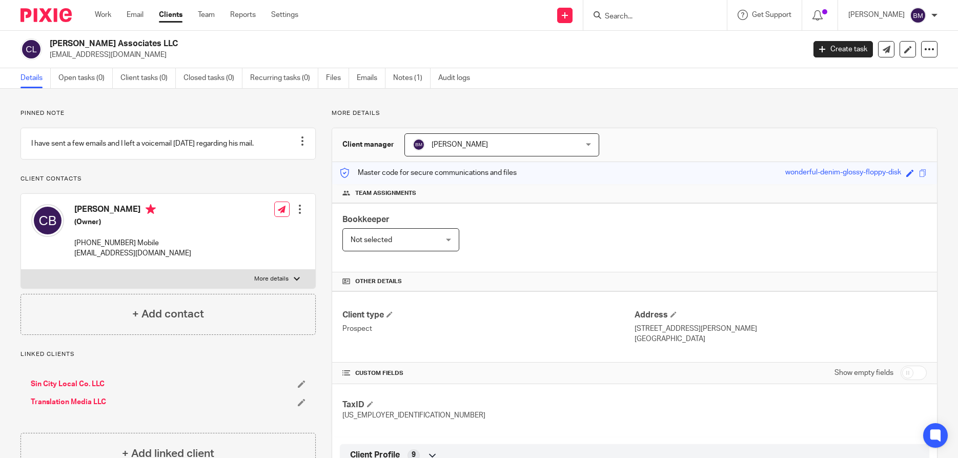
click at [625, 17] on input "Search" at bounding box center [650, 16] width 92 height 9
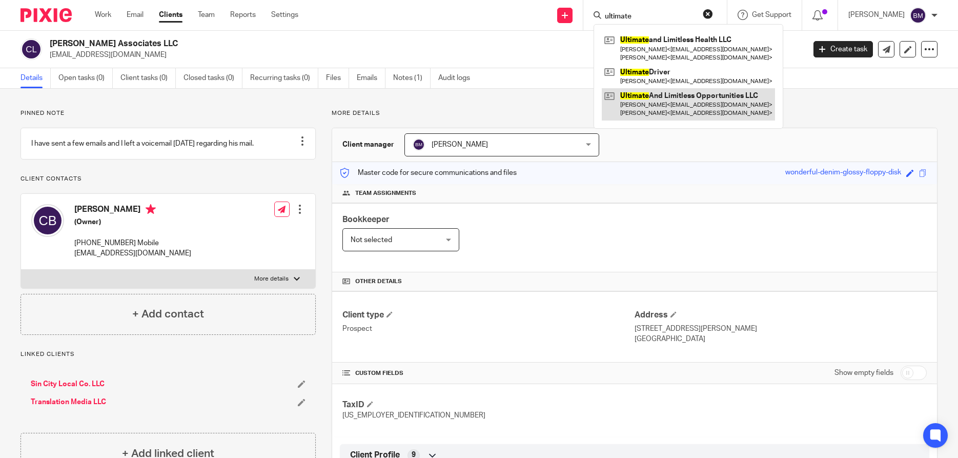
type input "ultimate"
click at [686, 107] on link at bounding box center [688, 104] width 173 height 32
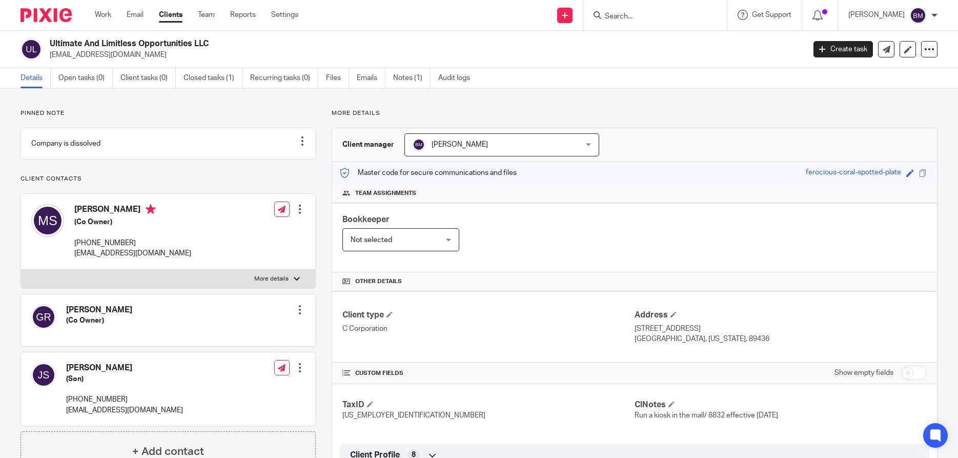
click at [622, 13] on input "Search" at bounding box center [650, 16] width 92 height 9
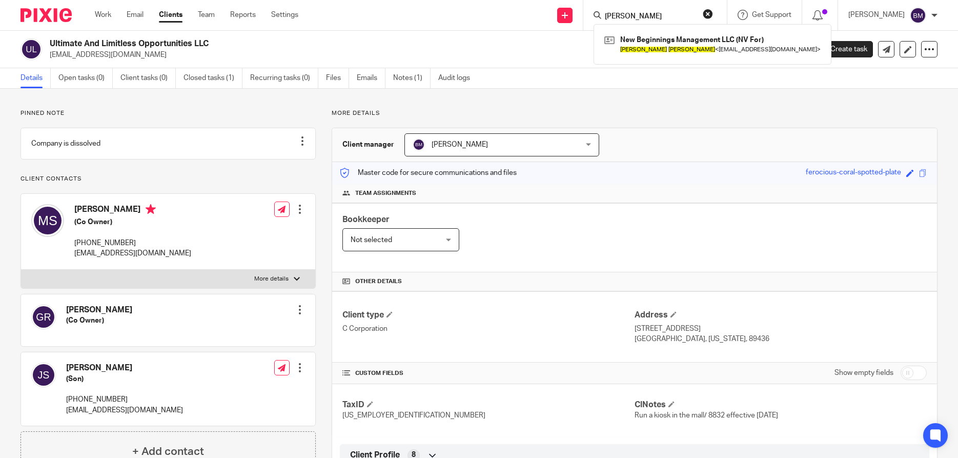
type input "[PERSON_NAME]"
click at [713, 10] on button "reset" at bounding box center [708, 14] width 10 height 10
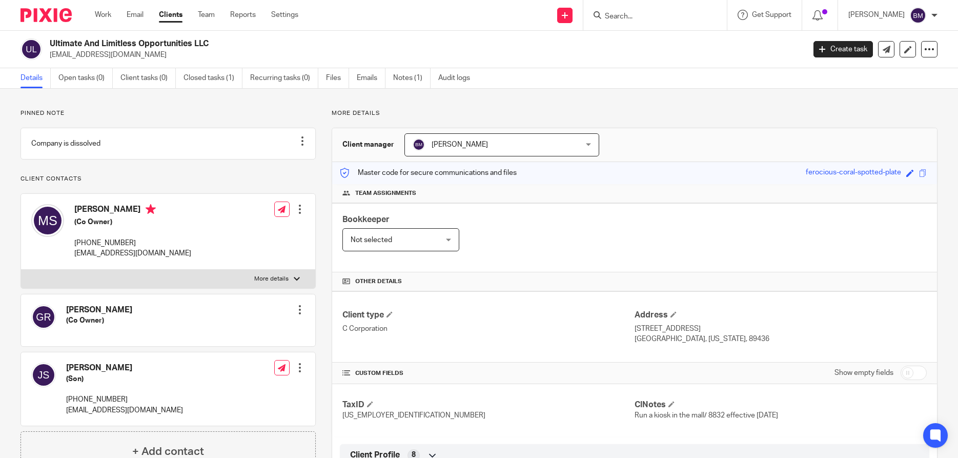
click at [674, 12] on input "Search" at bounding box center [650, 16] width 92 height 9
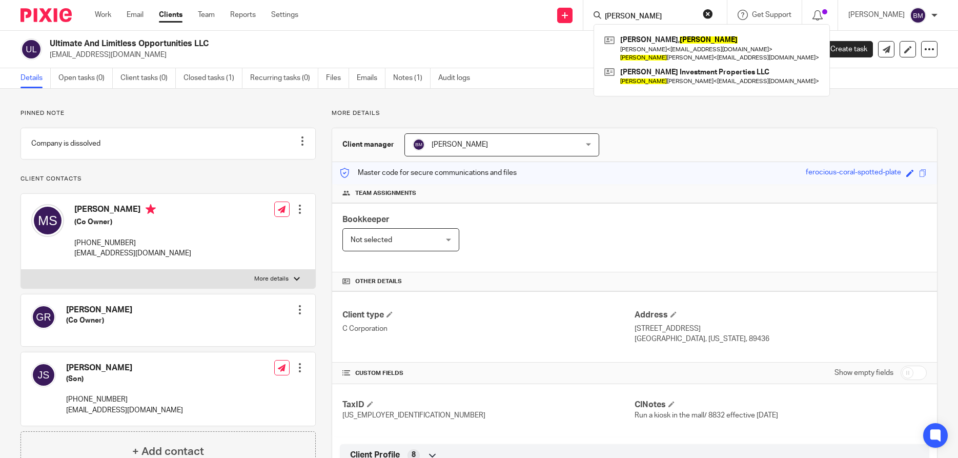
type input "[PERSON_NAME]"
click at [713, 12] on button "reset" at bounding box center [708, 14] width 10 height 10
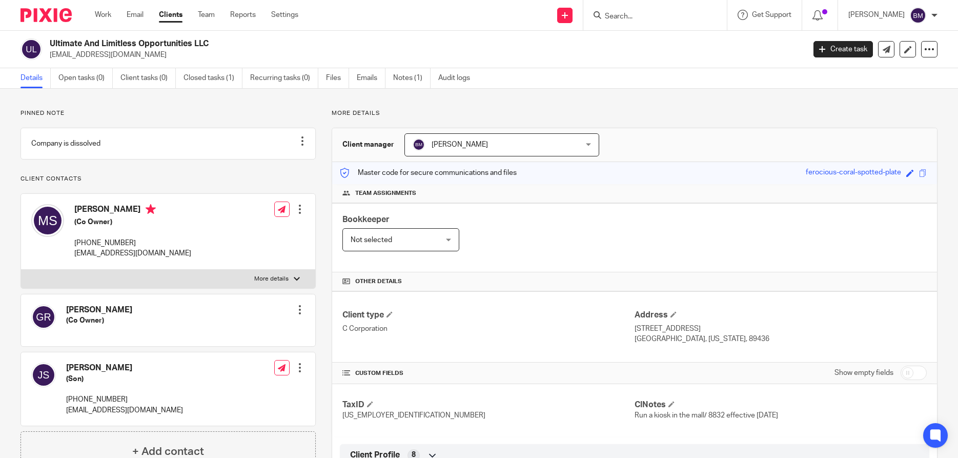
click at [647, 10] on form at bounding box center [658, 15] width 109 height 13
click at [627, 14] on input "Search" at bounding box center [650, 16] width 92 height 9
type input "[PERSON_NAME]"
click at [713, 15] on button "reset" at bounding box center [708, 14] width 10 height 10
click at [639, 16] on input "Search" at bounding box center [650, 16] width 92 height 9
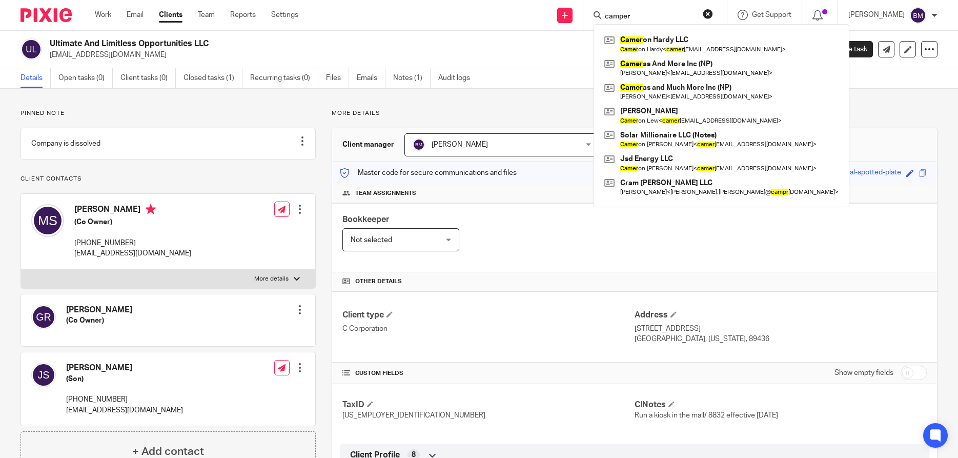
type input "camper"
click at [713, 11] on button "reset" at bounding box center [708, 14] width 10 height 10
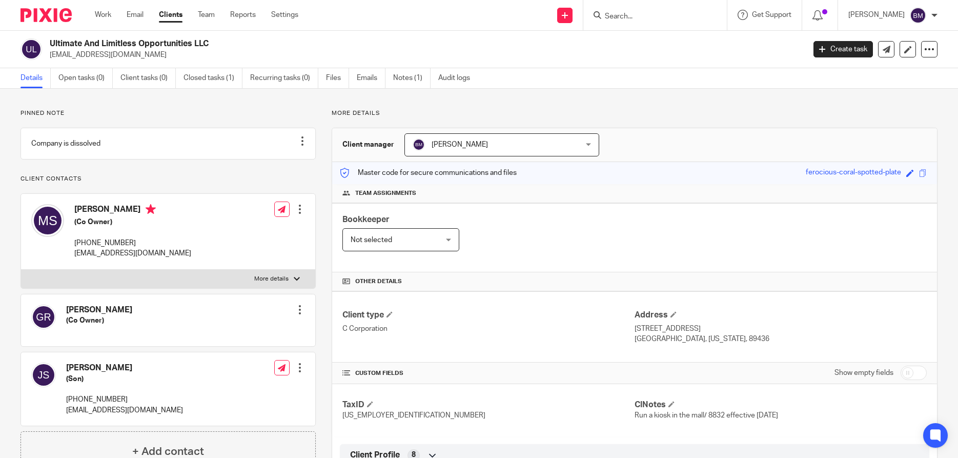
click at [644, 16] on input "Search" at bounding box center [650, 16] width 92 height 9
type input "ahsan"
drag, startPoint x: 716, startPoint y: 12, endPoint x: 641, endPoint y: 14, distance: 75.4
click at [713, 12] on button "reset" at bounding box center [708, 14] width 10 height 10
click at [641, 14] on input "Search" at bounding box center [650, 16] width 92 height 9
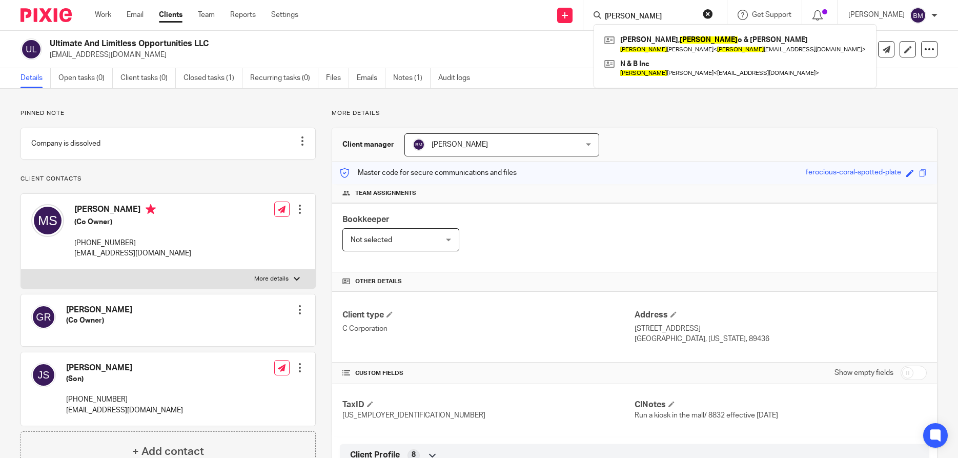
type input "gustav"
click at [713, 13] on button "reset" at bounding box center [708, 14] width 10 height 10
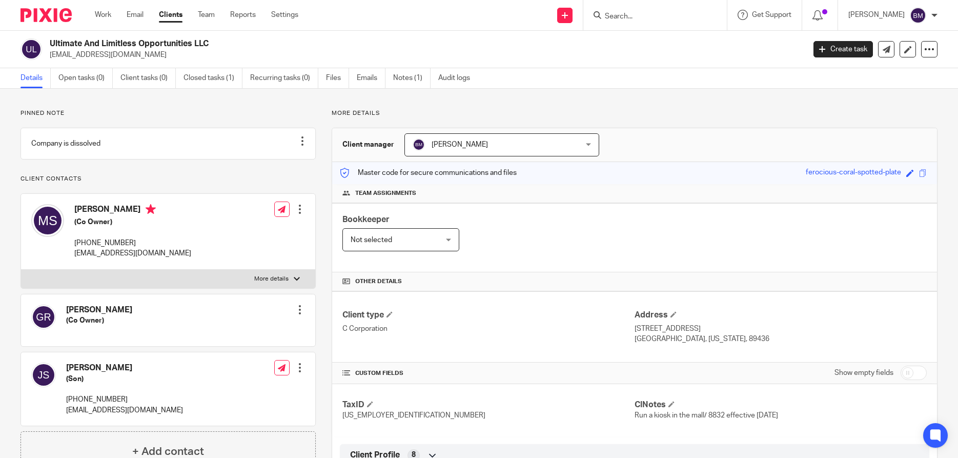
click at [661, 22] on div at bounding box center [656, 15] width 144 height 30
click at [652, 14] on input "Search" at bounding box center [650, 16] width 92 height 9
type input "machuca"
click at [723, 14] on div "machuca No results found. Try searching for the name of a client or contact..." at bounding box center [656, 15] width 144 height 30
click at [713, 13] on button "reset" at bounding box center [708, 14] width 10 height 10
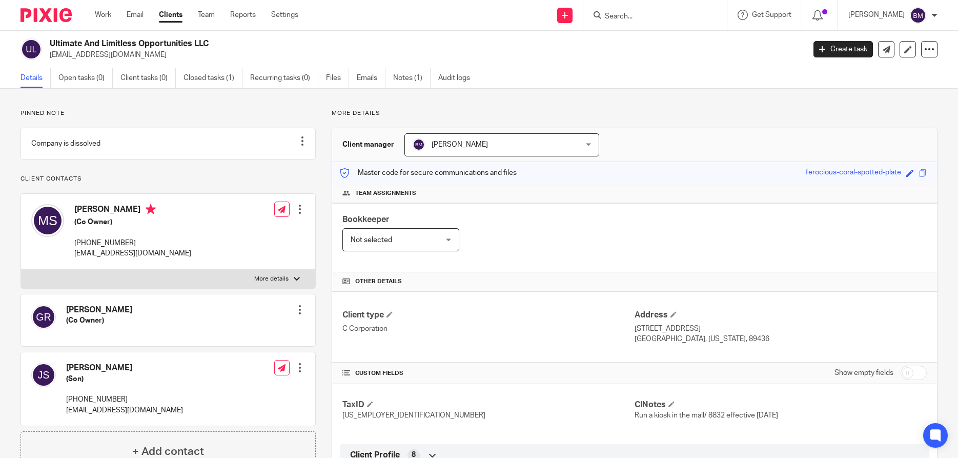
click at [627, 14] on input "Search" at bounding box center [650, 16] width 92 height 9
type input "diomoni"
click at [713, 15] on button "reset" at bounding box center [708, 14] width 10 height 10
click at [659, 14] on input "Search" at bounding box center [650, 16] width 92 height 9
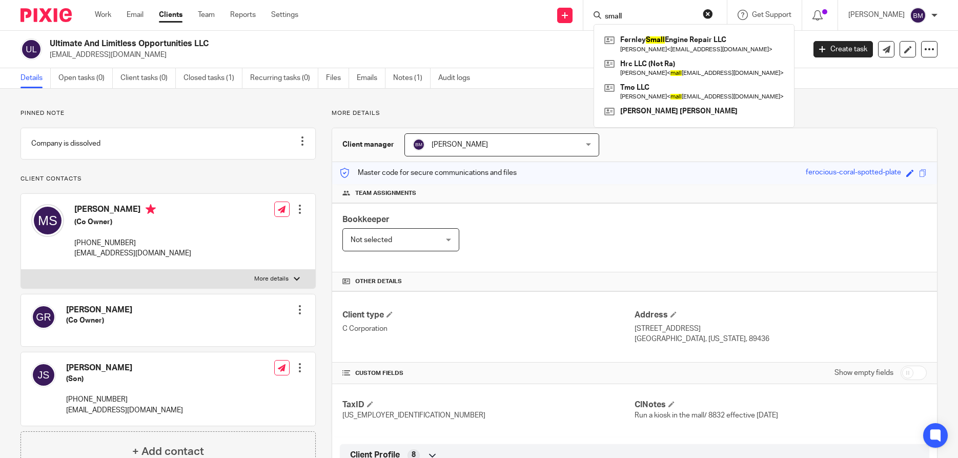
type input "small"
click at [713, 14] on button "reset" at bounding box center [708, 14] width 10 height 10
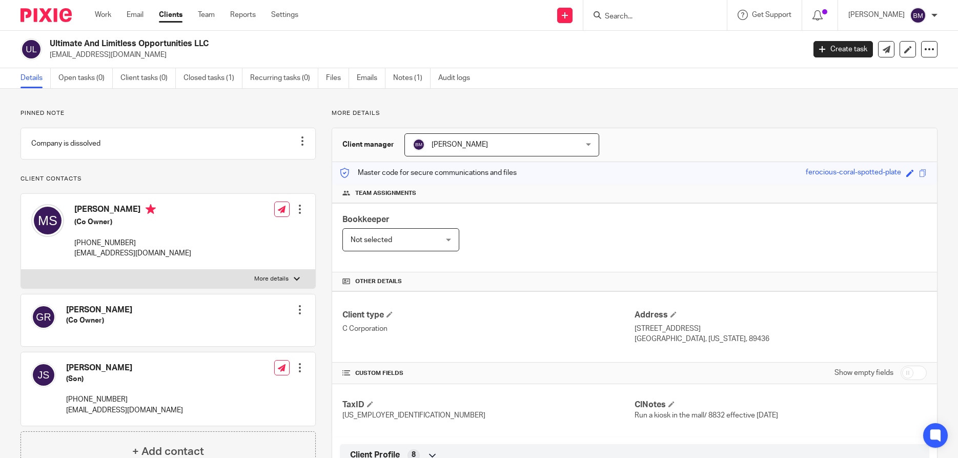
click at [670, 15] on input "Search" at bounding box center [650, 16] width 92 height 9
type input "adam gross"
click at [713, 14] on button "reset" at bounding box center [708, 14] width 10 height 10
click at [626, 13] on input "Search" at bounding box center [650, 16] width 92 height 9
type input "o"
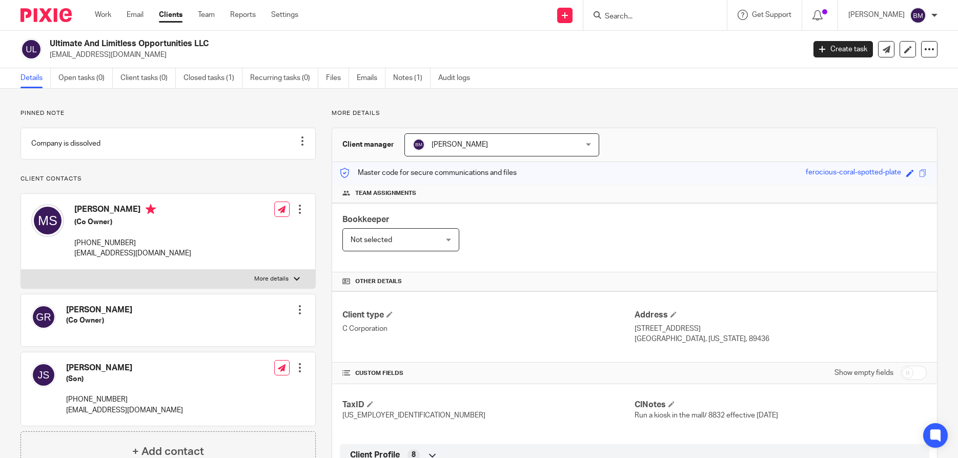
click at [624, 19] on input "Search" at bounding box center [650, 16] width 92 height 9
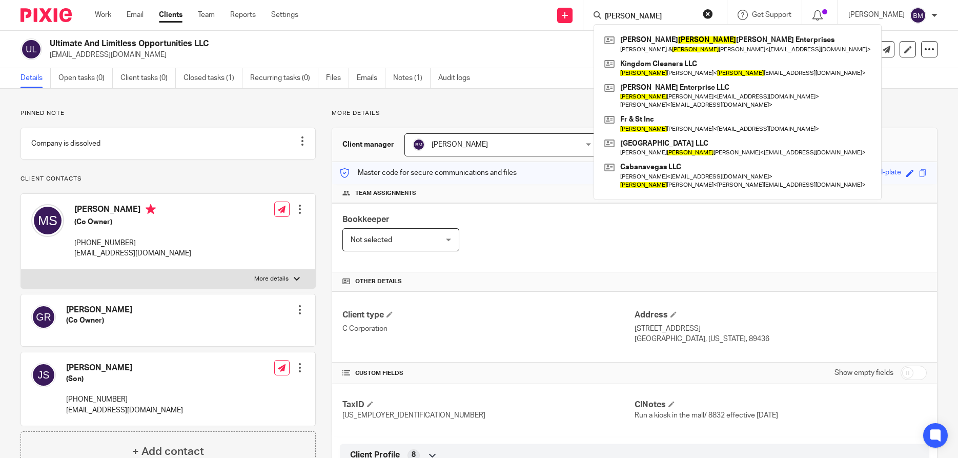
type input "stephanie"
click at [713, 13] on button "reset" at bounding box center [708, 14] width 10 height 10
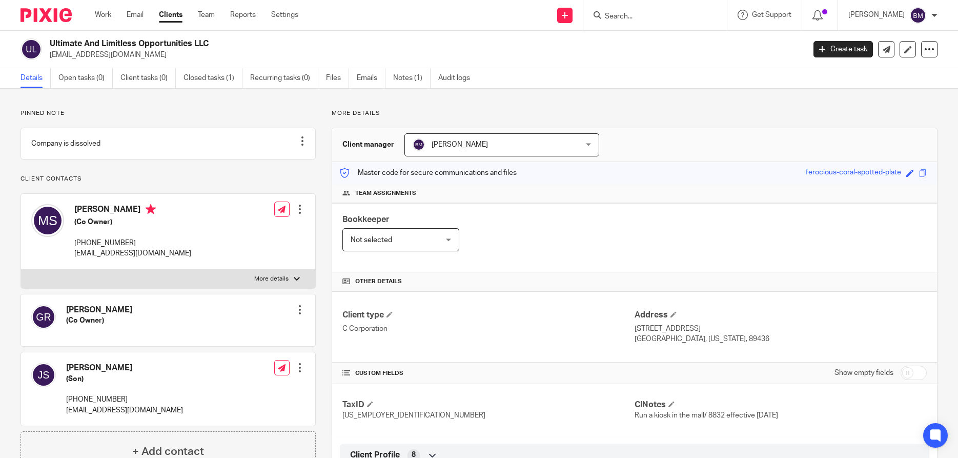
click at [657, 15] on input "Search" at bounding box center [650, 16] width 92 height 9
type input "alicia moreno"
click at [713, 14] on button "reset" at bounding box center [708, 14] width 10 height 10
click at [670, 15] on input "Search" at bounding box center [650, 16] width 92 height 9
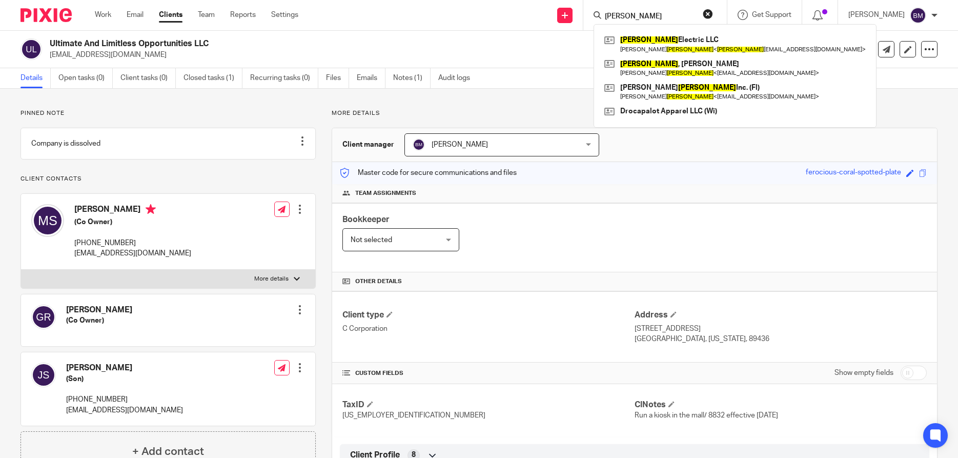
type input "moreno"
click at [713, 13] on button "reset" at bounding box center [708, 14] width 10 height 10
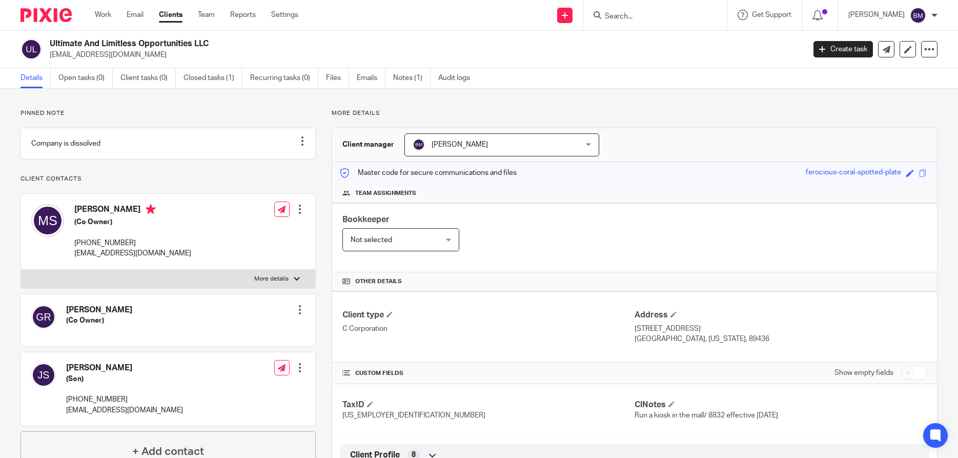
click at [669, 12] on input "Search" at bounding box center [650, 16] width 92 height 9
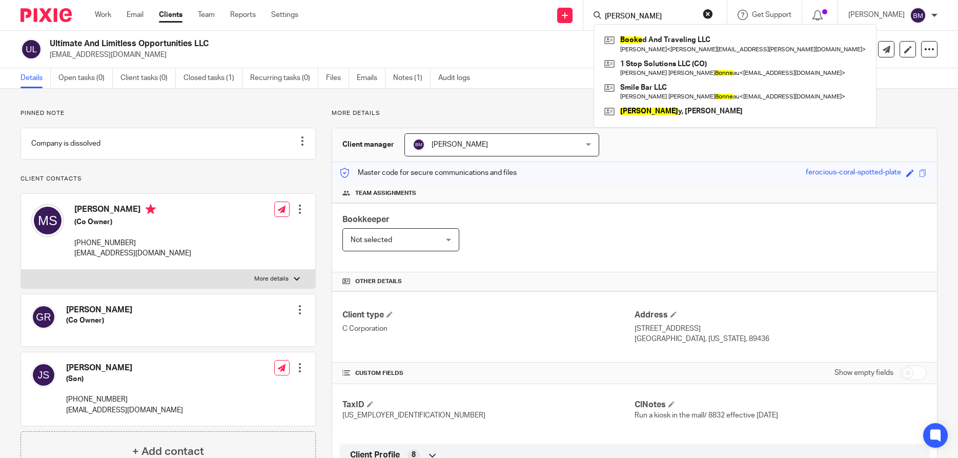
type input "boone"
click at [713, 14] on button "reset" at bounding box center [708, 14] width 10 height 10
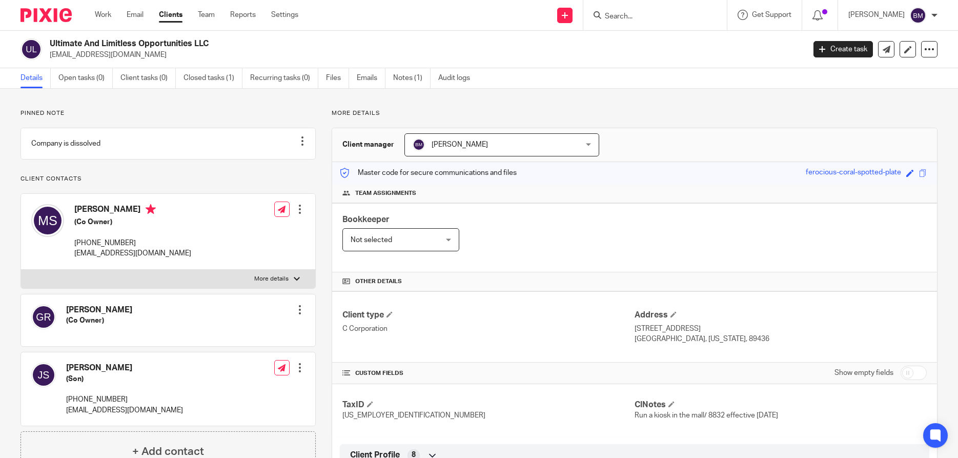
click at [673, 13] on input "Search" at bounding box center [650, 16] width 92 height 9
type input "jalen"
click at [713, 15] on button "reset" at bounding box center [708, 14] width 10 height 10
click at [674, 14] on input "Search" at bounding box center [650, 16] width 92 height 9
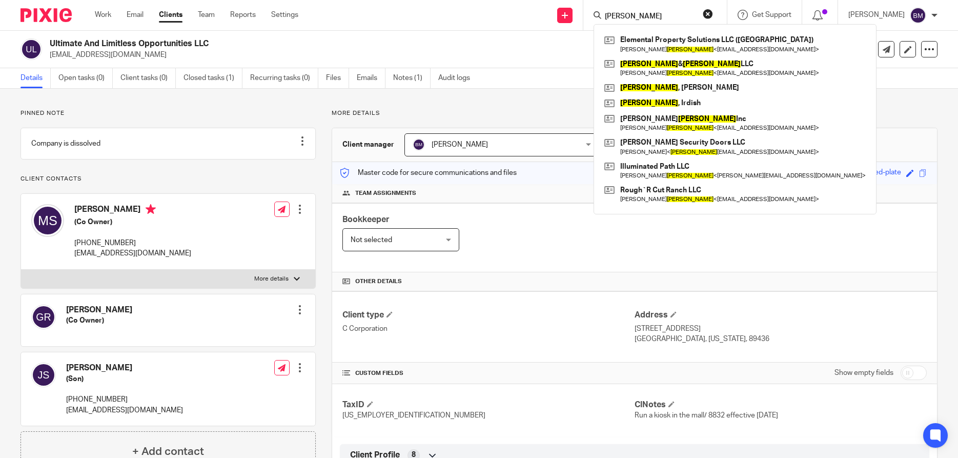
type input "harris"
click at [713, 12] on button "reset" at bounding box center [708, 14] width 10 height 10
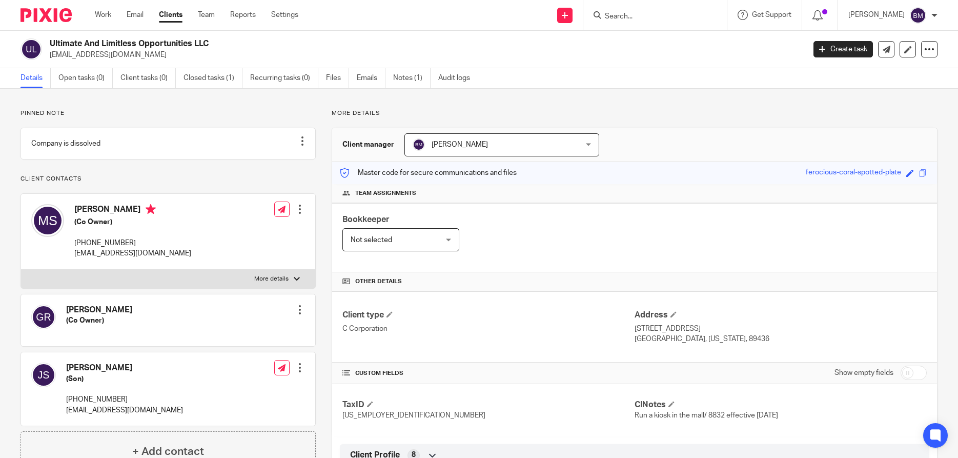
click at [175, 18] on link "Clients" at bounding box center [171, 15] width 24 height 10
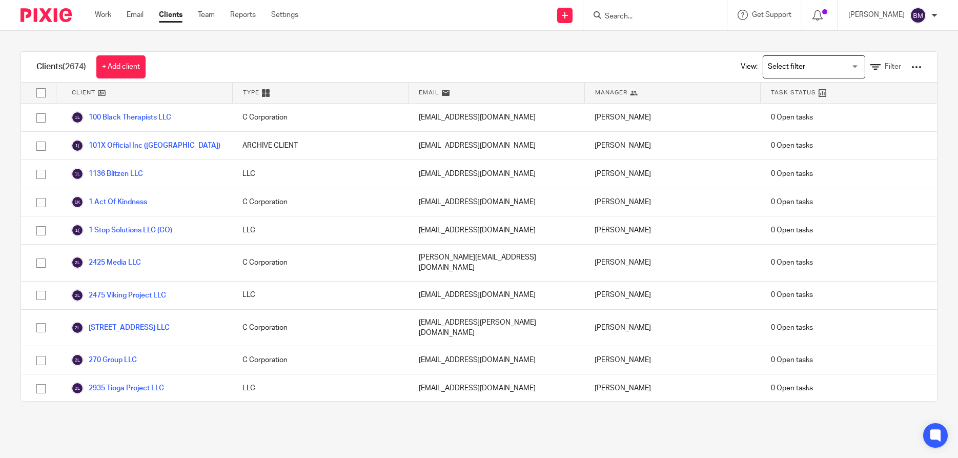
click at [649, 15] on input "Search" at bounding box center [650, 16] width 92 height 9
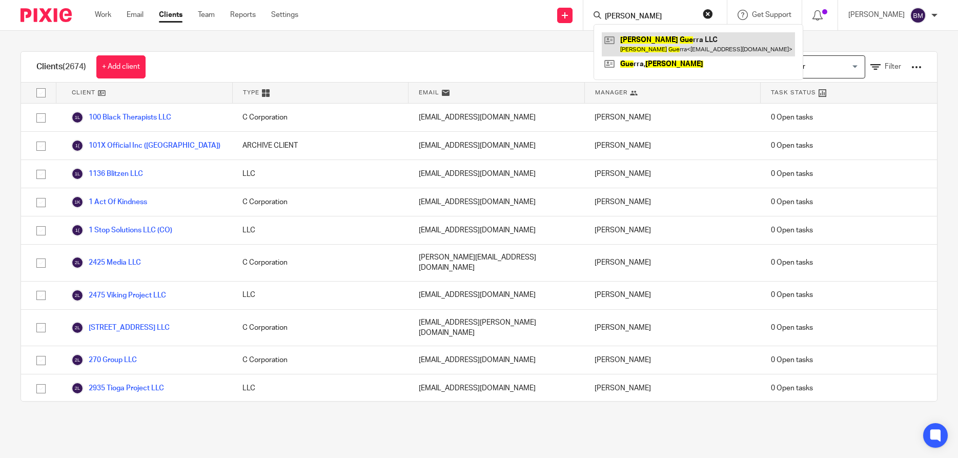
type input "brenda gue"
click at [666, 47] on link at bounding box center [698, 44] width 193 height 24
click at [656, 36] on link at bounding box center [698, 44] width 193 height 24
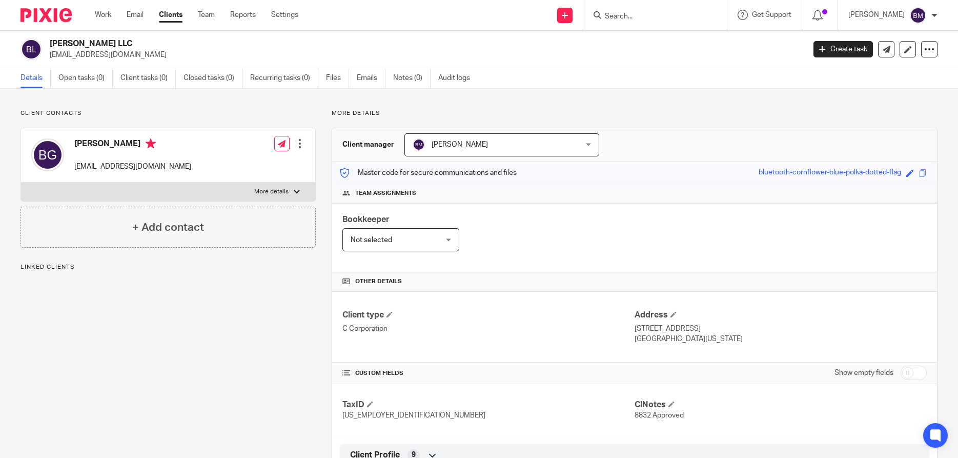
click at [923, 375] on input "checkbox" at bounding box center [914, 373] width 26 height 14
checkbox input "true"
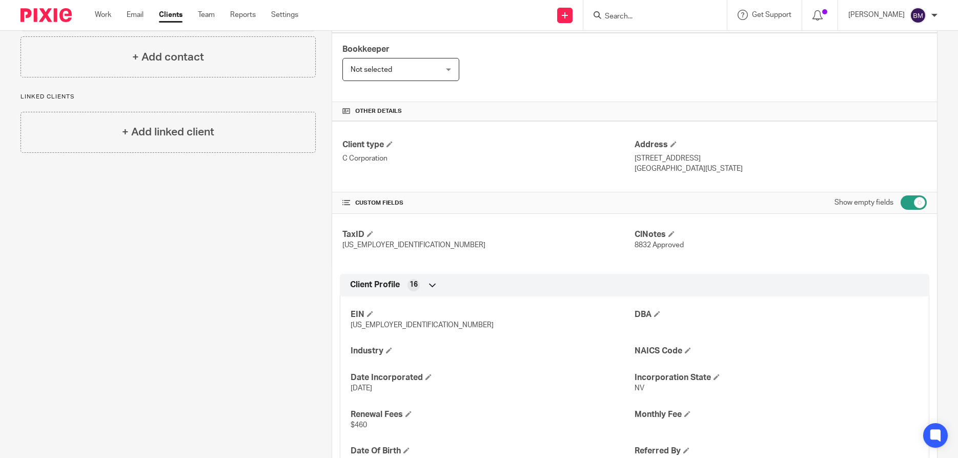
scroll to position [197, 0]
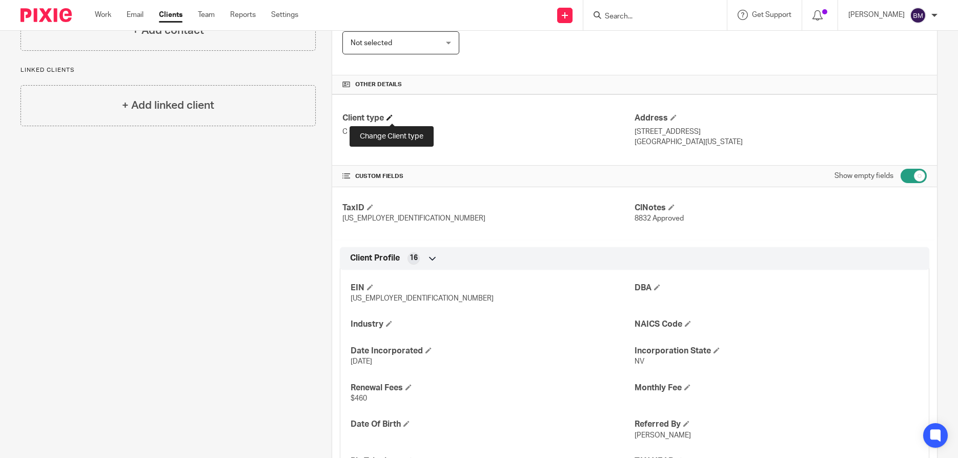
click at [392, 118] on span at bounding box center [390, 117] width 6 height 6
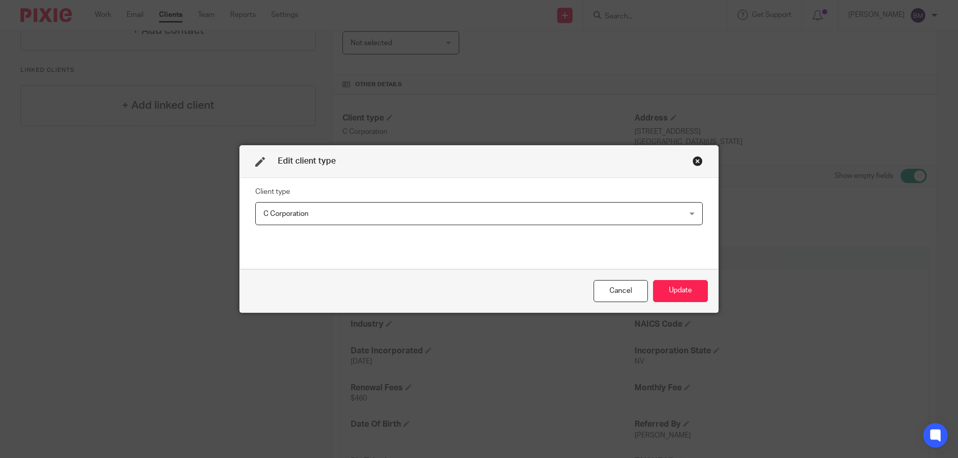
click at [692, 214] on div "C Corporation C Corporation" at bounding box center [479, 213] width 448 height 23
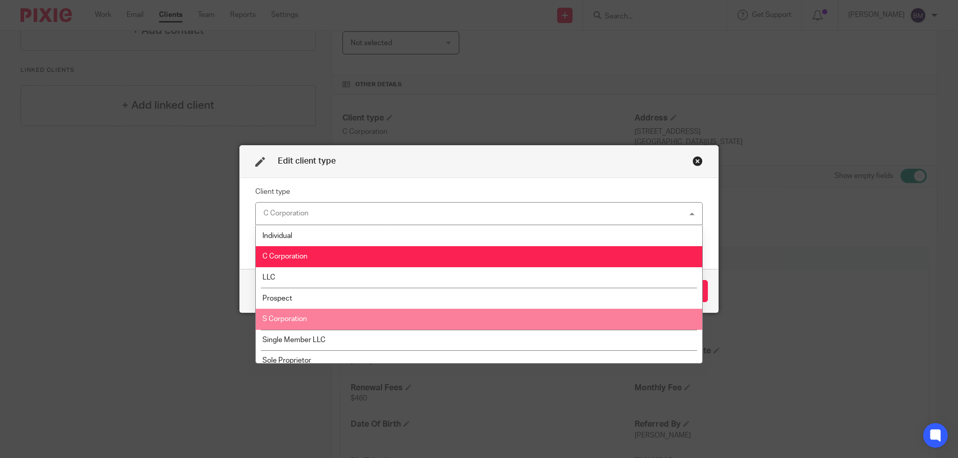
click at [307, 320] on span "S Corporation" at bounding box center [285, 318] width 45 height 7
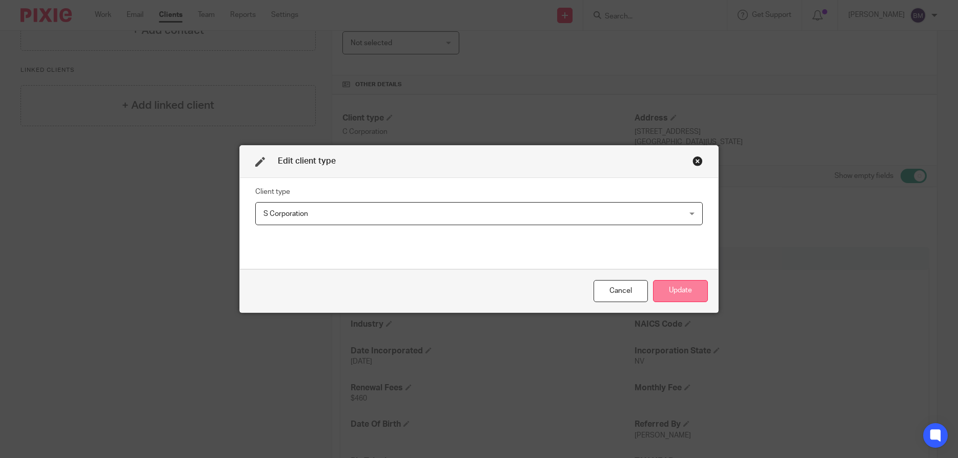
click at [679, 291] on button "Update" at bounding box center [680, 291] width 55 height 22
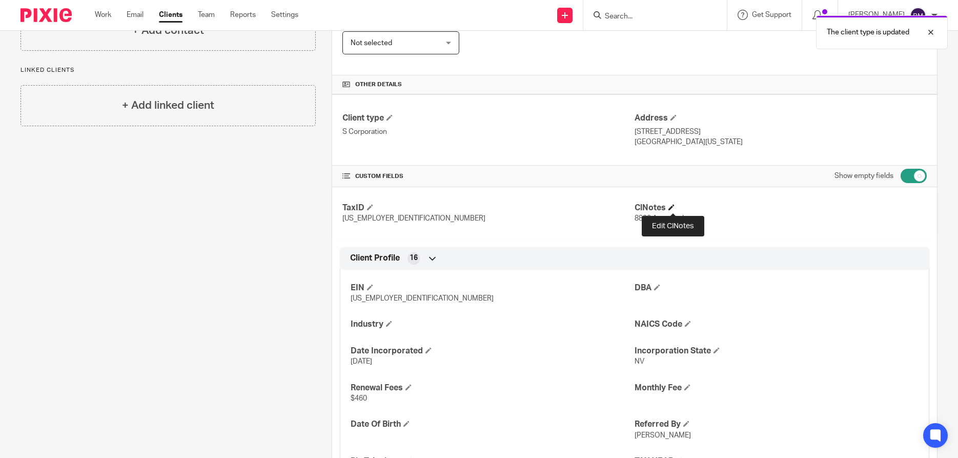
click at [675, 207] on span at bounding box center [672, 207] width 6 height 6
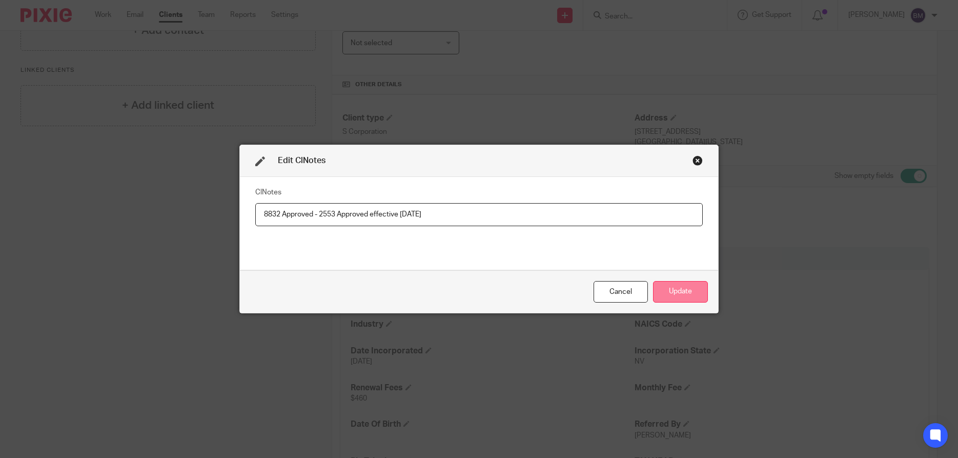
type input "8832 Approved - 2553 Approved effective 12/31/24"
click at [677, 296] on button "Update" at bounding box center [680, 292] width 55 height 22
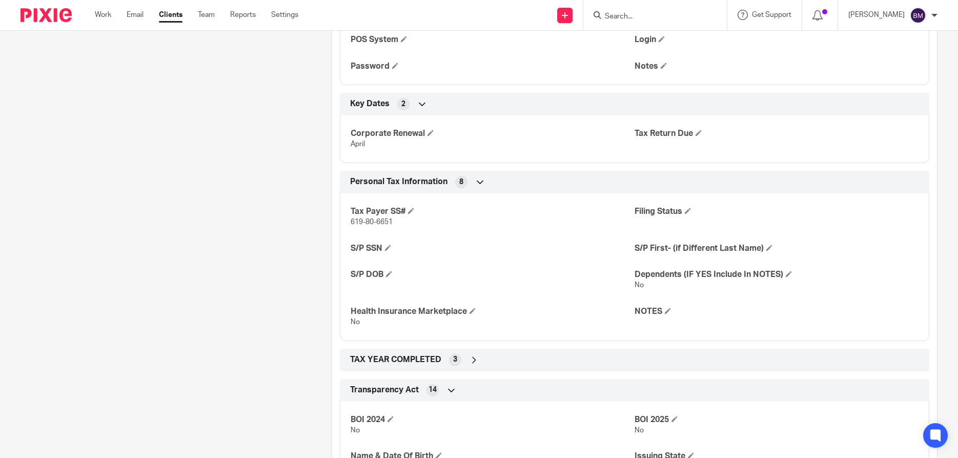
scroll to position [1477, 0]
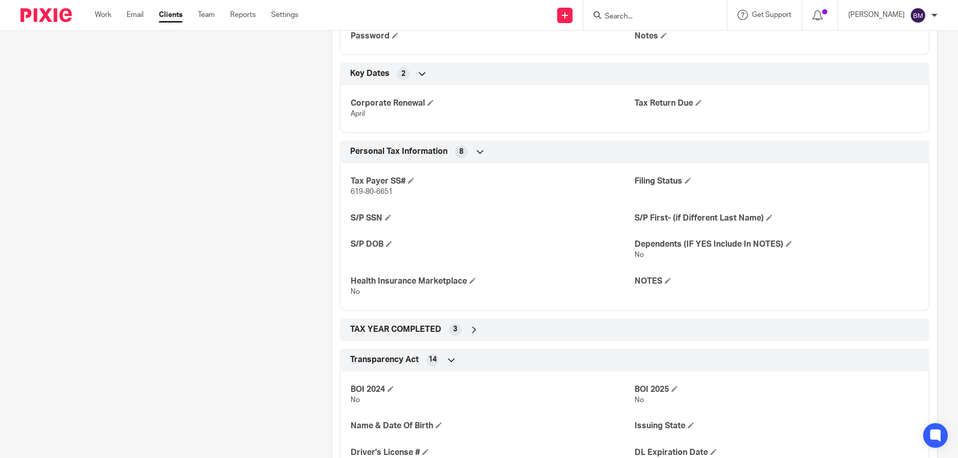
click at [482, 331] on div "TAX YEAR COMPLETED 3" at bounding box center [635, 329] width 574 height 17
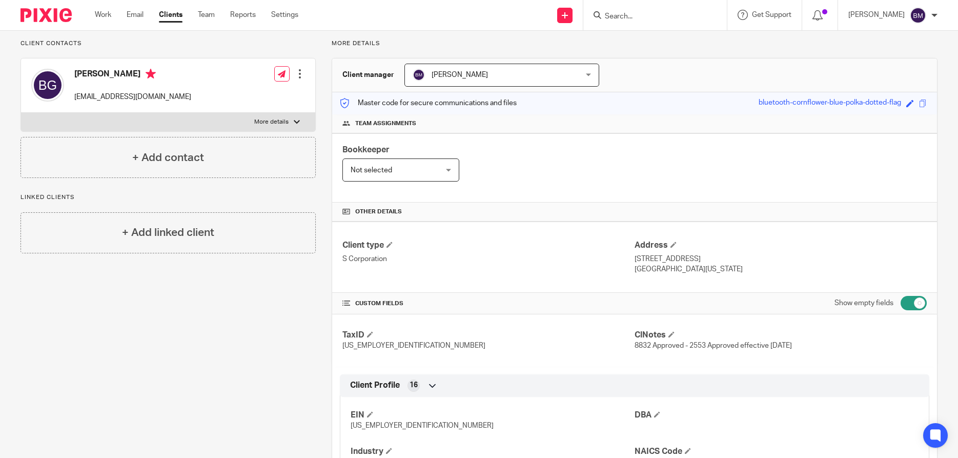
scroll to position [0, 0]
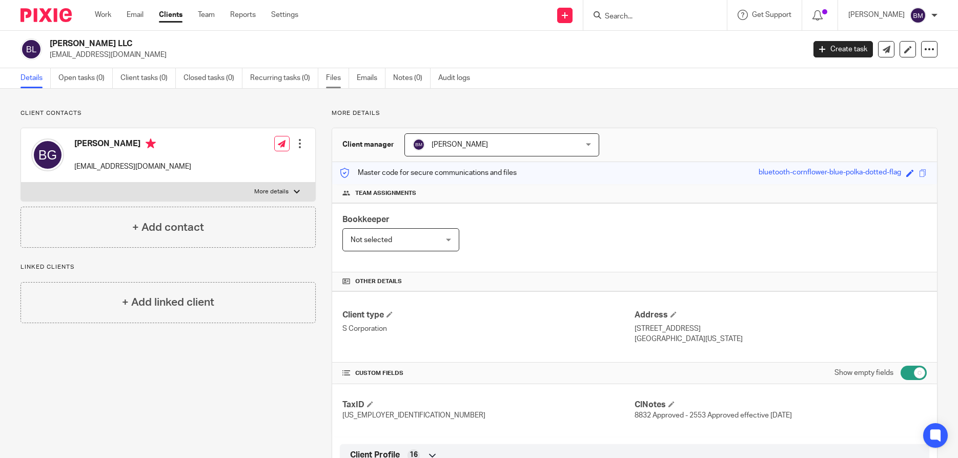
click at [333, 74] on link "Files" at bounding box center [337, 78] width 23 height 20
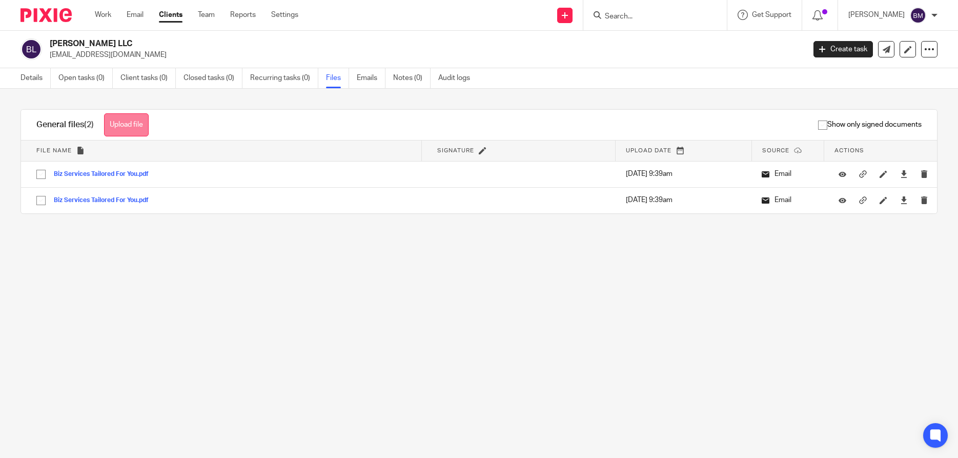
click at [128, 126] on button "Upload file" at bounding box center [126, 124] width 45 height 23
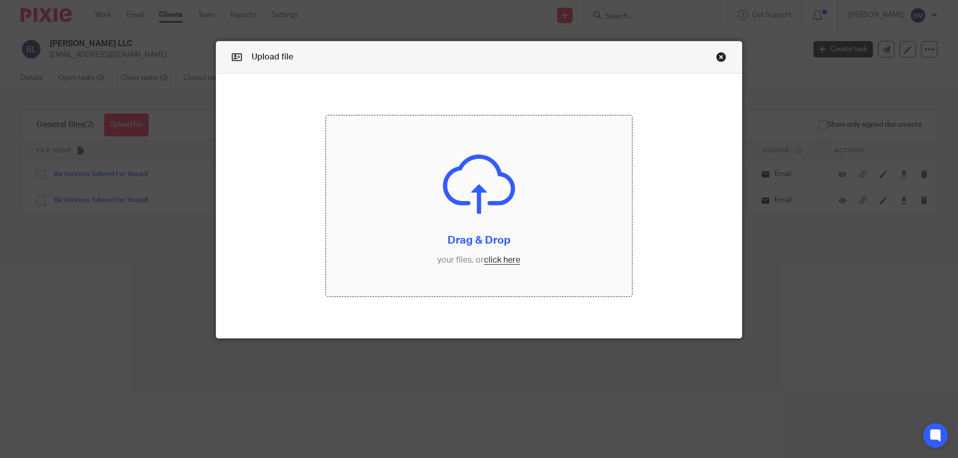
click at [499, 259] on input "file" at bounding box center [479, 206] width 306 height 182
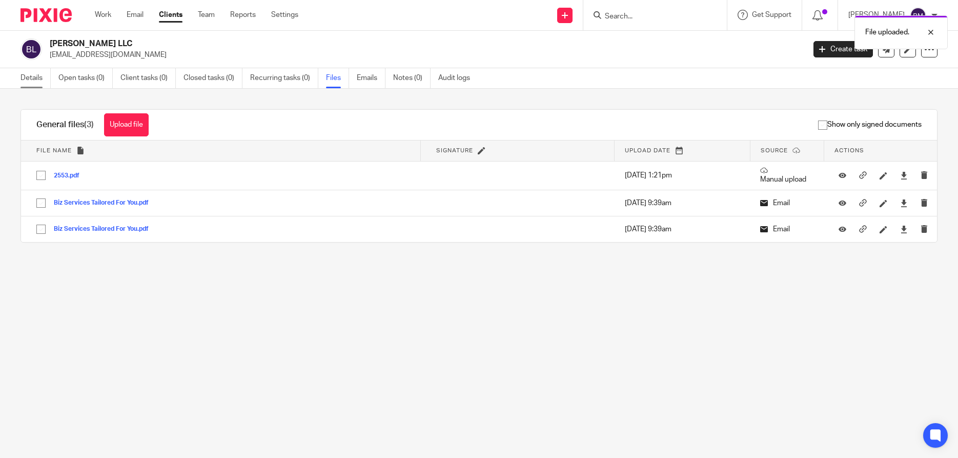
click at [28, 79] on link "Details" at bounding box center [36, 78] width 30 height 20
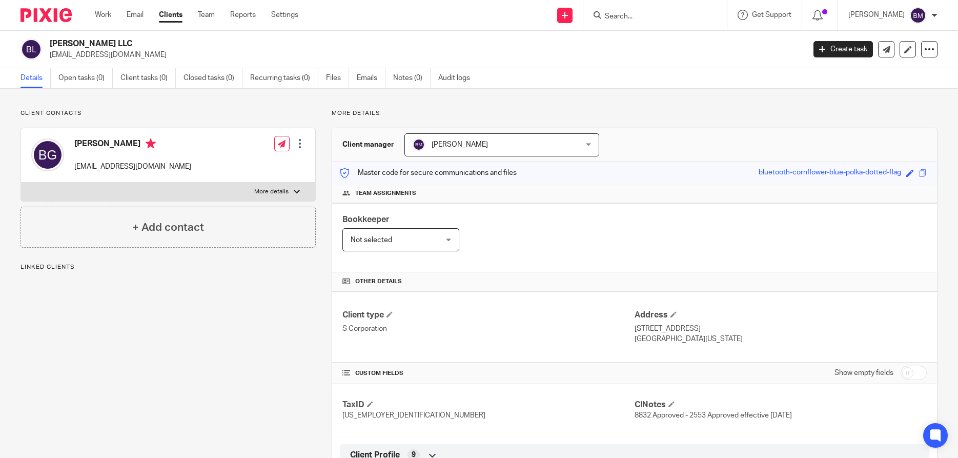
click at [917, 373] on input "checkbox" at bounding box center [914, 373] width 26 height 14
checkbox input "true"
click at [635, 18] on input "Search" at bounding box center [650, 16] width 92 height 9
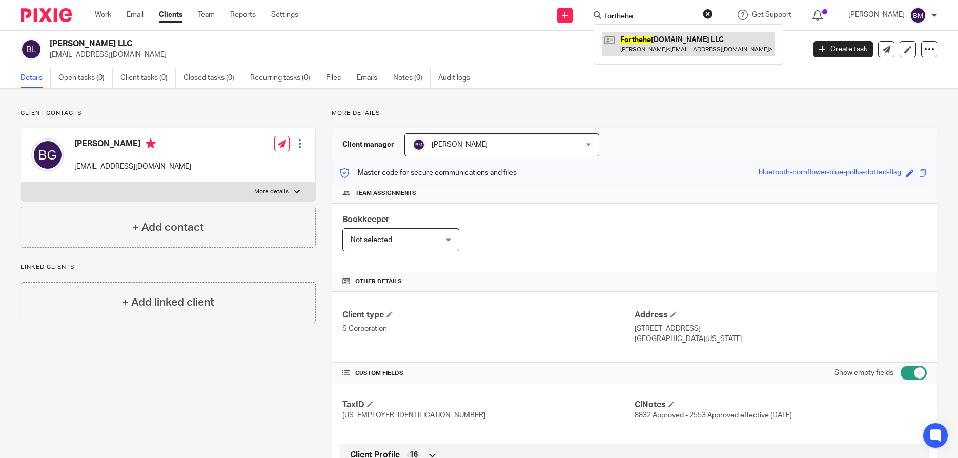
type input "forthehe"
click at [652, 43] on link at bounding box center [688, 44] width 173 height 24
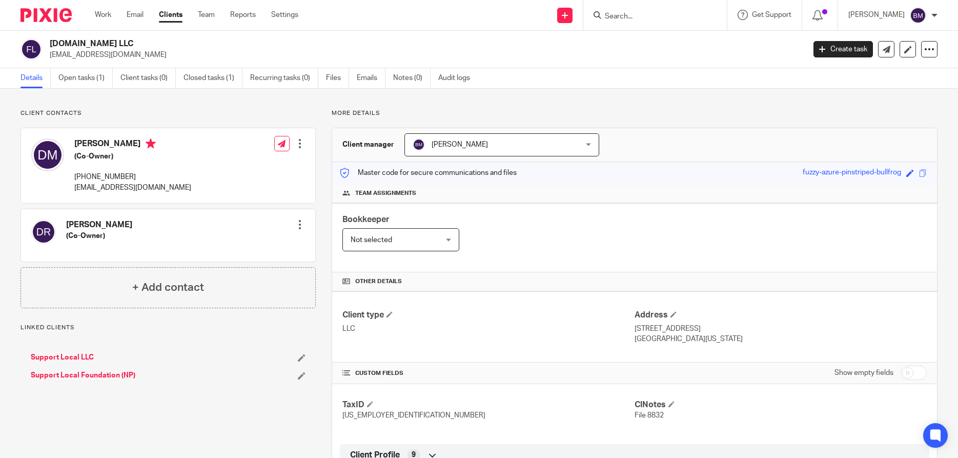
click at [914, 376] on input "checkbox" at bounding box center [914, 373] width 26 height 14
checkbox input "true"
click at [85, 78] on link "Open tasks (1)" at bounding box center [85, 78] width 54 height 20
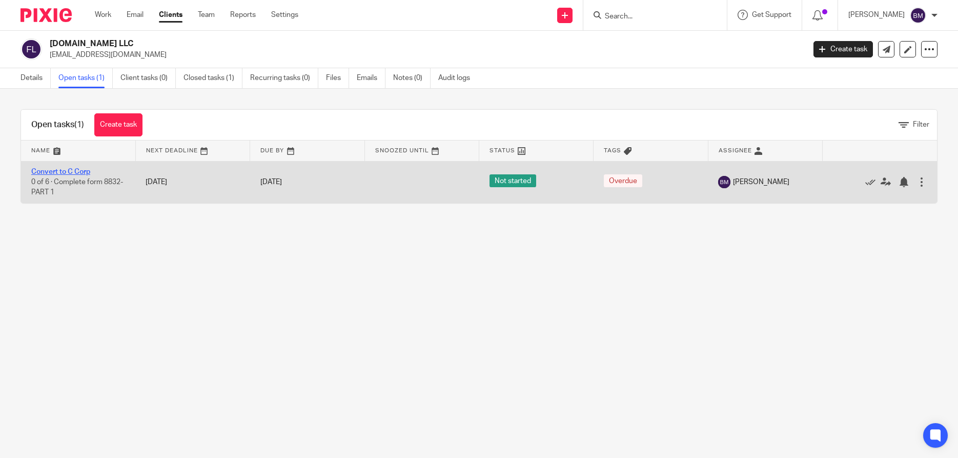
click at [64, 174] on link "Convert to C Corp" at bounding box center [60, 171] width 59 height 7
click at [922, 184] on div at bounding box center [922, 182] width 10 height 10
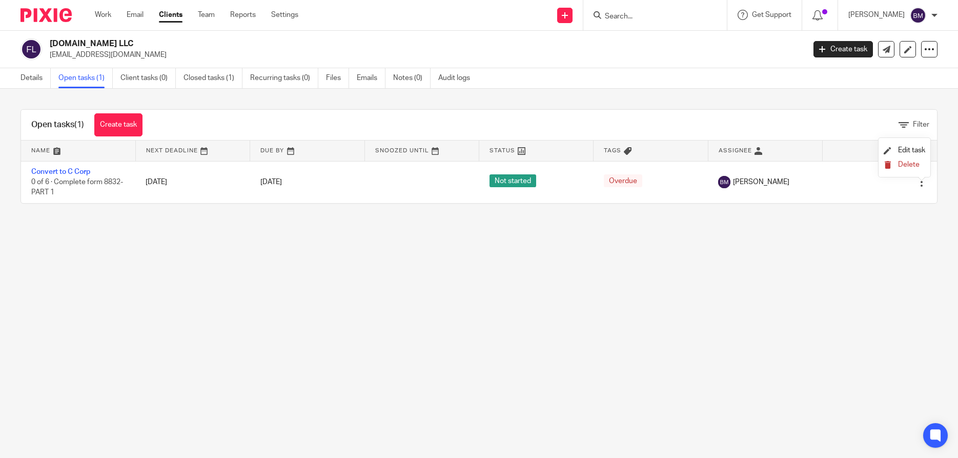
click at [911, 166] on span "Delete" at bounding box center [909, 164] width 22 height 7
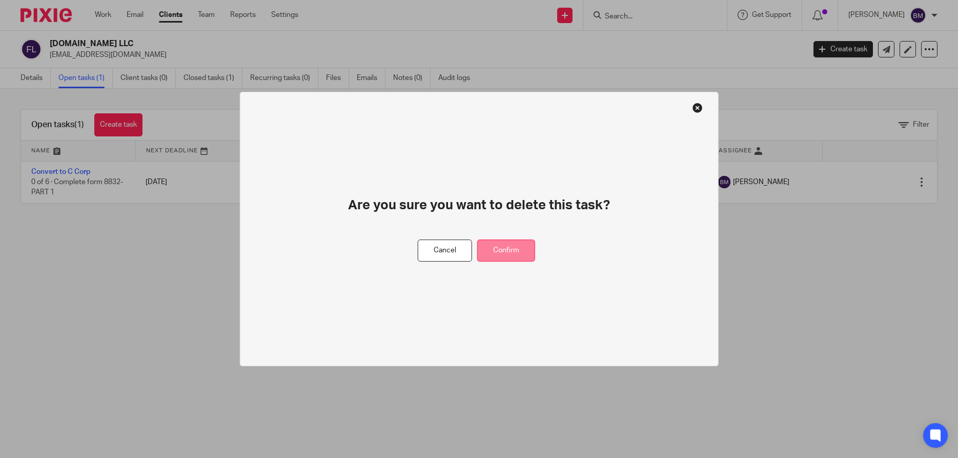
click at [518, 253] on button "Confirm" at bounding box center [506, 250] width 58 height 22
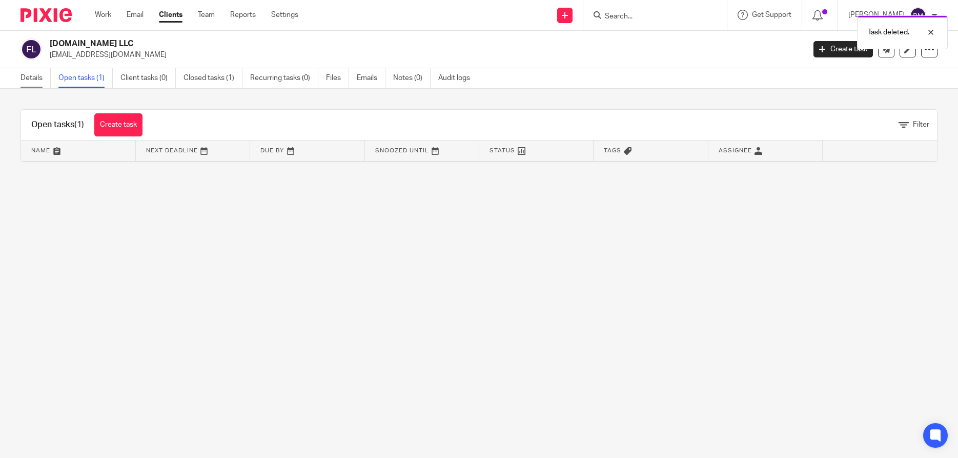
click at [34, 82] on link "Details" at bounding box center [36, 78] width 30 height 20
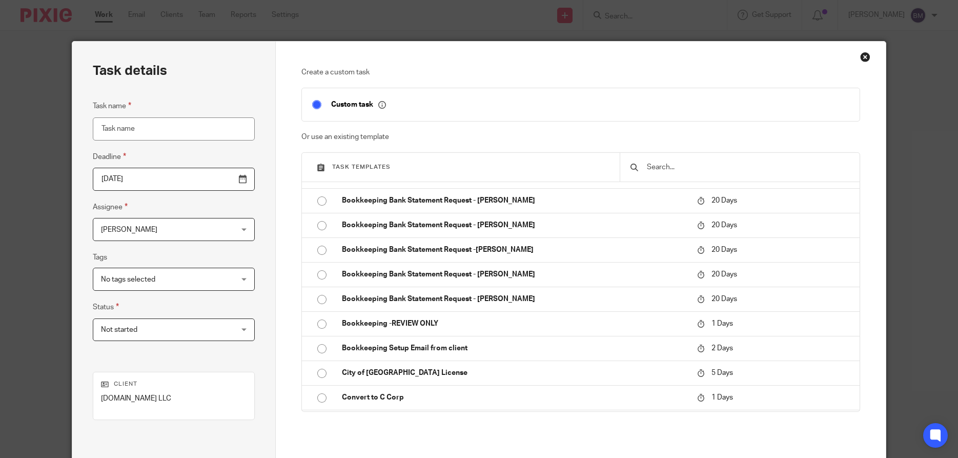
scroll to position [603, 0]
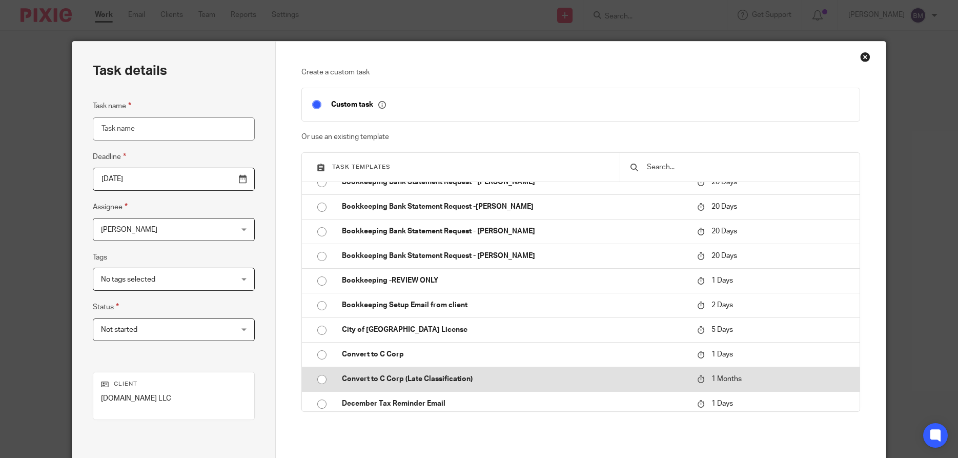
click at [322, 380] on input "radio" at bounding box center [321, 379] width 19 height 19
type input "[DATE]"
type input "Convert to C Corp (Late Classification)"
checkbox input "false"
radio input "false"
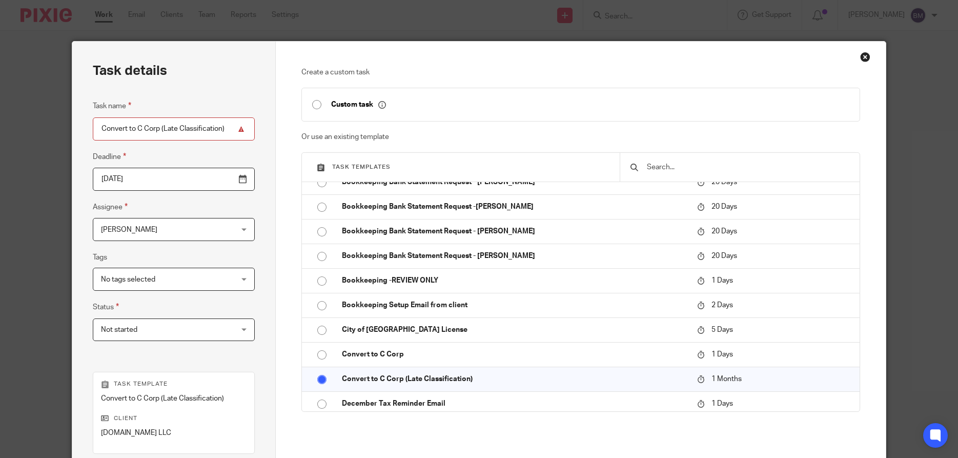
scroll to position [148, 0]
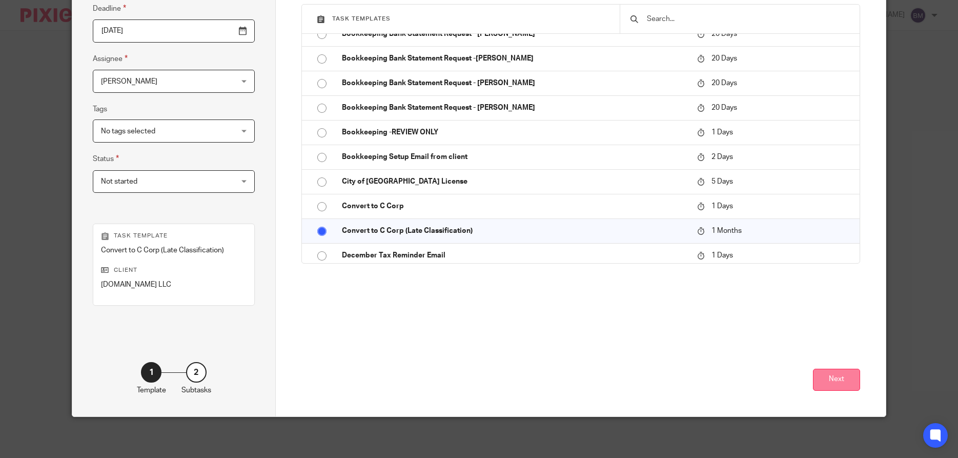
click at [838, 384] on button "Next" at bounding box center [836, 380] width 47 height 22
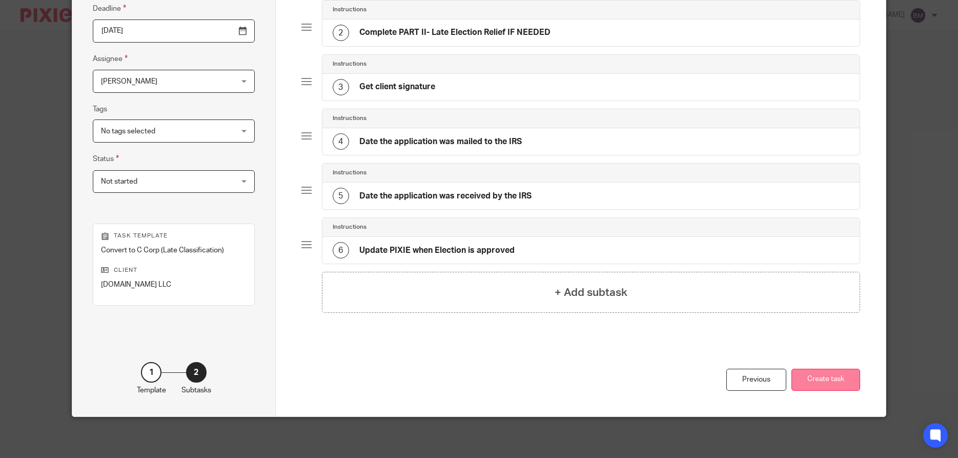
click at [816, 380] on button "Create task" at bounding box center [826, 380] width 69 height 22
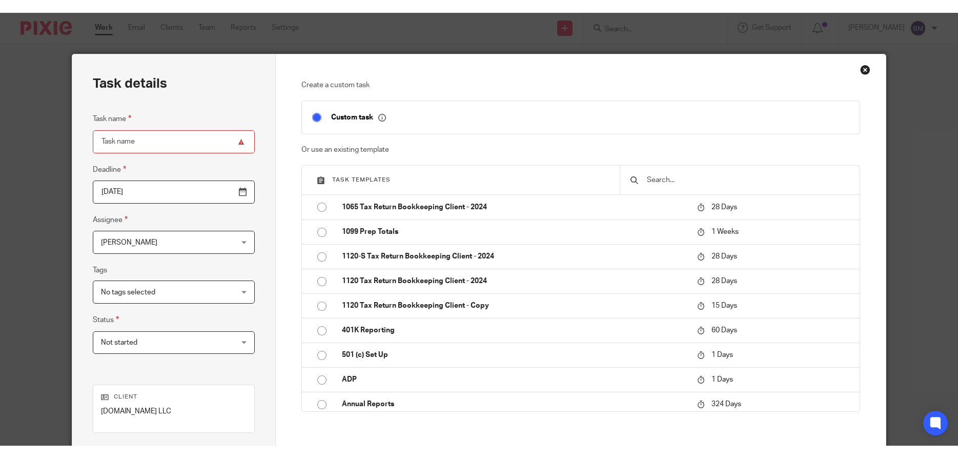
scroll to position [114, 0]
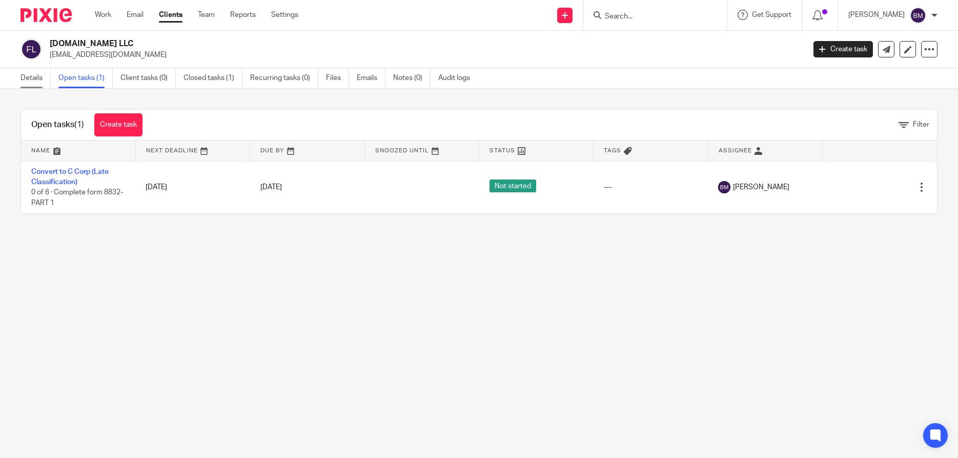
click at [31, 75] on link "Details" at bounding box center [36, 78] width 30 height 20
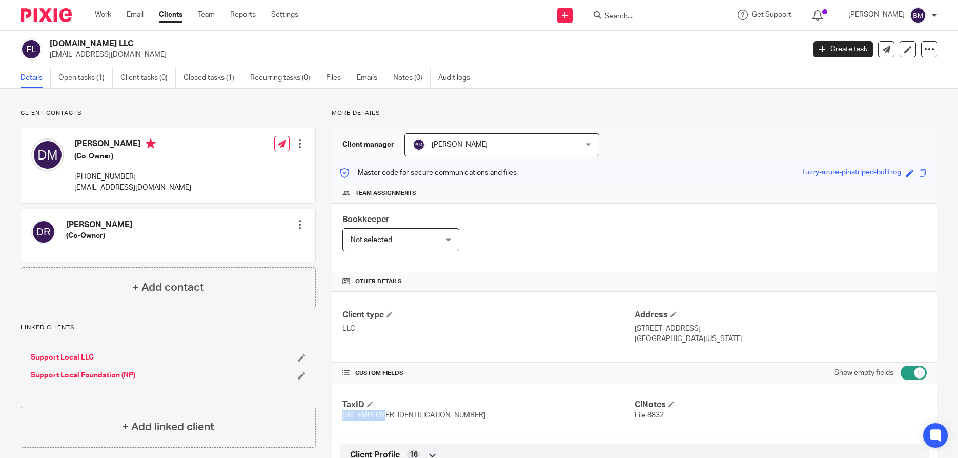
drag, startPoint x: 344, startPoint y: 415, endPoint x: 386, endPoint y: 418, distance: 42.7
click at [386, 418] on p "88-4182458" at bounding box center [489, 415] width 292 height 10
copy span "88-4182458"
click at [301, 146] on div at bounding box center [300, 143] width 10 height 10
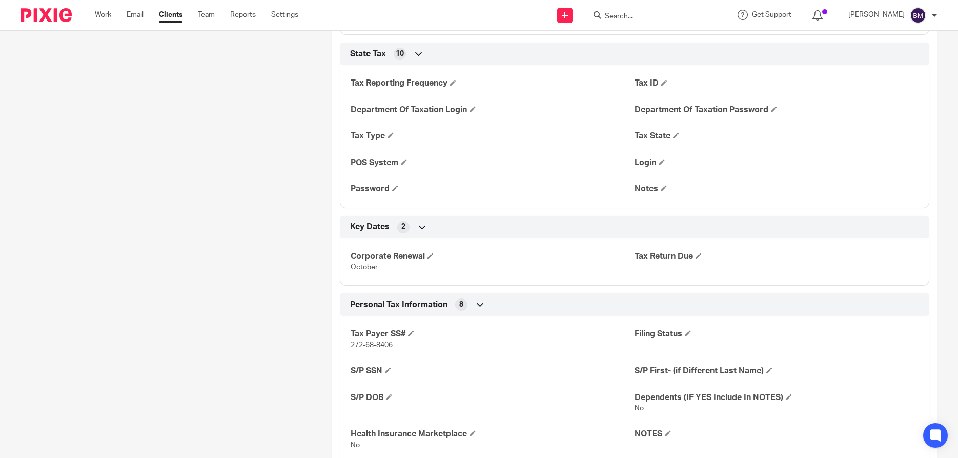
scroll to position [1329, 0]
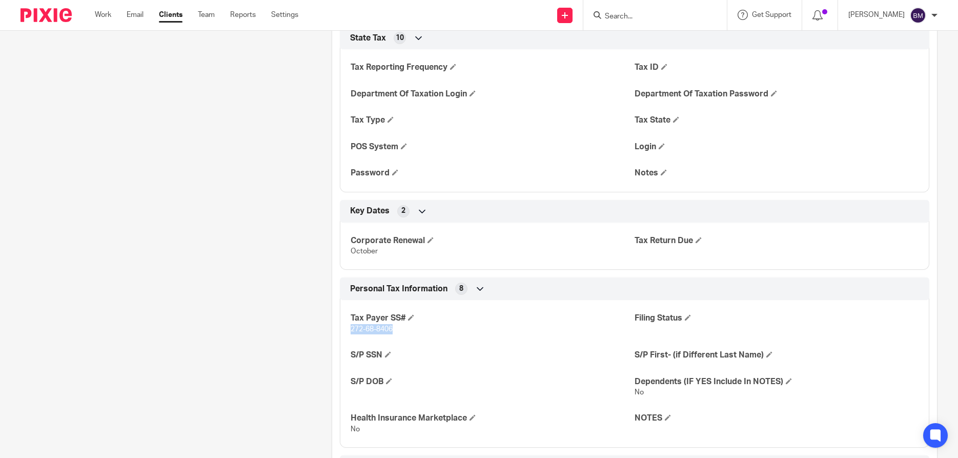
drag, startPoint x: 351, startPoint y: 328, endPoint x: 396, endPoint y: 331, distance: 44.7
click at [396, 331] on p "272-68-8406" at bounding box center [493, 329] width 284 height 10
copy span "272-68-8406"
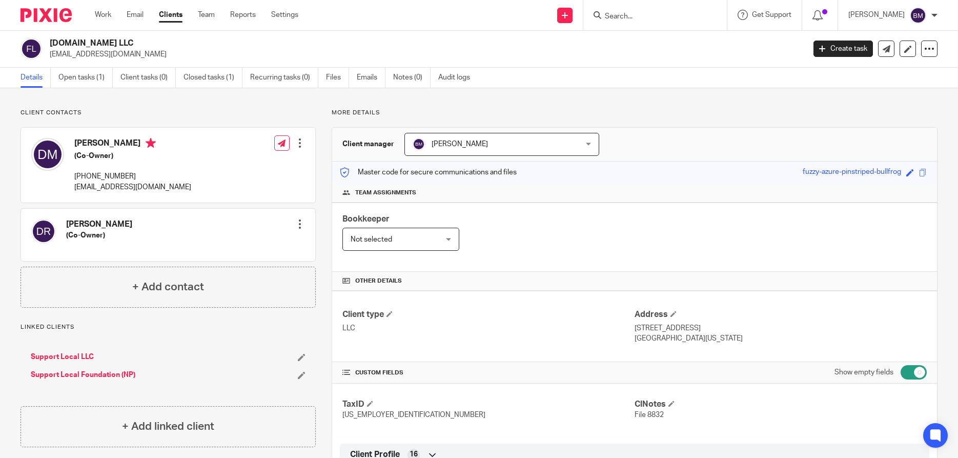
scroll to position [0, 0]
click at [300, 146] on div at bounding box center [300, 143] width 10 height 10
click at [245, 164] on link "Edit contact" at bounding box center [254, 166] width 98 height 15
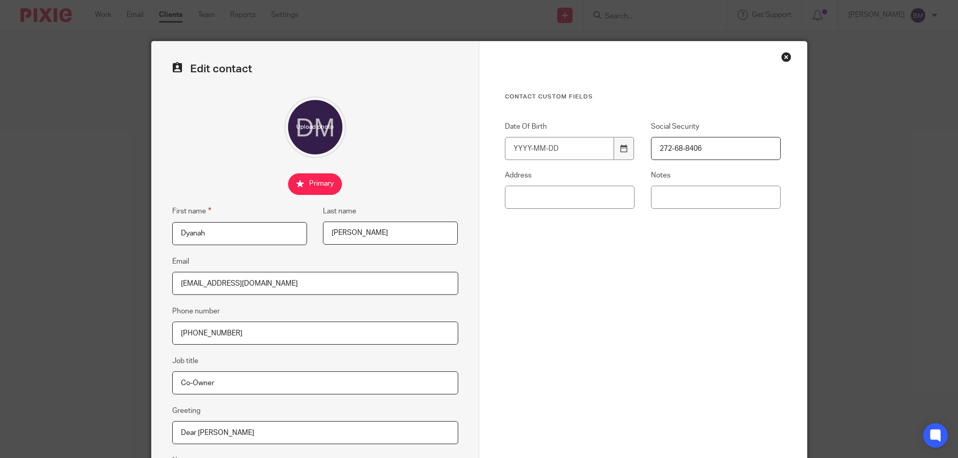
scroll to position [123, 0]
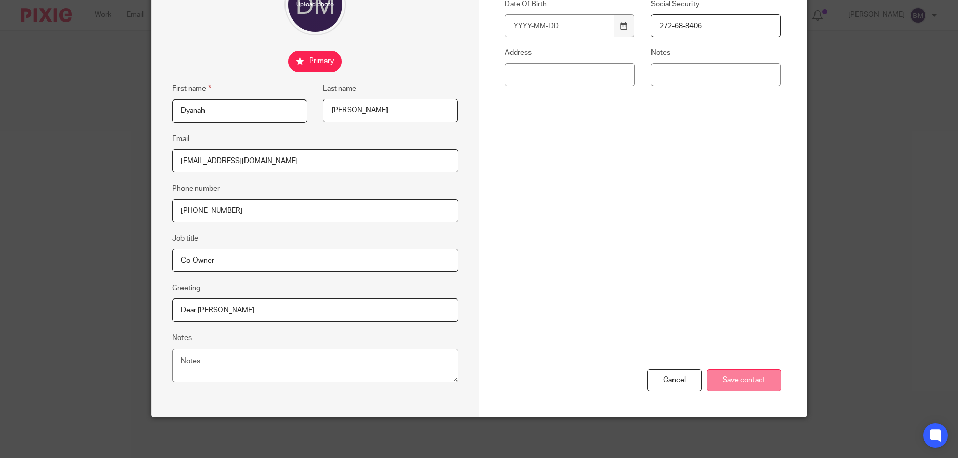
type input "272-68-8406"
click at [744, 383] on input "Save contact" at bounding box center [744, 380] width 74 height 22
click at [738, 376] on input "Save contact" at bounding box center [744, 380] width 74 height 22
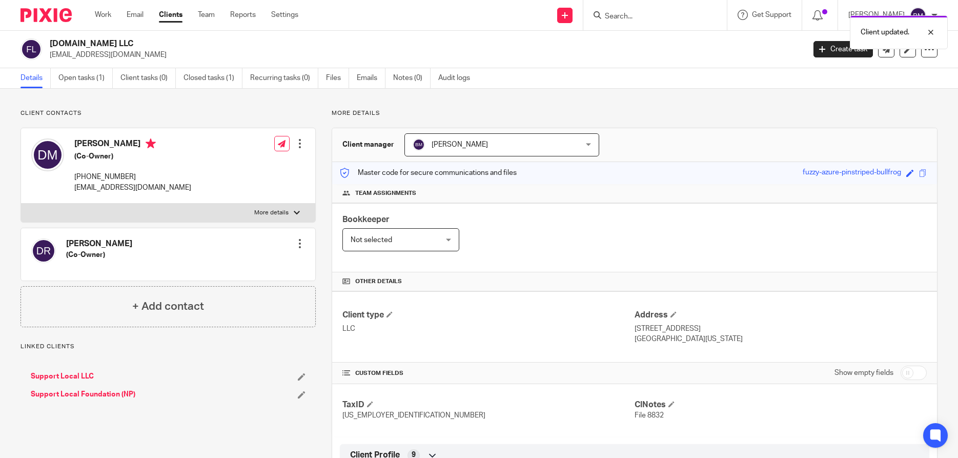
click at [920, 371] on input "checkbox" at bounding box center [914, 373] width 26 height 14
checkbox input "true"
click at [88, 82] on link "Open tasks (1)" at bounding box center [85, 78] width 54 height 20
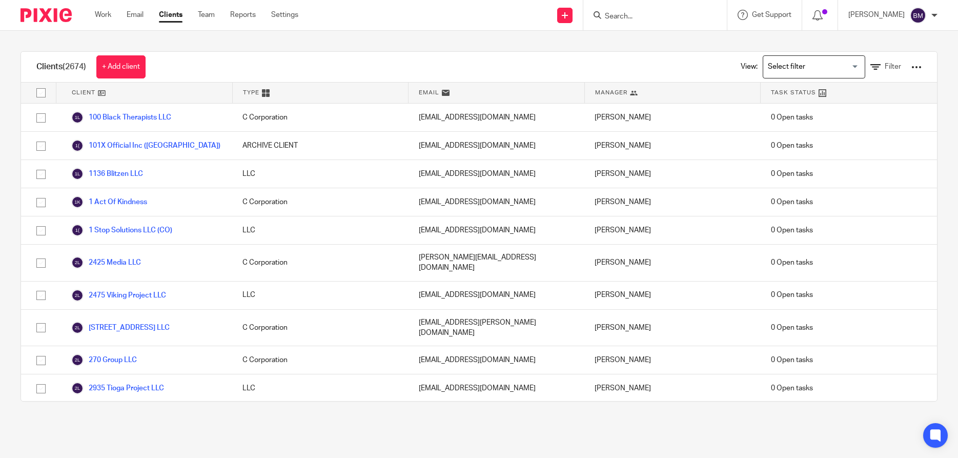
click at [625, 13] on input "Search" at bounding box center [650, 16] width 92 height 9
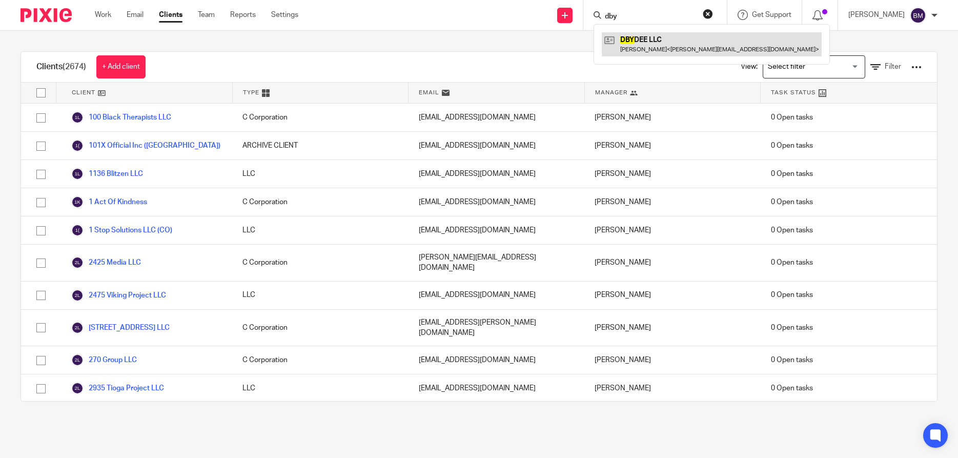
type input "dby"
click at [656, 42] on link at bounding box center [712, 44] width 220 height 24
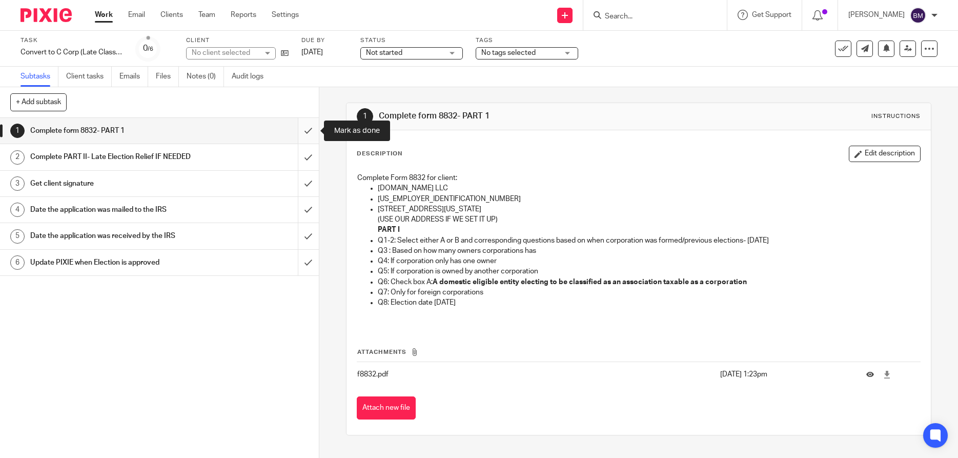
click at [306, 131] on input "submit" at bounding box center [159, 131] width 319 height 26
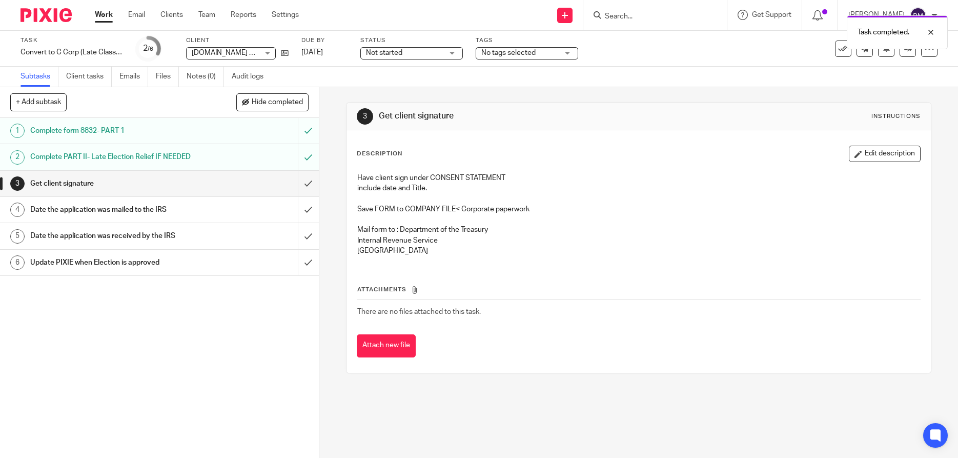
click at [66, 181] on h1 "Get client signature" at bounding box center [116, 183] width 172 height 15
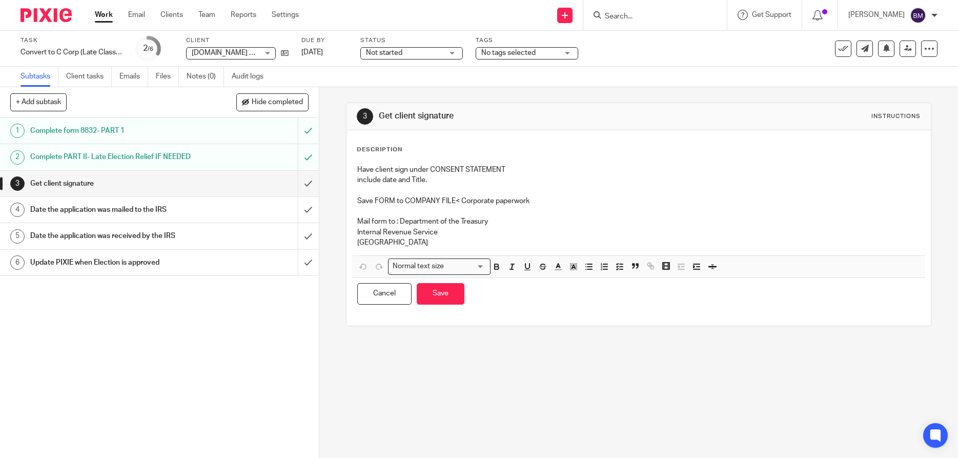
click at [356, 170] on div "Have client sign under CONSENT STATEMENT include date and Title. Save FORM to C…" at bounding box center [638, 207] width 573 height 96
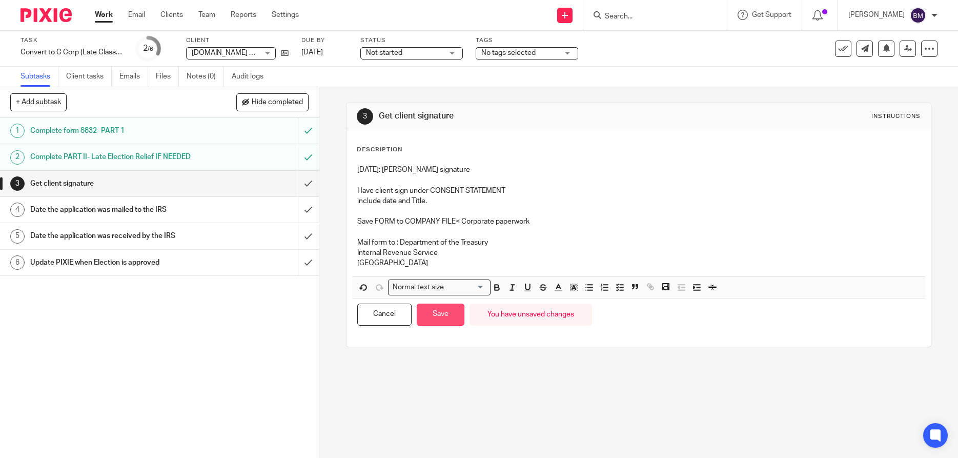
click at [431, 309] on button "Save" at bounding box center [441, 315] width 48 height 22
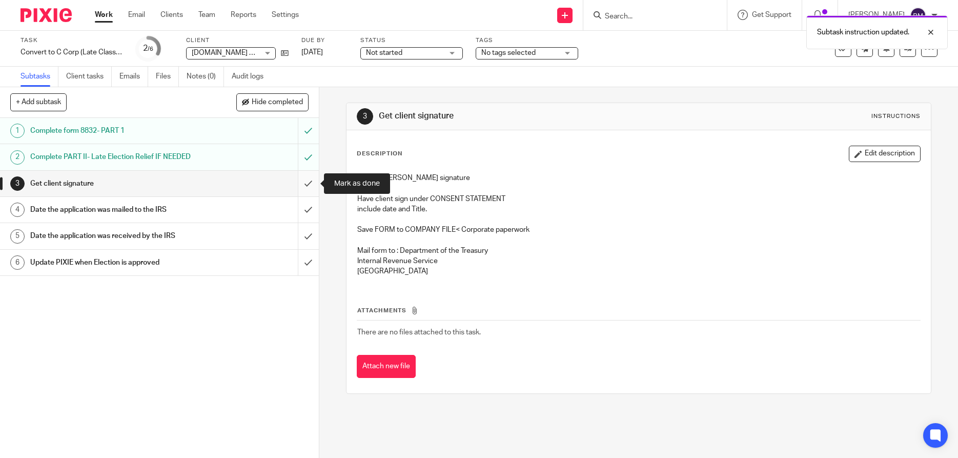
click at [308, 183] on input "submit" at bounding box center [159, 184] width 319 height 26
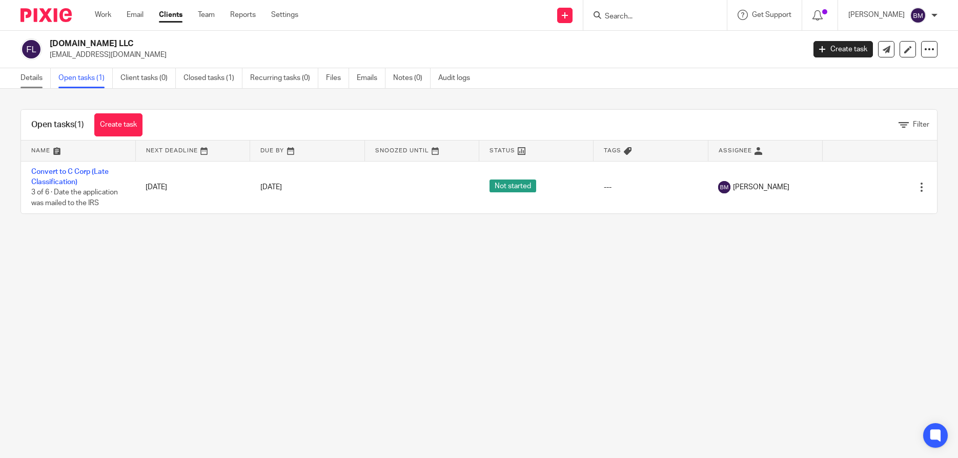
click at [32, 79] on link "Details" at bounding box center [36, 78] width 30 height 20
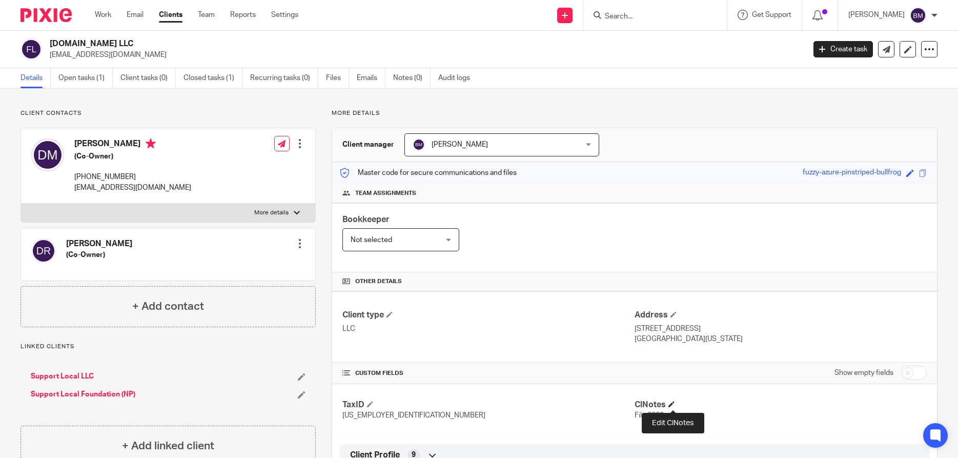
click at [673, 404] on span at bounding box center [672, 404] width 6 height 6
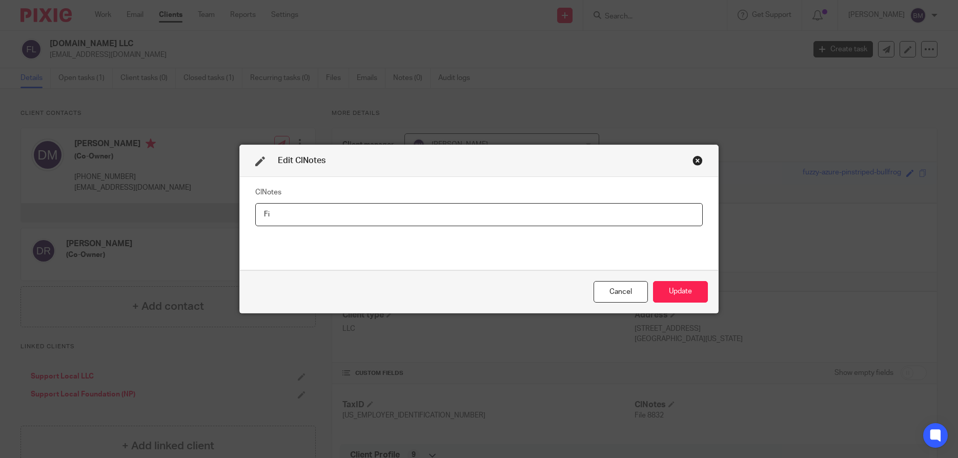
type input "F"
type input "8832 Mailed"
click at [685, 294] on button "Update" at bounding box center [680, 292] width 55 height 22
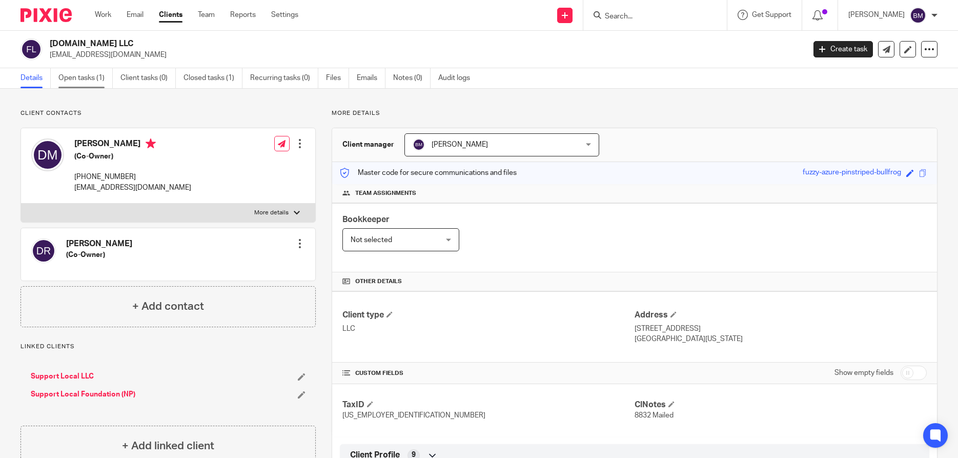
click at [80, 77] on link "Open tasks (1)" at bounding box center [85, 78] width 54 height 20
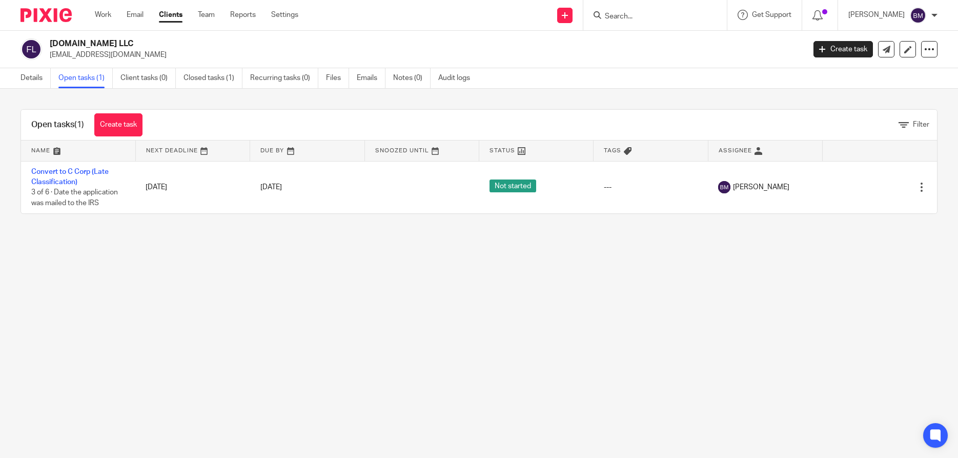
click at [630, 17] on input "Search" at bounding box center [650, 16] width 92 height 9
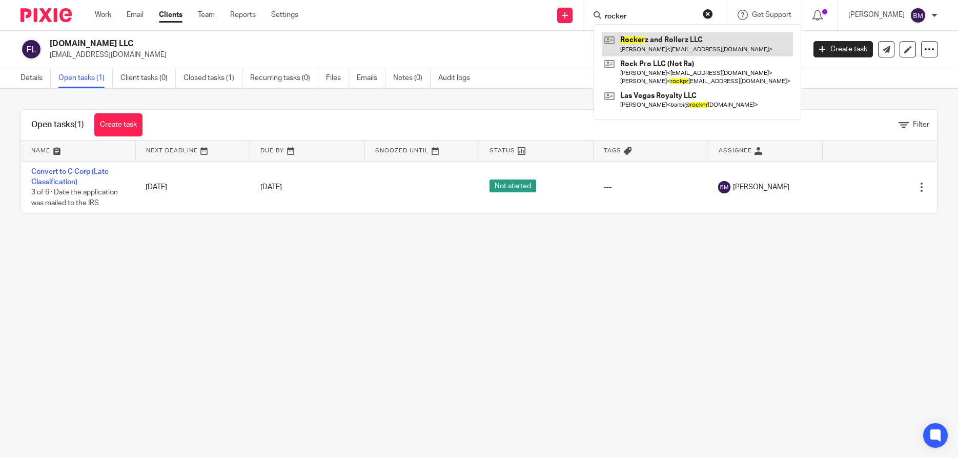
type input "rocker"
click at [671, 47] on link at bounding box center [697, 44] width 191 height 24
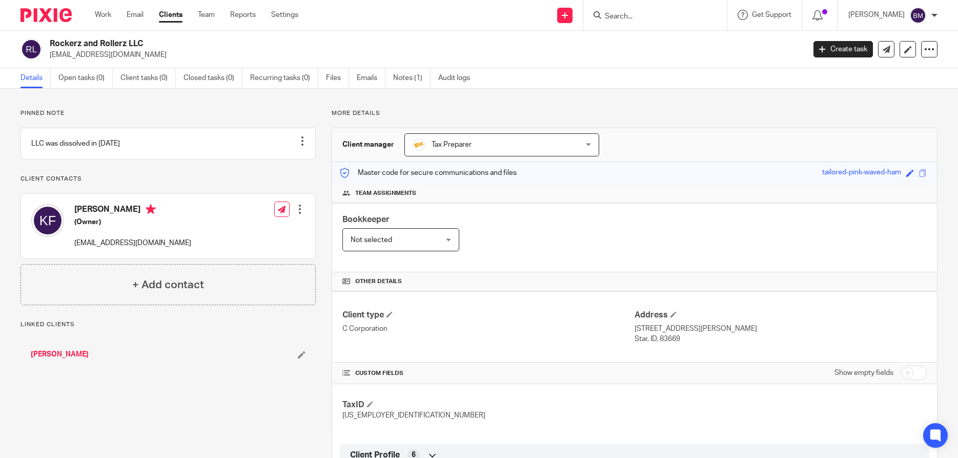
click at [919, 376] on input "checkbox" at bounding box center [914, 373] width 26 height 14
checkbox input "true"
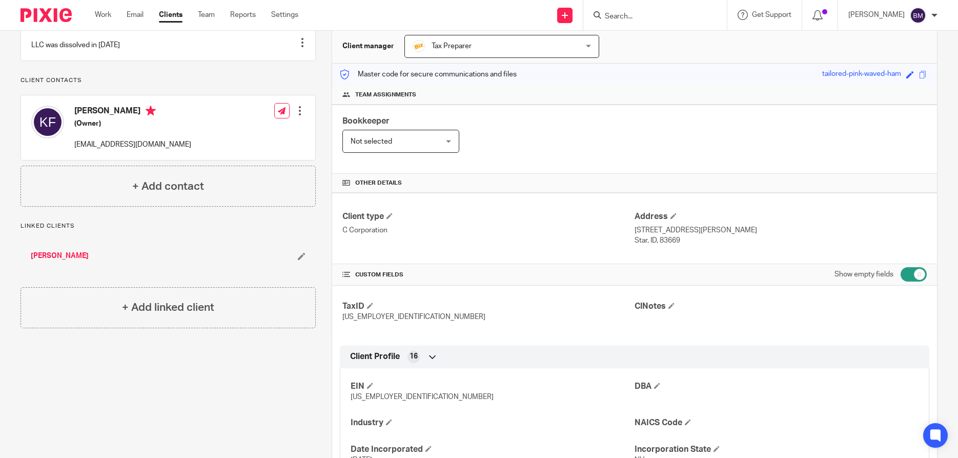
scroll to position [148, 0]
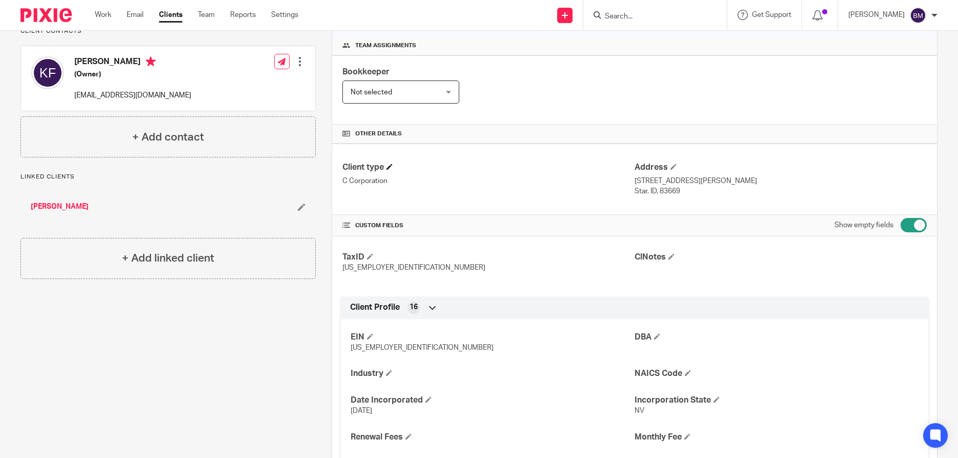
click at [409, 173] on h4 "Client type" at bounding box center [489, 167] width 292 height 11
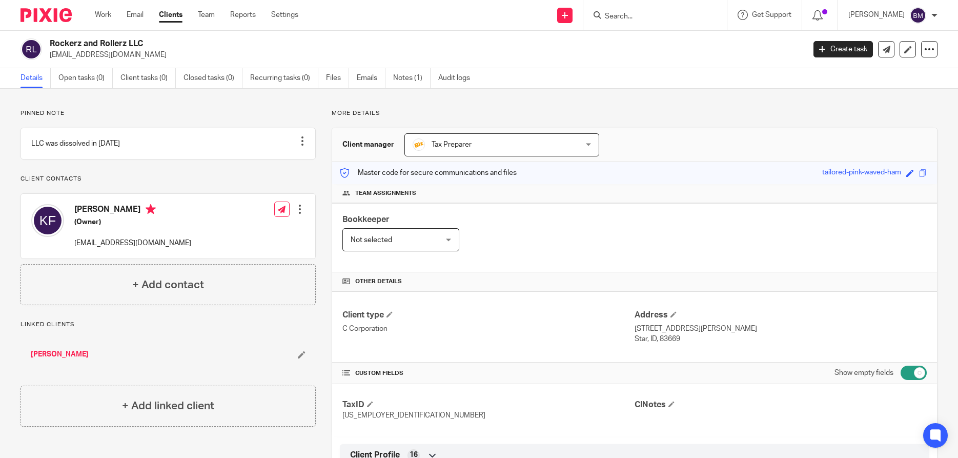
drag, startPoint x: 49, startPoint y: 43, endPoint x: 147, endPoint y: 45, distance: 98.0
click at [147, 45] on div "Rockerz and Rollerz LLC mrkirbyfoster@gmail.com" at bounding box center [410, 49] width 778 height 22
copy h2 "Rockerz and Rollerz LLC"
click at [393, 315] on span at bounding box center [390, 314] width 6 height 6
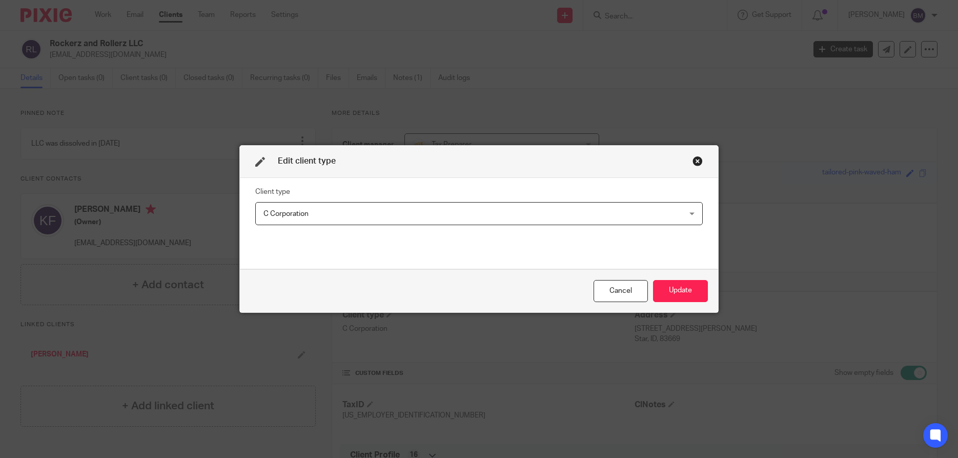
click at [692, 215] on div "C Corporation C Corporation" at bounding box center [479, 213] width 448 height 23
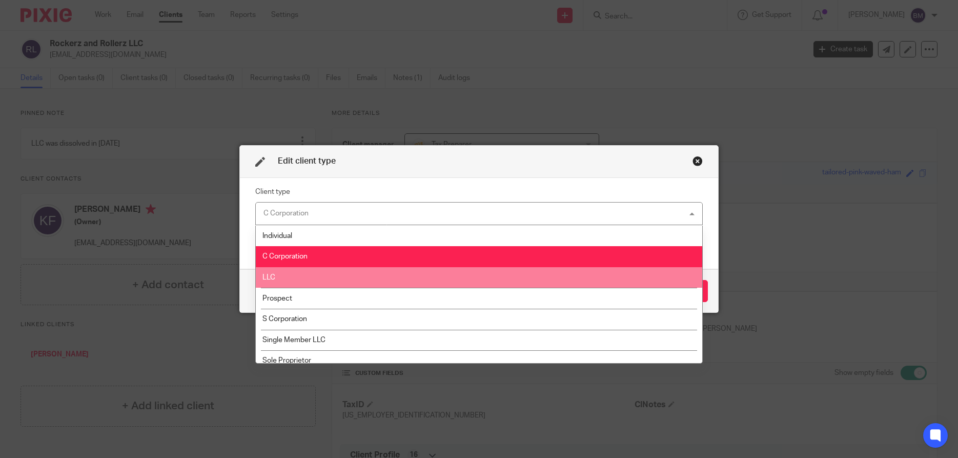
click at [297, 281] on li "LLC" at bounding box center [479, 277] width 447 height 21
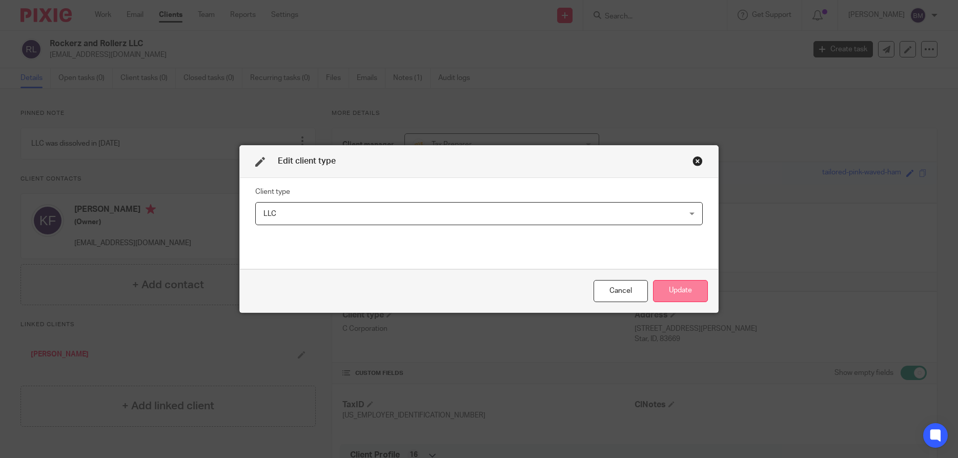
click at [688, 286] on button "Update" at bounding box center [680, 291] width 55 height 22
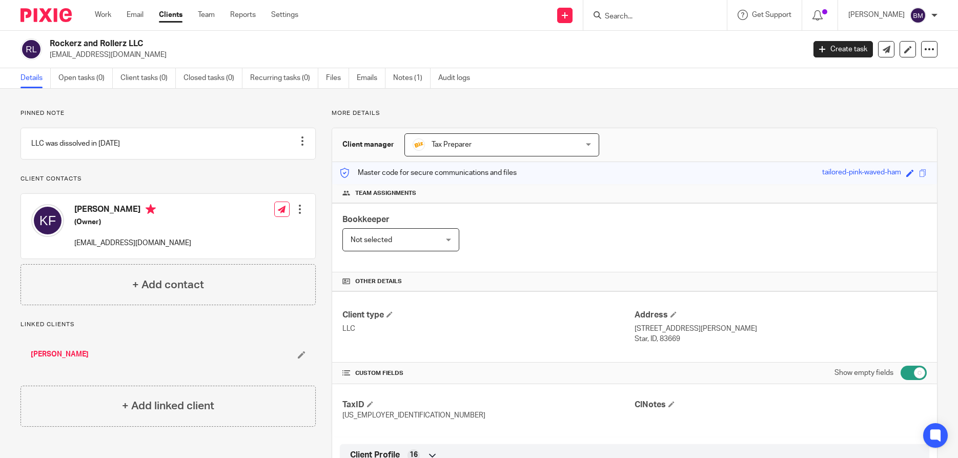
click at [635, 16] on input "Search" at bounding box center [650, 16] width 92 height 9
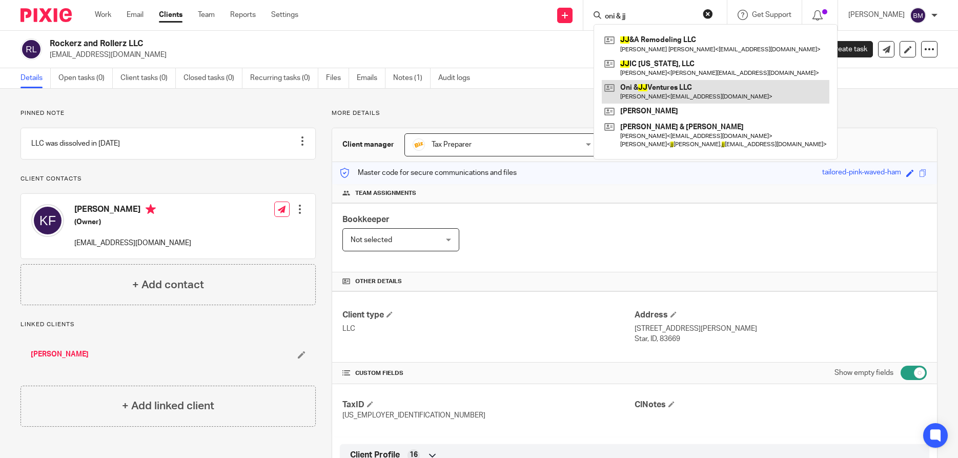
type input "oni & jj"
click at [653, 89] on link at bounding box center [716, 92] width 228 height 24
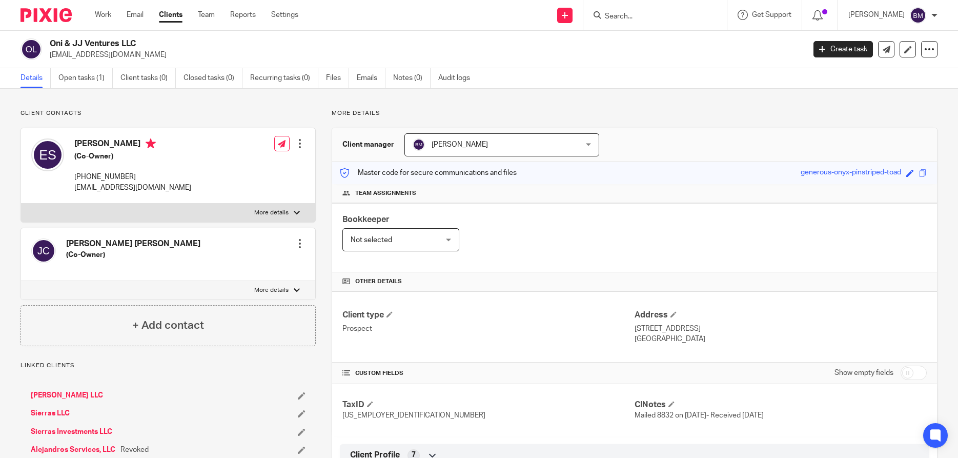
click at [632, 17] on input "Search" at bounding box center [650, 16] width 92 height 9
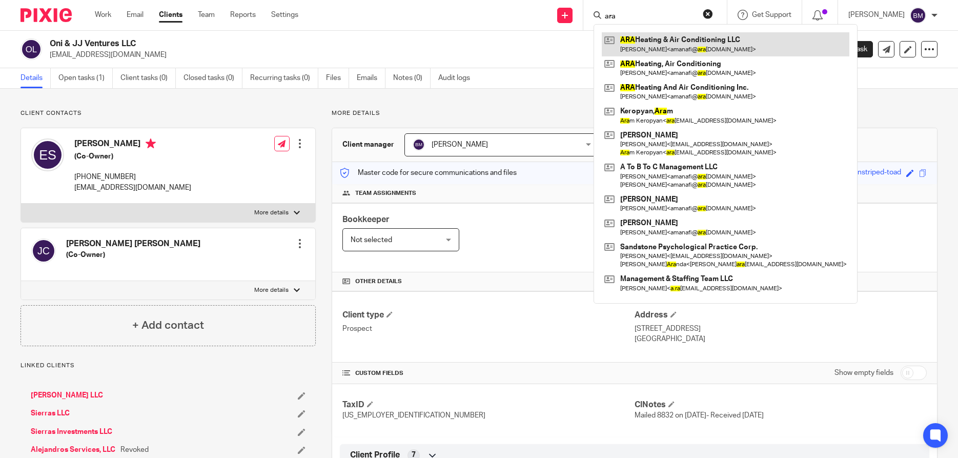
type input "ara"
click at [663, 46] on link at bounding box center [726, 44] width 248 height 24
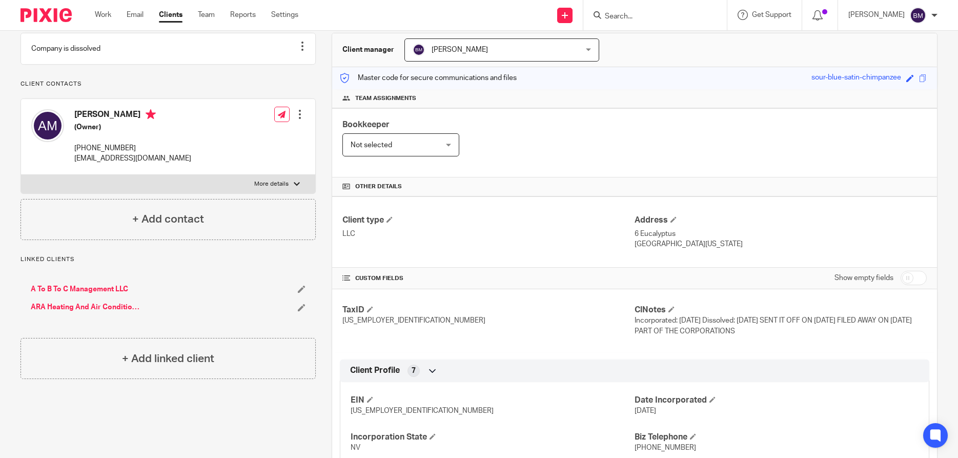
scroll to position [98, 0]
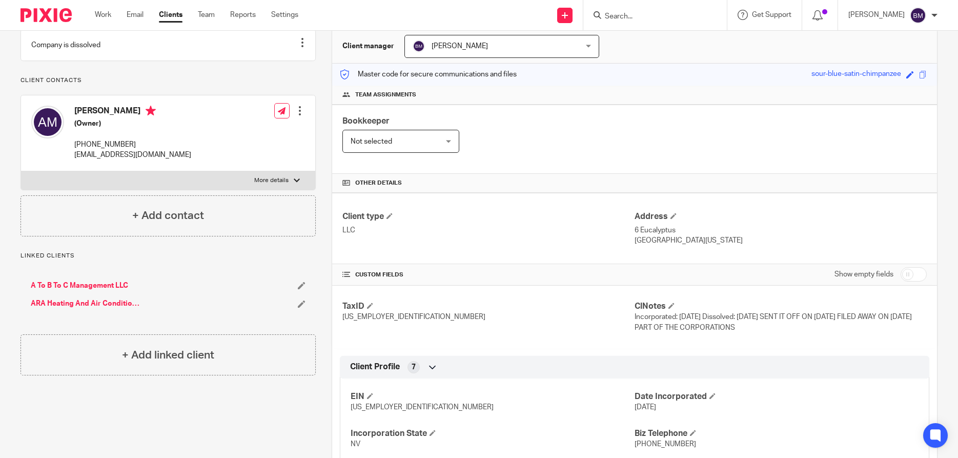
click at [90, 309] on link "ARA Heating And Air Conditioning Inc." at bounding box center [86, 303] width 110 height 10
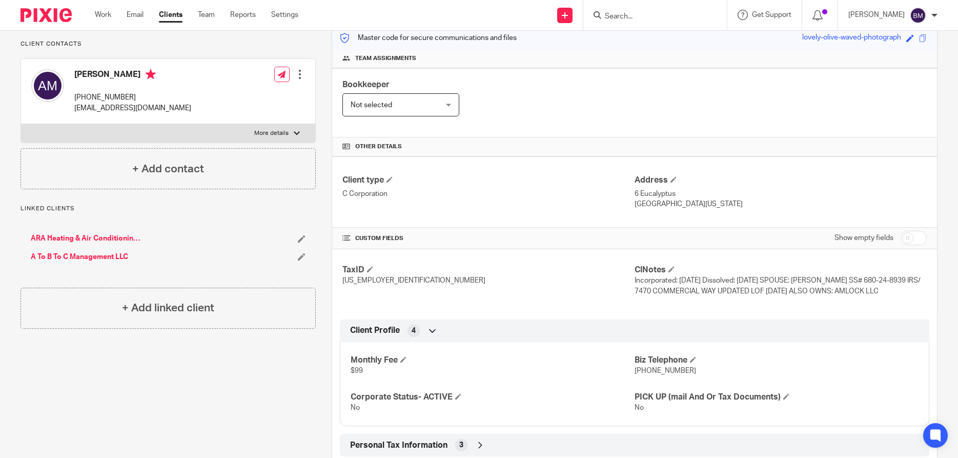
scroll to position [148, 0]
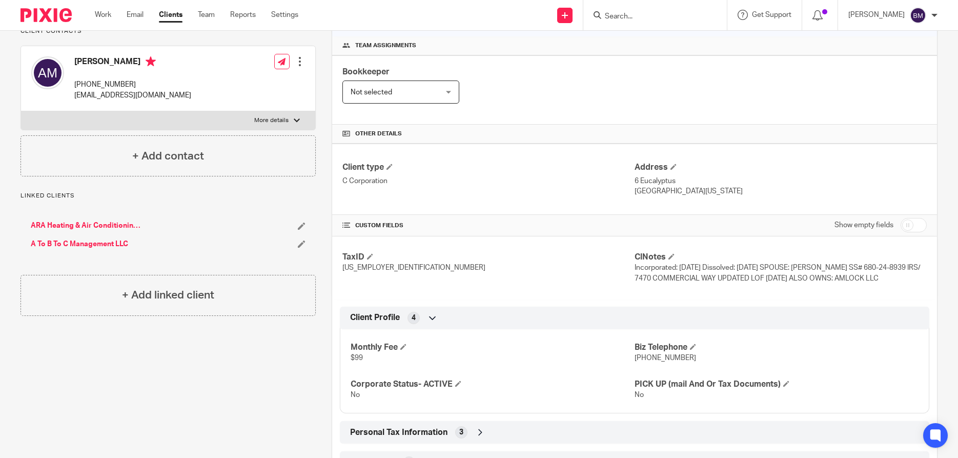
click at [919, 226] on input "checkbox" at bounding box center [914, 225] width 26 height 14
checkbox input "true"
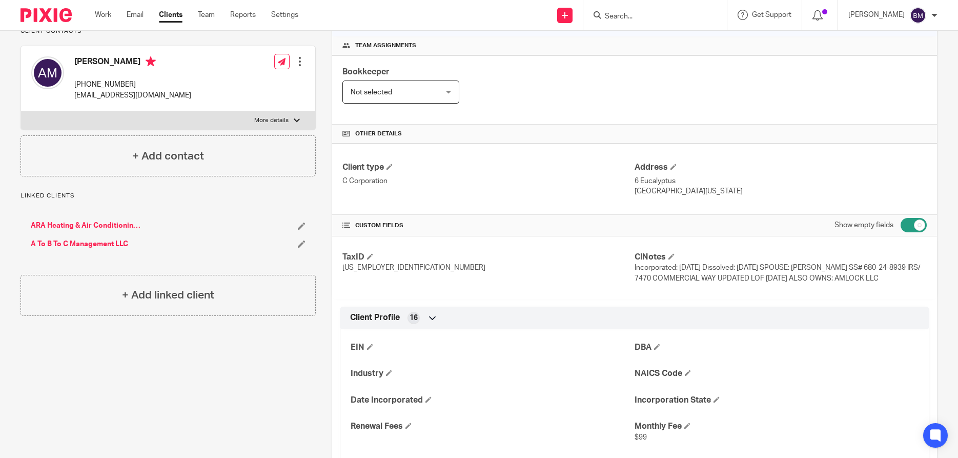
scroll to position [0, 0]
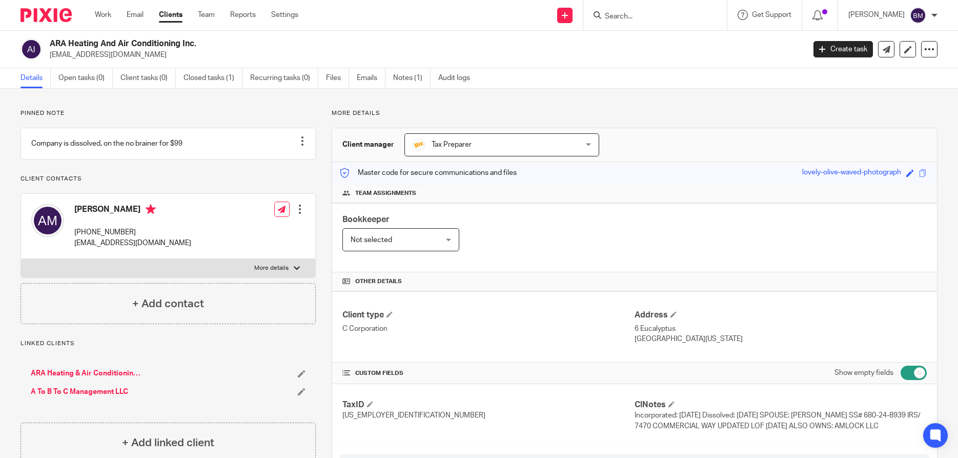
click at [631, 19] on input "Search" at bounding box center [650, 16] width 92 height 9
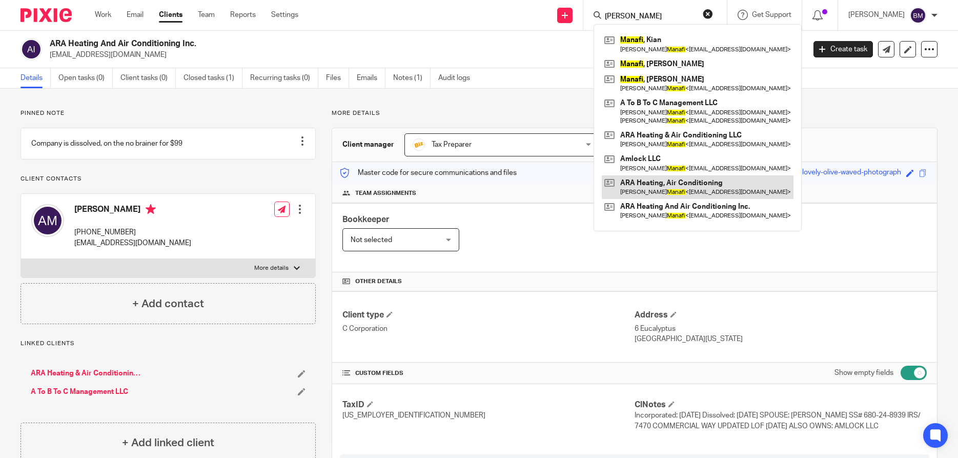
type input "[PERSON_NAME]"
click at [655, 184] on link at bounding box center [698, 187] width 192 height 24
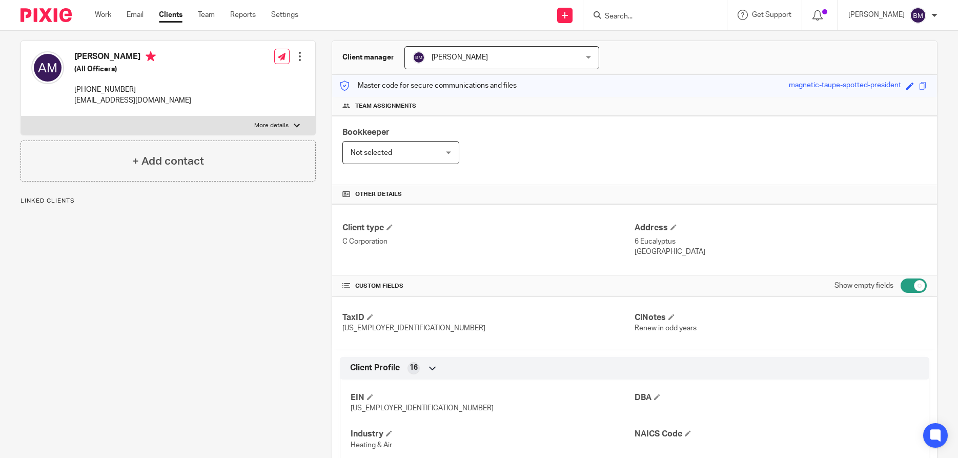
scroll to position [98, 0]
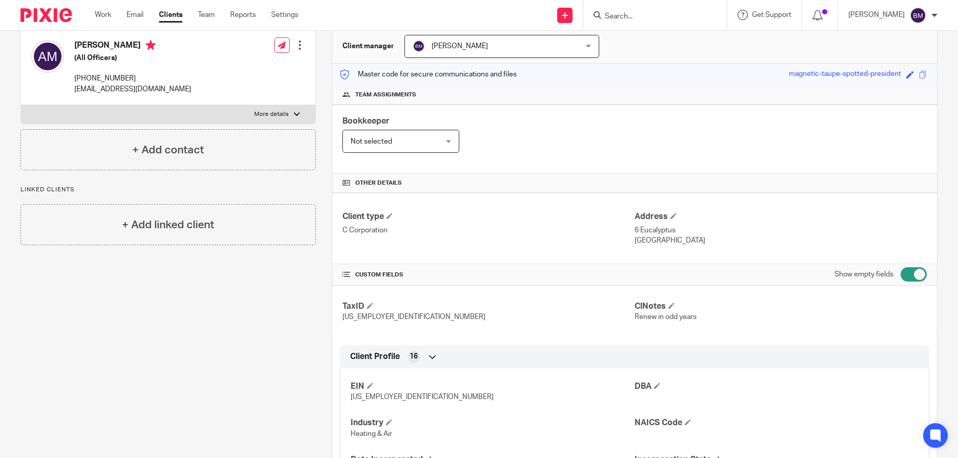
click at [646, 14] on input "Search" at bounding box center [650, 16] width 92 height 9
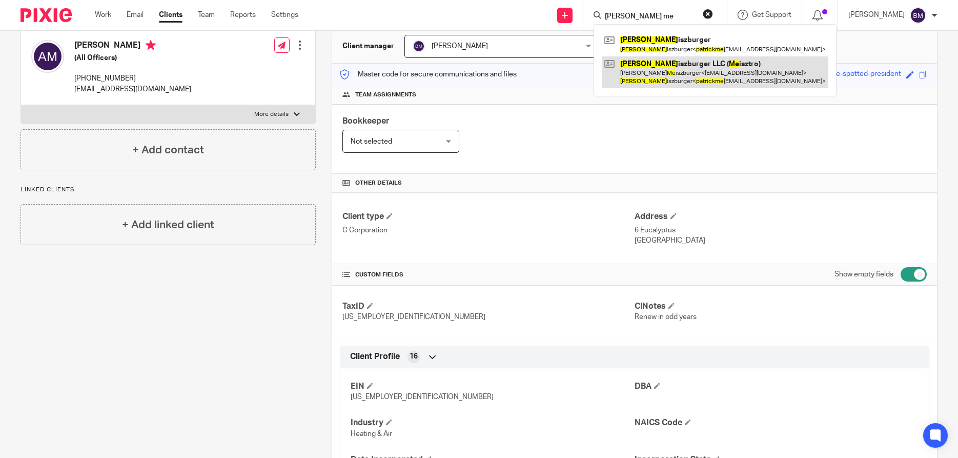
type input "[PERSON_NAME] me"
click at [677, 67] on link at bounding box center [715, 72] width 227 height 32
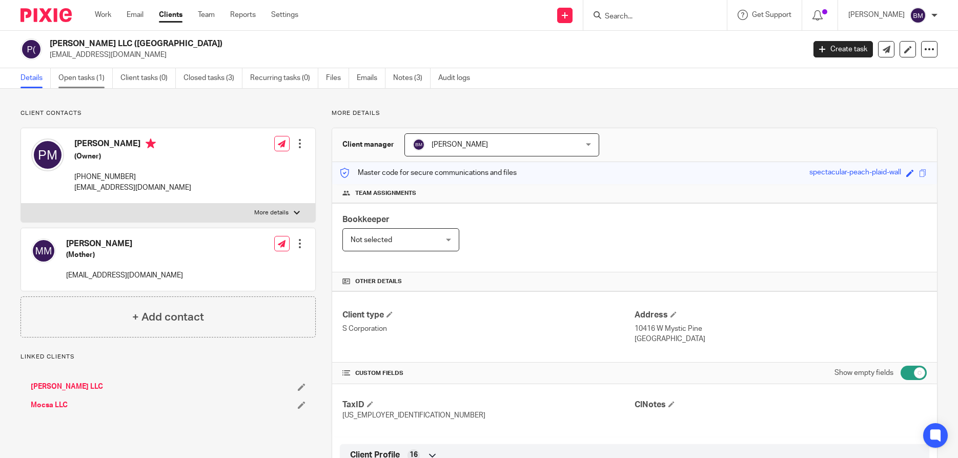
click at [77, 81] on link "Open tasks (1)" at bounding box center [85, 78] width 54 height 20
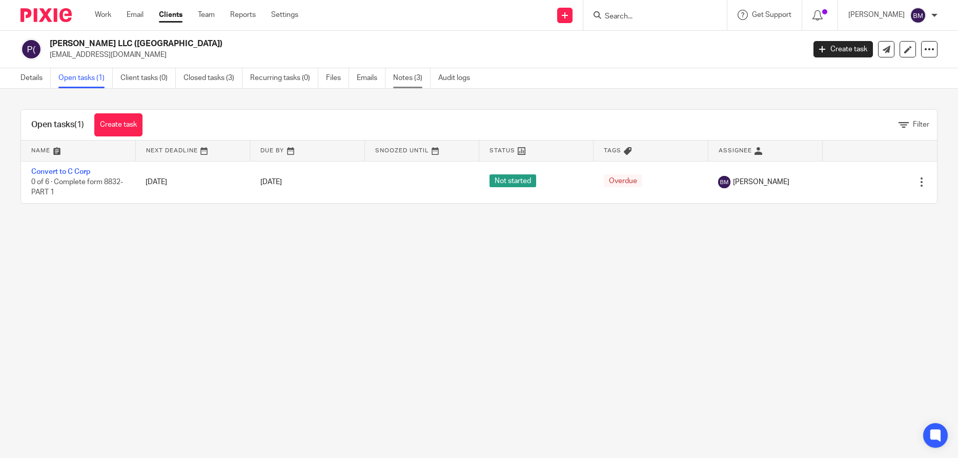
click at [408, 77] on link "Notes (3)" at bounding box center [411, 78] width 37 height 20
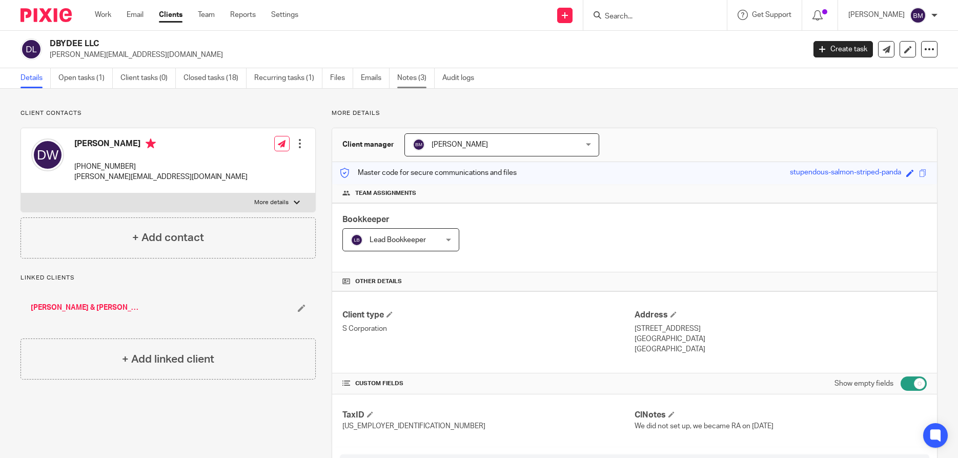
click at [413, 80] on link "Notes (3)" at bounding box center [415, 78] width 37 height 20
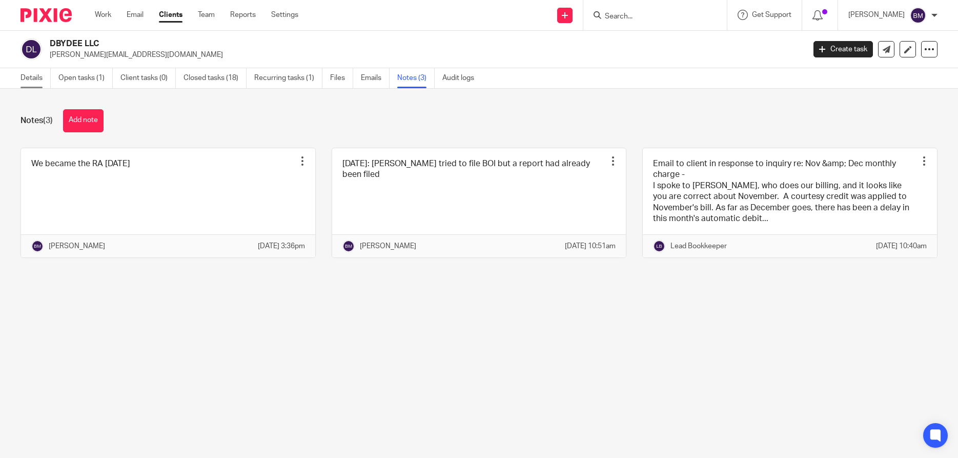
click at [29, 76] on link "Details" at bounding box center [36, 78] width 30 height 20
click at [74, 77] on link "Open tasks (1)" at bounding box center [85, 78] width 54 height 20
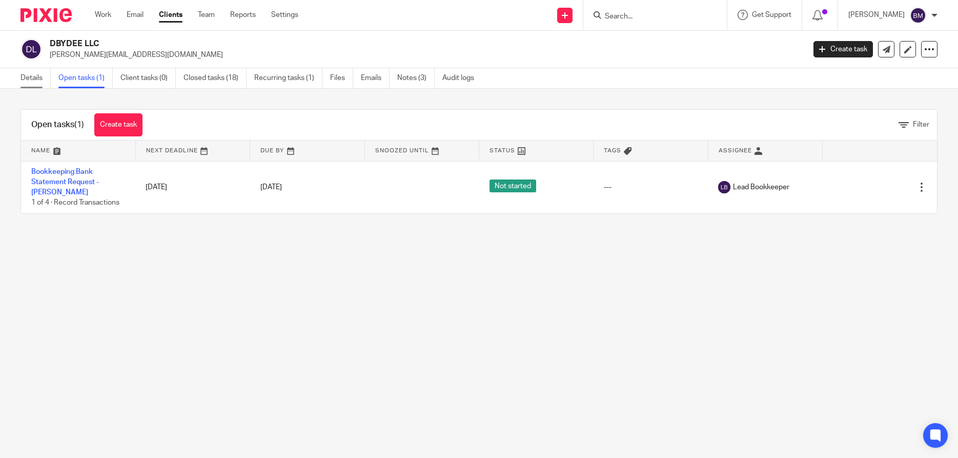
click at [28, 83] on link "Details" at bounding box center [36, 78] width 30 height 20
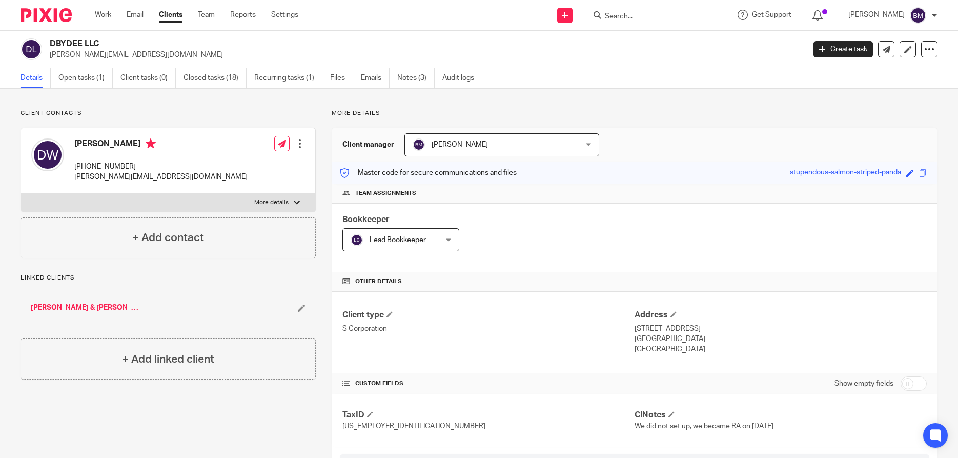
click at [620, 12] on input "Search" at bounding box center [650, 16] width 92 height 9
type input "js clean"
click at [672, 47] on link at bounding box center [688, 44] width 173 height 24
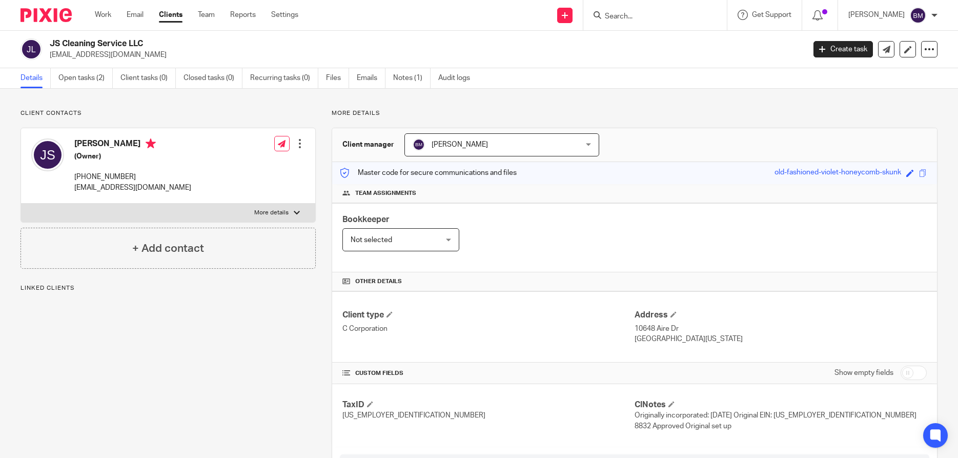
click at [917, 373] on input "checkbox" at bounding box center [914, 373] width 26 height 14
checkbox input "true"
click at [84, 77] on link "Open tasks (2)" at bounding box center [85, 78] width 54 height 20
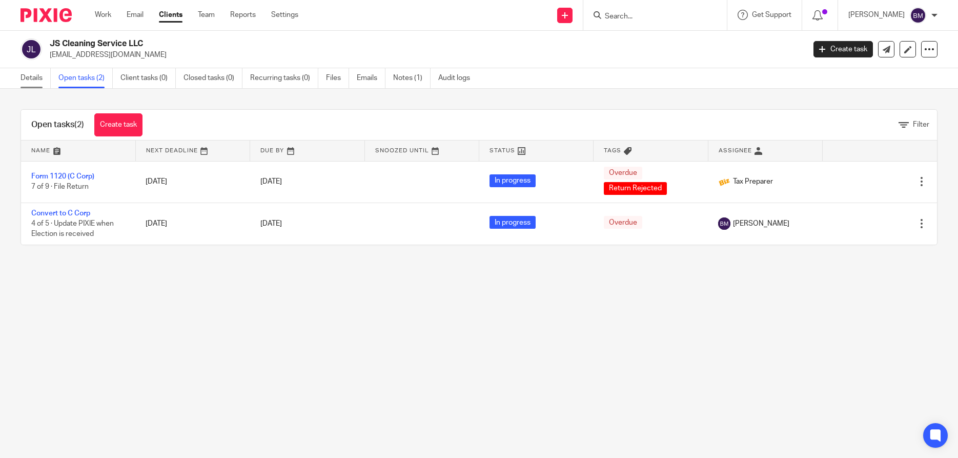
click at [29, 82] on link "Details" at bounding box center [36, 78] width 30 height 20
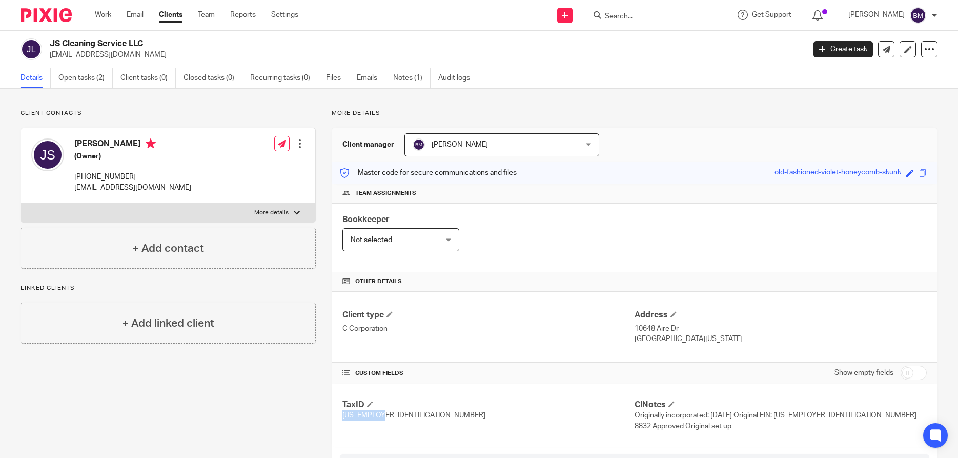
drag, startPoint x: 342, startPoint y: 414, endPoint x: 388, endPoint y: 415, distance: 46.7
click at [388, 415] on div "TaxID [US_EMPLOYER_IDENTIFICATION_NUMBER] ClNotes Originally incorporated: [DAT…" at bounding box center [634, 415] width 605 height 63
copy span "[US_EMPLOYER_IDENTIFICATION_NUMBER]"
drag, startPoint x: 74, startPoint y: 141, endPoint x: 130, endPoint y: 147, distance: 56.3
click at [130, 147] on div "[PERSON_NAME] (Owner) [PHONE_NUMBER] [EMAIL_ADDRESS][DOMAIN_NAME]" at bounding box center [111, 165] width 160 height 65
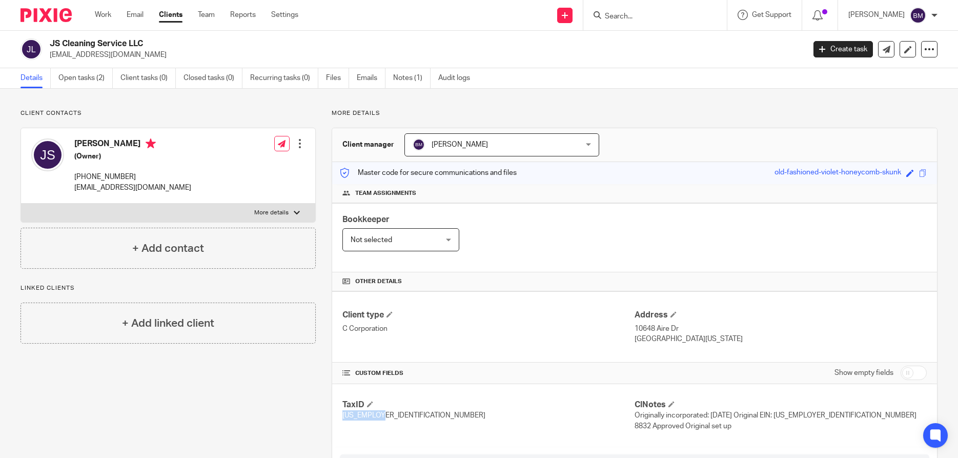
copy h4 "[PERSON_NAME]"
click at [922, 376] on input "checkbox" at bounding box center [914, 373] width 26 height 14
checkbox input "true"
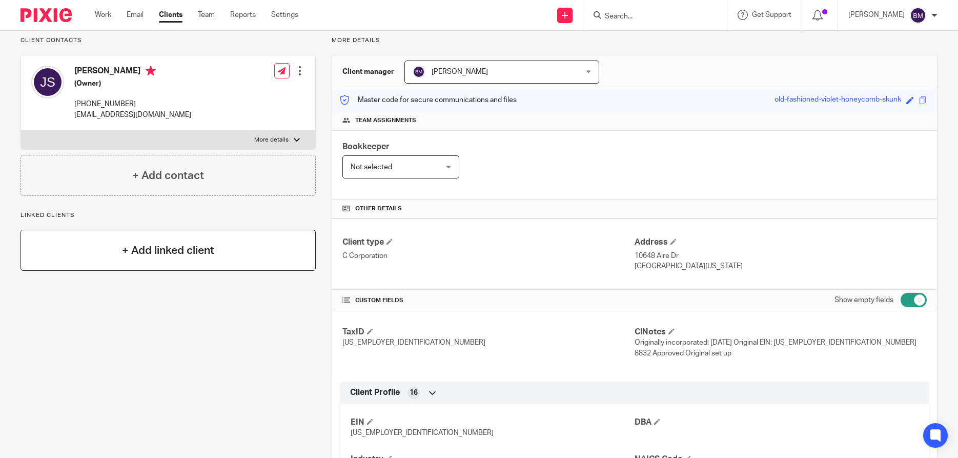
scroll to position [49, 0]
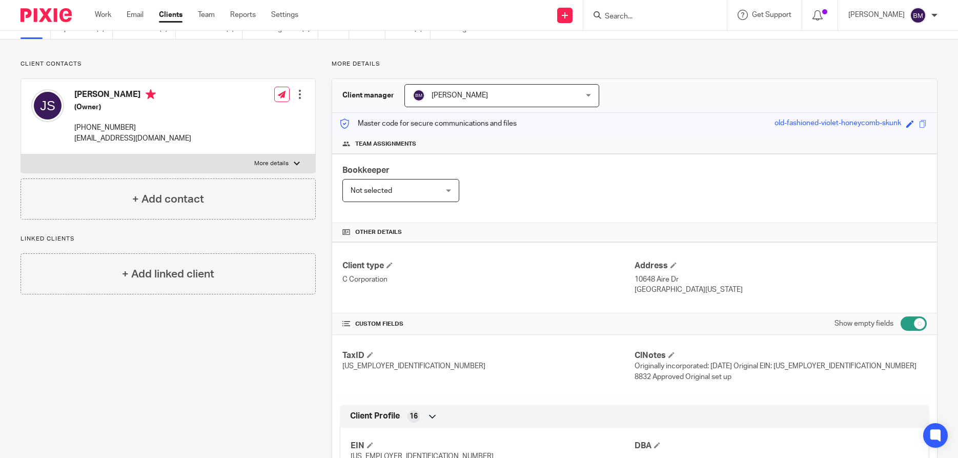
click at [295, 163] on div at bounding box center [297, 164] width 6 height 6
click at [21, 154] on input "More details" at bounding box center [21, 154] width 1 height 1
checkbox input "true"
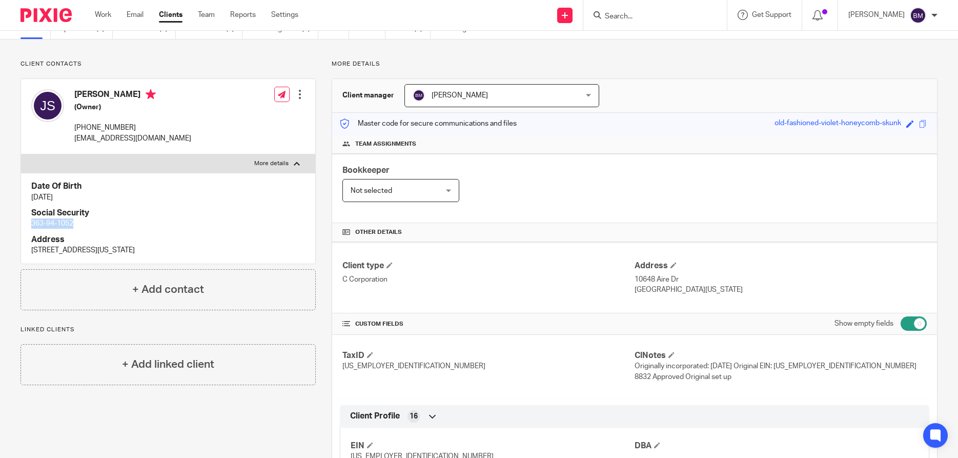
drag, startPoint x: 30, startPoint y: 225, endPoint x: 80, endPoint y: 225, distance: 49.7
click at [80, 225] on div "Date Of Birth Nov 25, 1983 Social Security 363-94-1052 Address 10648 Aire Dr, L…" at bounding box center [168, 218] width 294 height 90
copy p "363-94-1052"
click at [672, 354] on span at bounding box center [672, 355] width 6 height 6
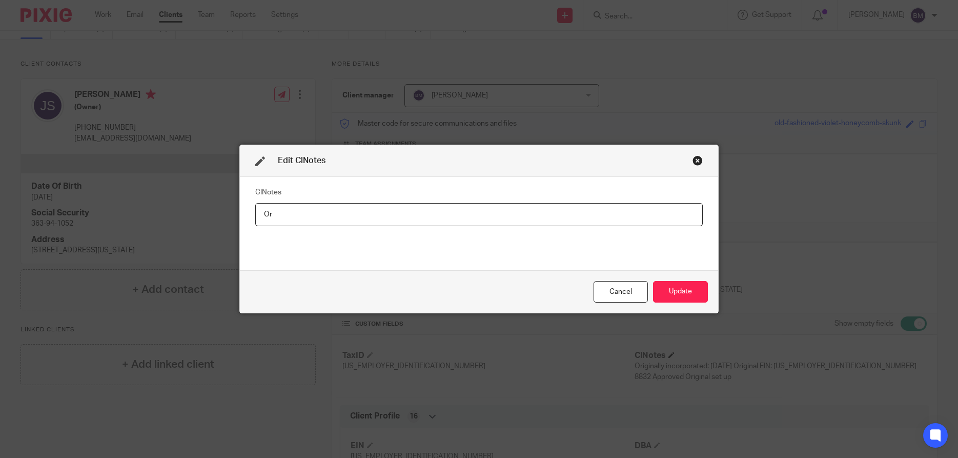
type input "O"
type input "8832 Mailed"
click at [678, 291] on button "Update" at bounding box center [680, 292] width 55 height 22
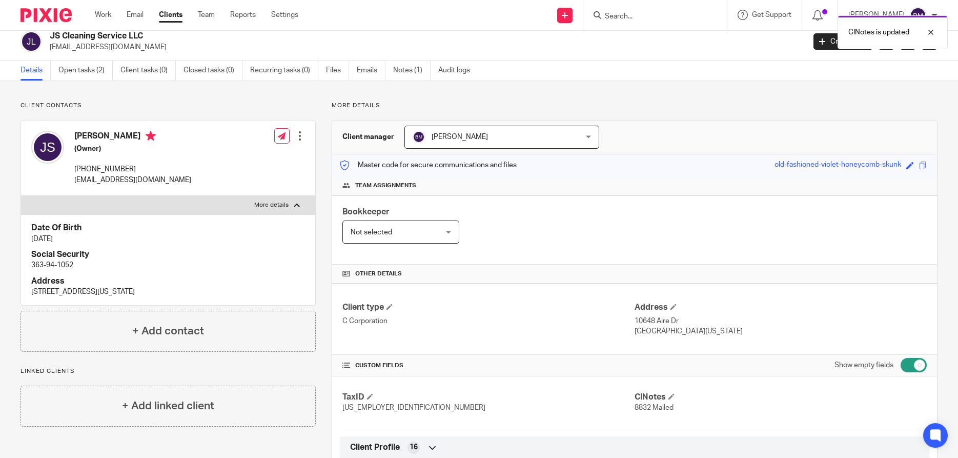
scroll to position [0, 0]
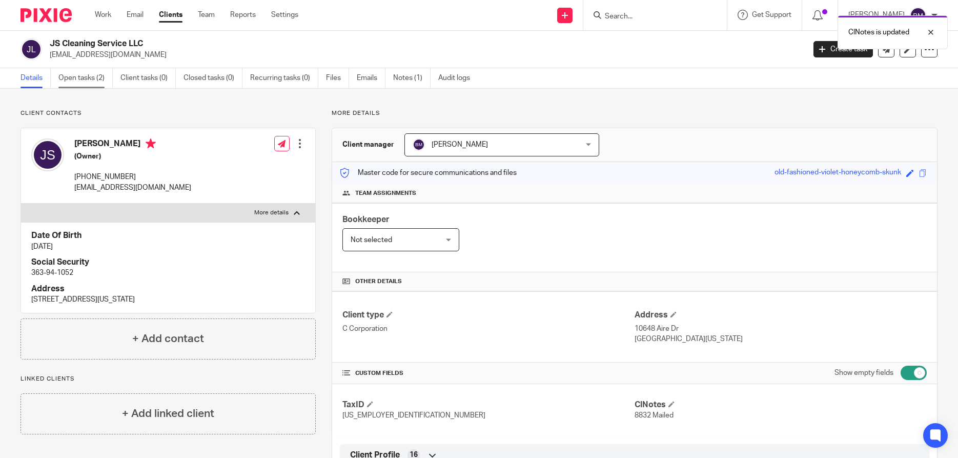
click at [80, 76] on link "Open tasks (2)" at bounding box center [85, 78] width 54 height 20
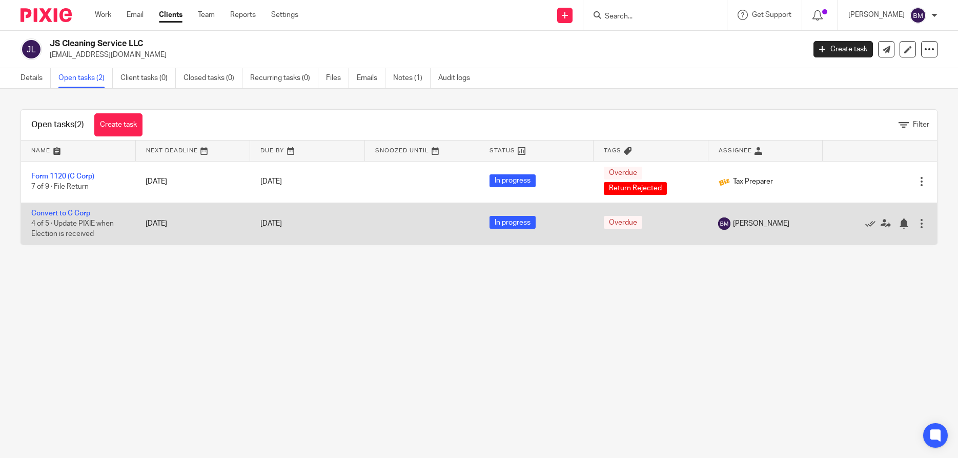
click at [923, 229] on div at bounding box center [922, 223] width 10 height 10
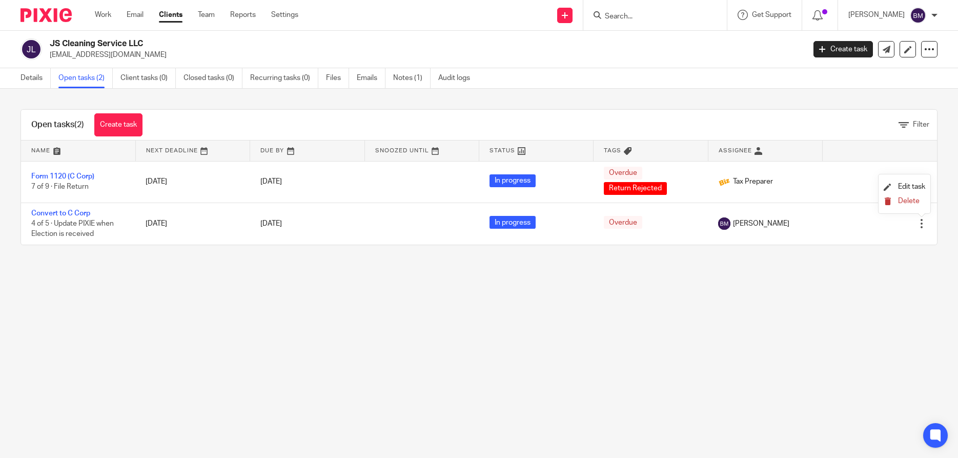
click at [912, 199] on span "Delete" at bounding box center [909, 200] width 22 height 7
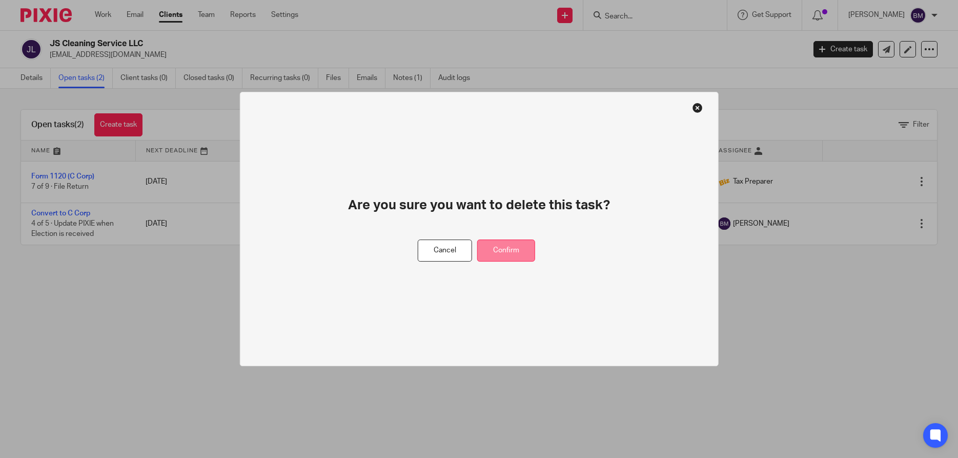
click at [502, 249] on button "Confirm" at bounding box center [506, 250] width 58 height 22
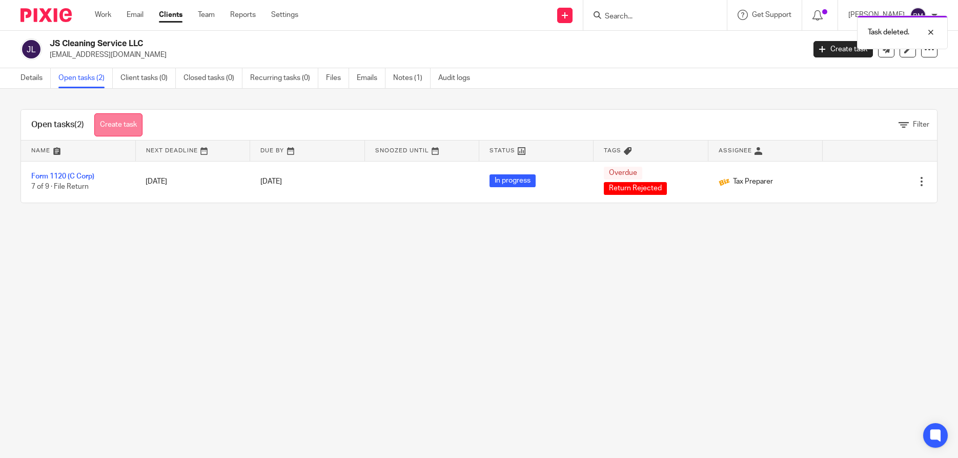
click at [121, 121] on link "Create task" at bounding box center [118, 124] width 48 height 23
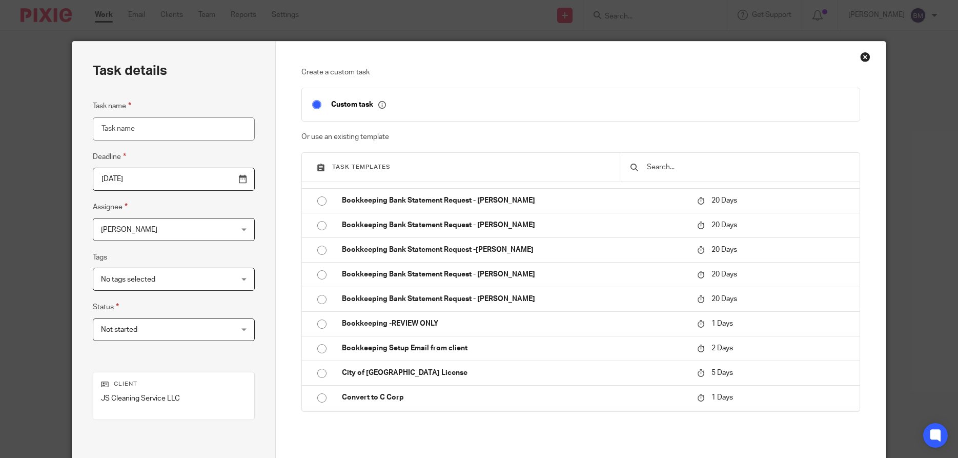
scroll to position [646, 0]
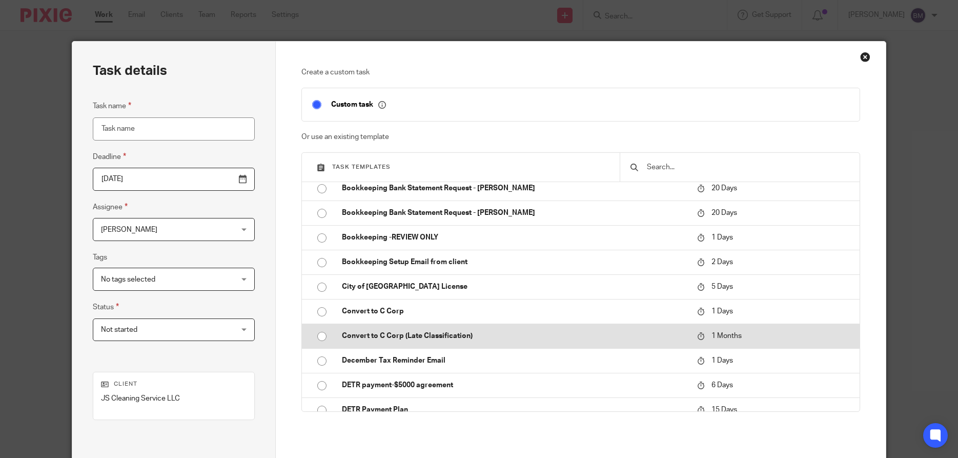
click at [326, 334] on input "radio" at bounding box center [321, 336] width 19 height 19
type input "[DATE]"
type input "Convert to C Corp (Late Classification)"
checkbox input "false"
radio input "false"
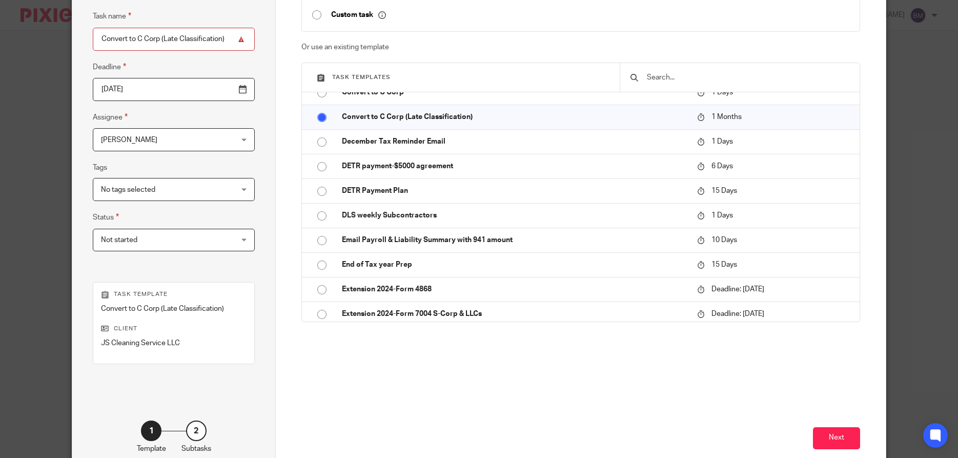
scroll to position [148, 0]
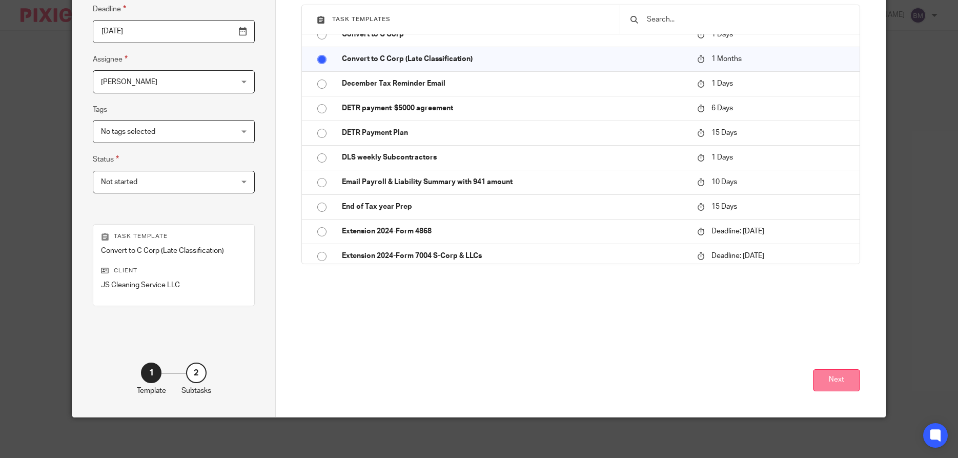
click at [837, 382] on button "Next" at bounding box center [836, 380] width 47 height 22
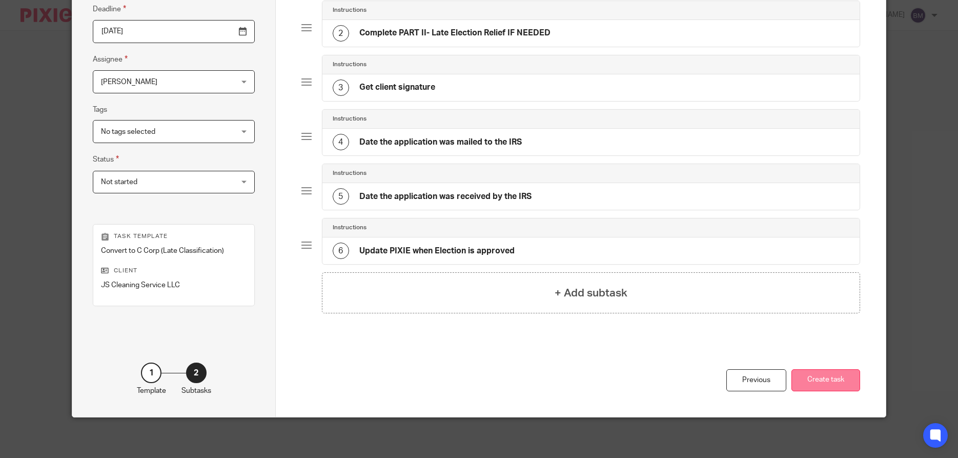
click at [820, 382] on button "Create task" at bounding box center [826, 380] width 69 height 22
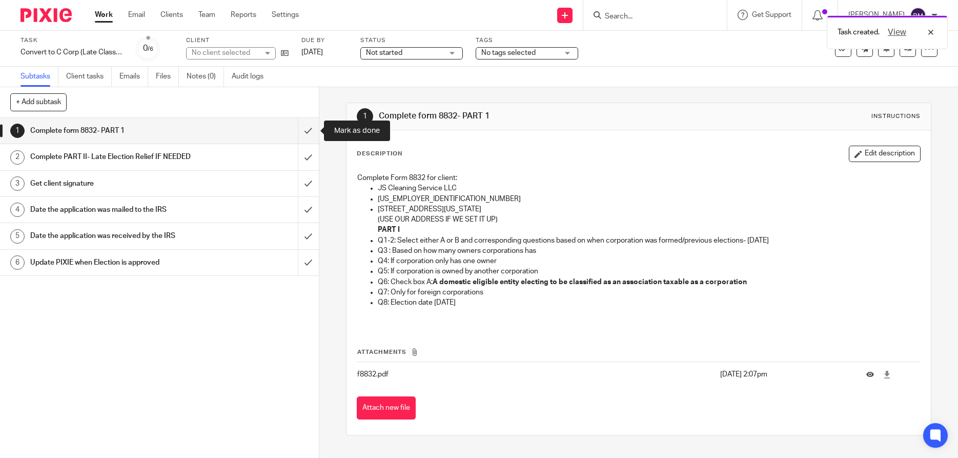
click at [310, 129] on input "submit" at bounding box center [159, 131] width 319 height 26
click at [308, 159] on input "submit" at bounding box center [159, 157] width 319 height 26
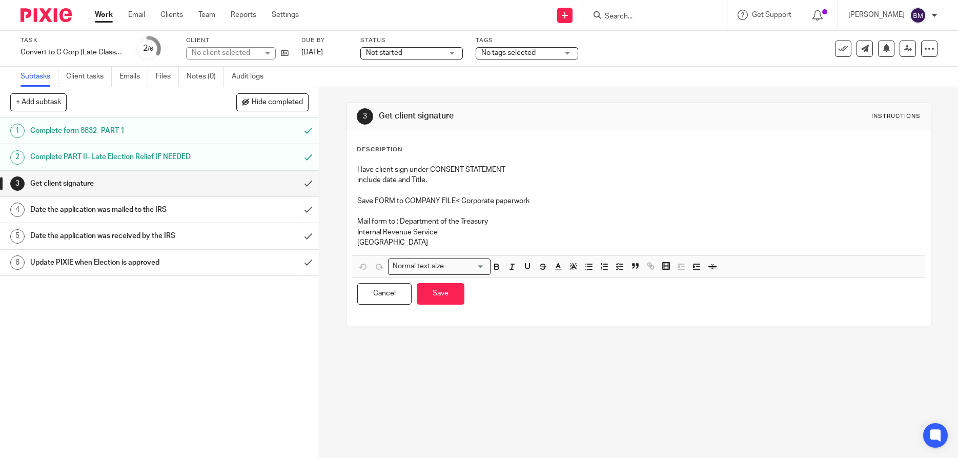
click at [357, 168] on p "Have client sign under CONSENT STATEMENT" at bounding box center [638, 170] width 563 height 10
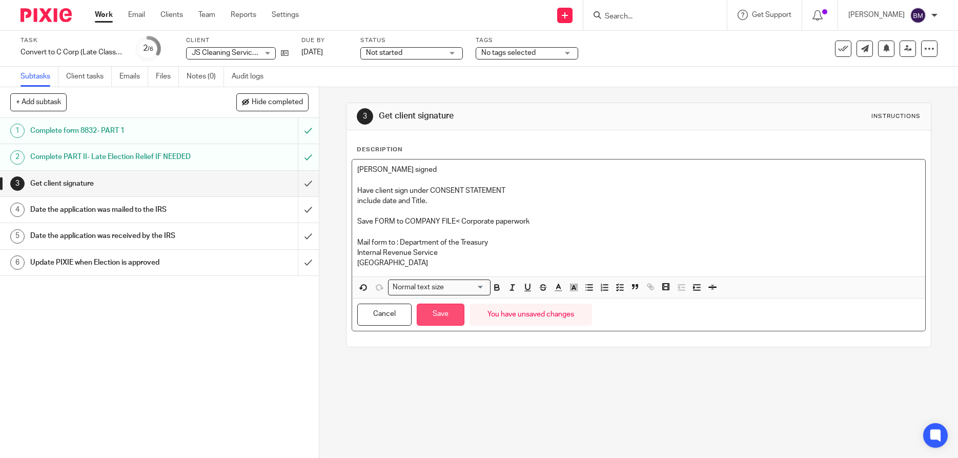
click at [436, 313] on button "Save" at bounding box center [441, 315] width 48 height 22
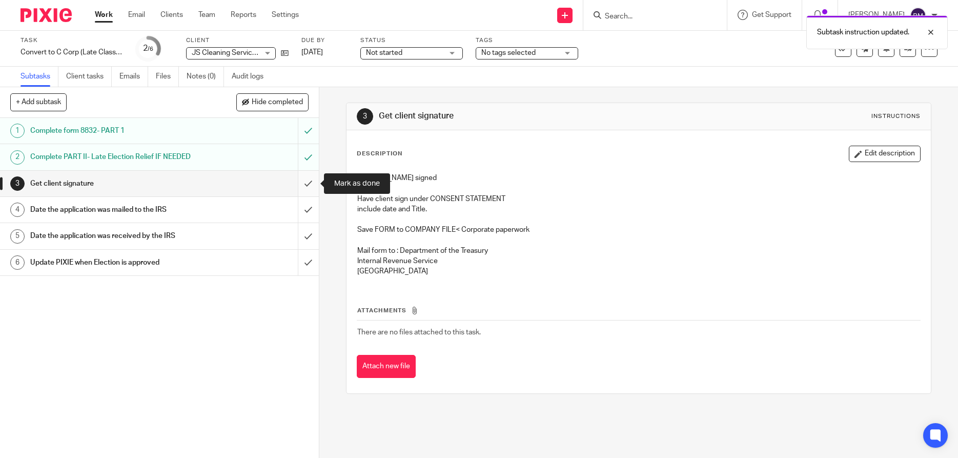
click at [304, 187] on input "submit" at bounding box center [159, 184] width 319 height 26
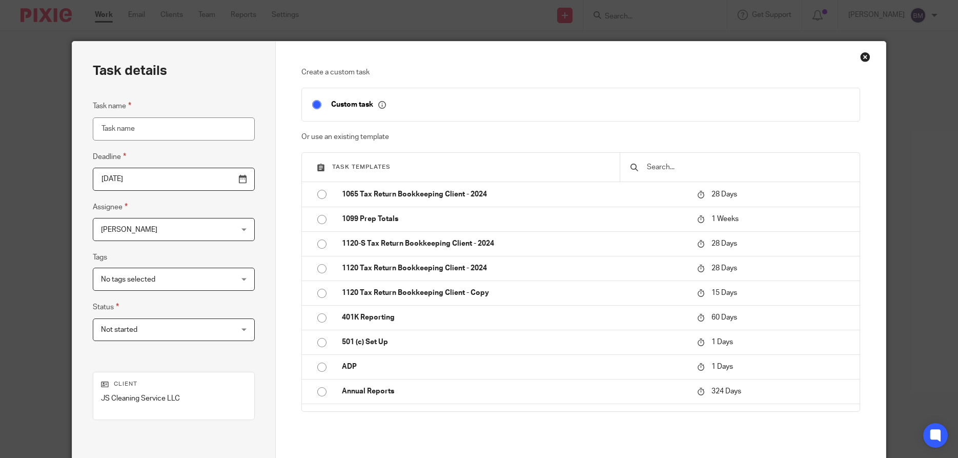
scroll to position [114, 0]
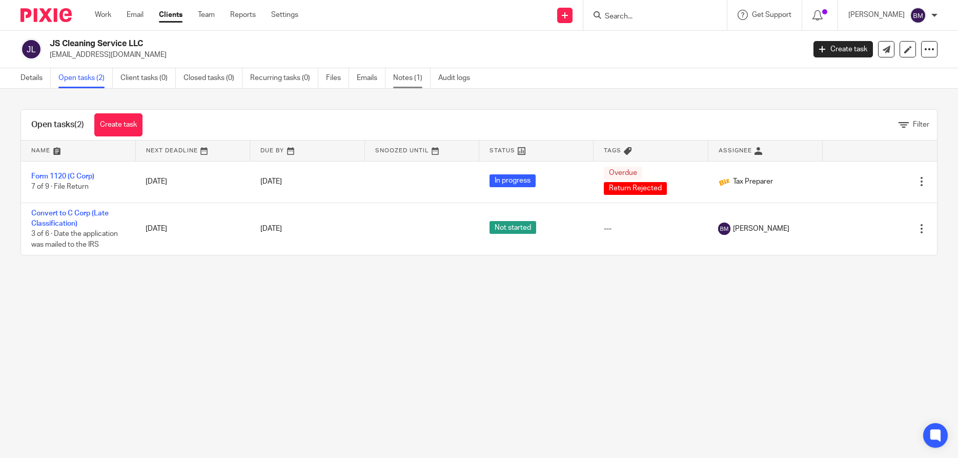
click at [405, 76] on link "Notes (1)" at bounding box center [411, 78] width 37 height 20
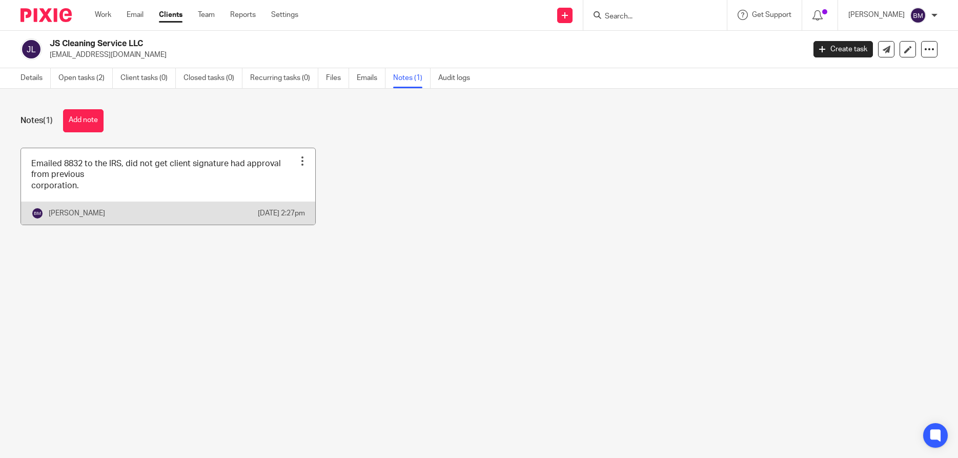
click at [306, 163] on div at bounding box center [302, 161] width 10 height 10
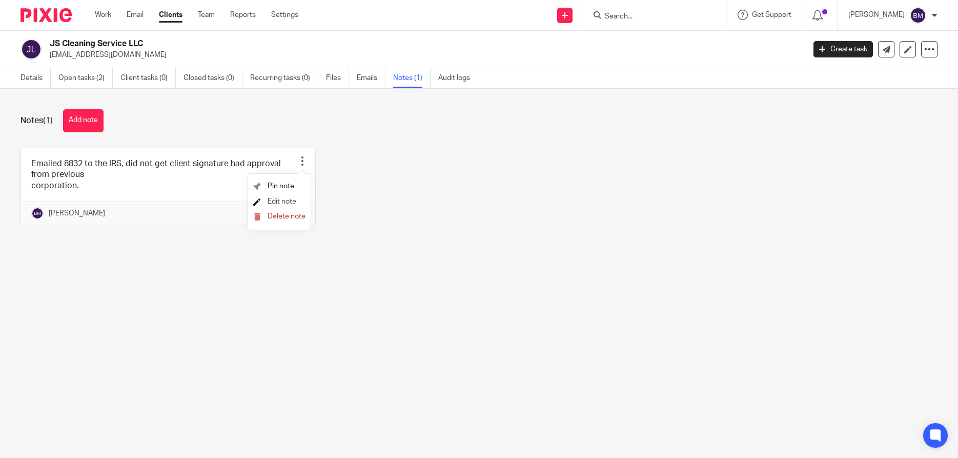
click at [286, 202] on span "Edit note" at bounding box center [282, 201] width 29 height 7
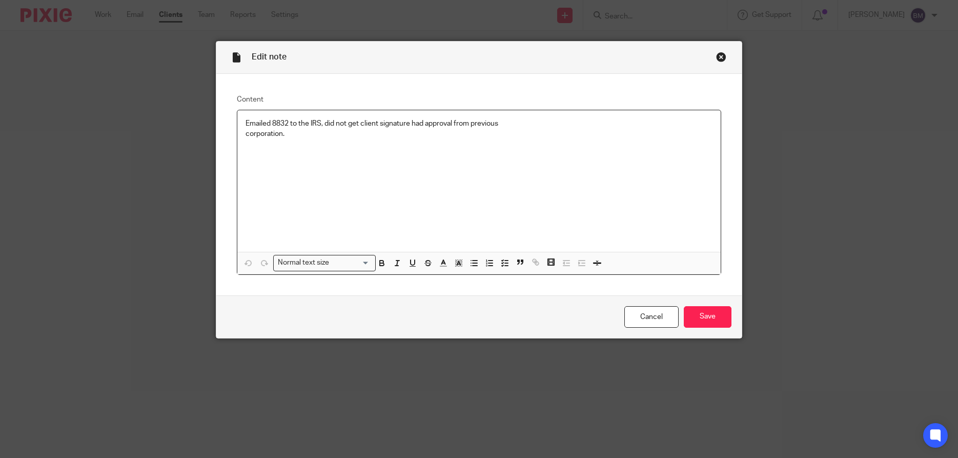
click at [299, 139] on p "corporation." at bounding box center [480, 134] width 468 height 10
click at [708, 319] on input "Save" at bounding box center [708, 317] width 48 height 22
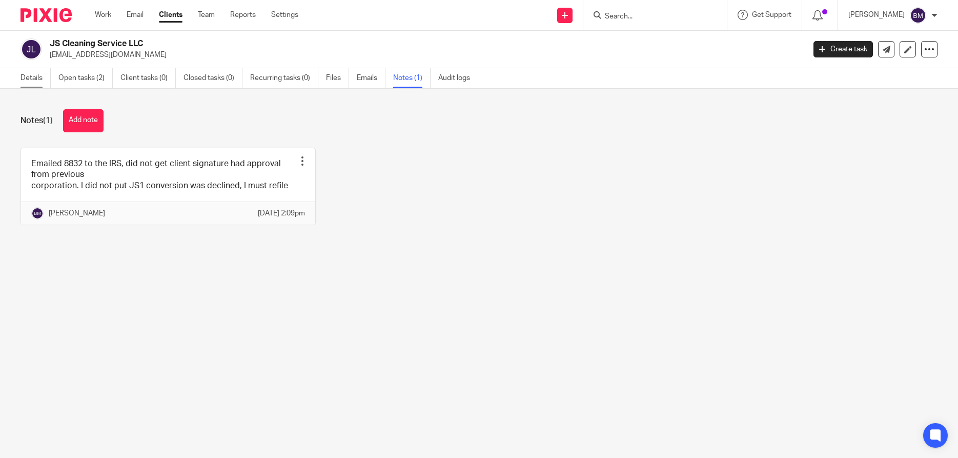
click at [25, 80] on link "Details" at bounding box center [36, 78] width 30 height 20
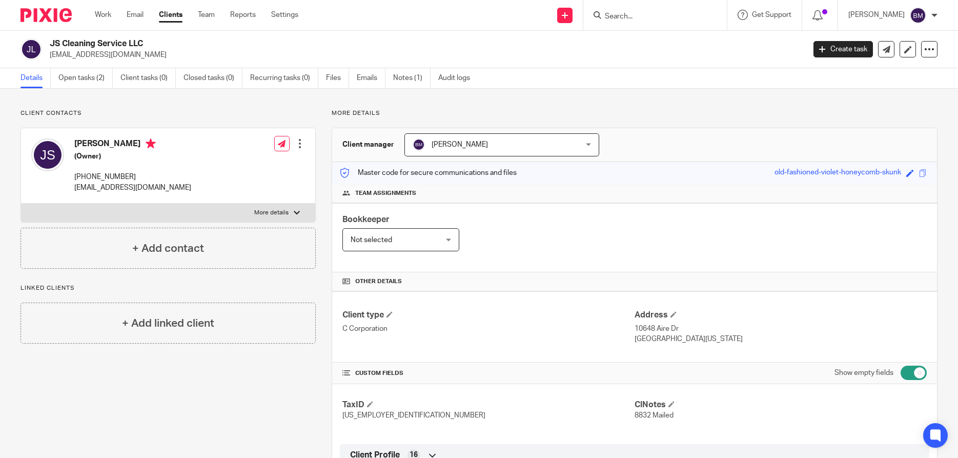
click at [169, 16] on link "Clients" at bounding box center [171, 15] width 24 height 10
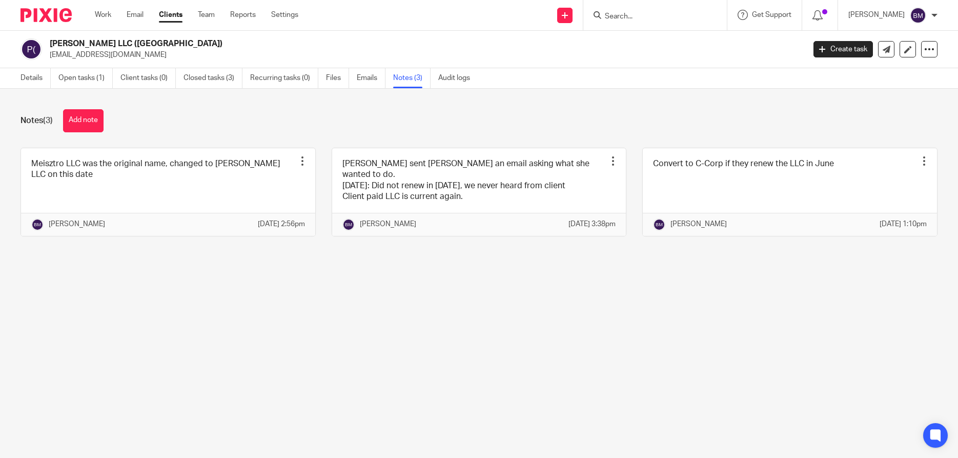
click at [627, 17] on input "Search" at bounding box center [650, 16] width 92 height 9
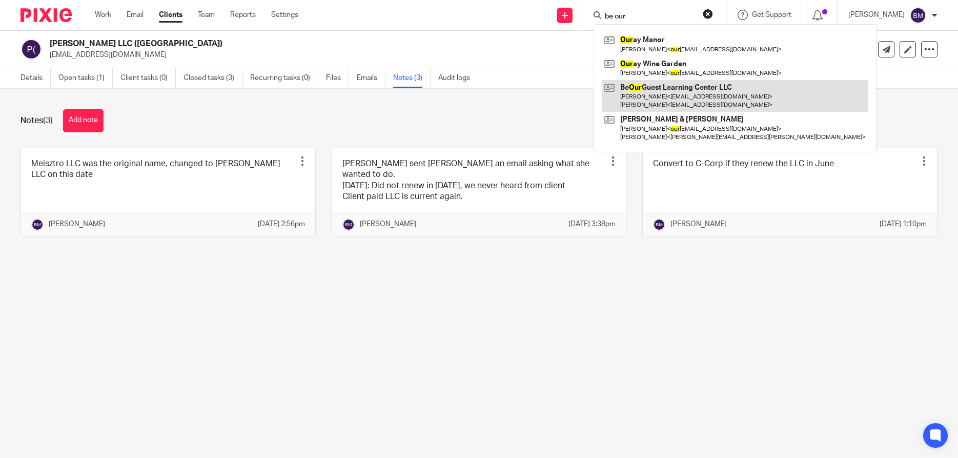
type input "be our"
click at [671, 89] on link at bounding box center [735, 96] width 267 height 32
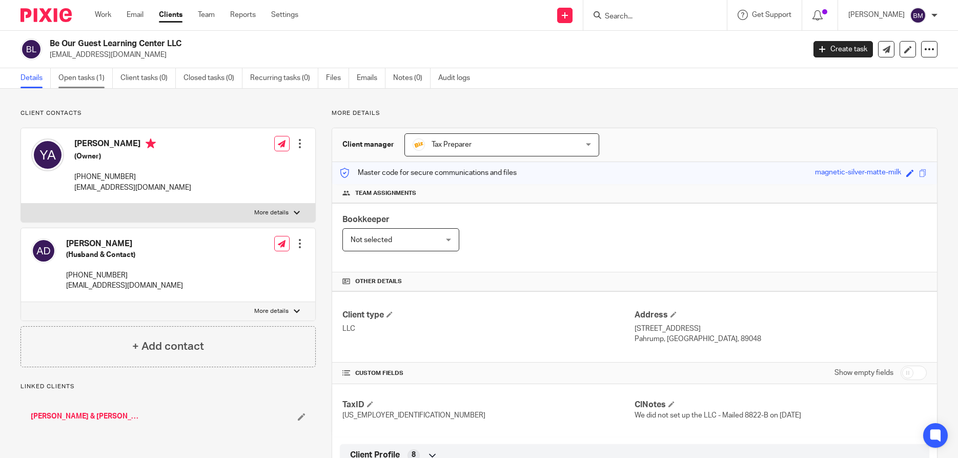
click at [77, 80] on link "Open tasks (1)" at bounding box center [85, 78] width 54 height 20
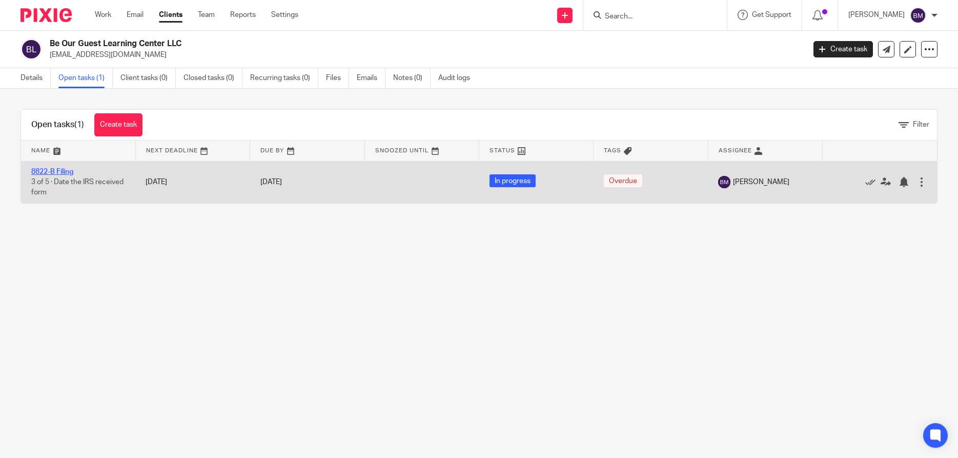
click at [49, 169] on link "8822-B Filing" at bounding box center [52, 171] width 42 height 7
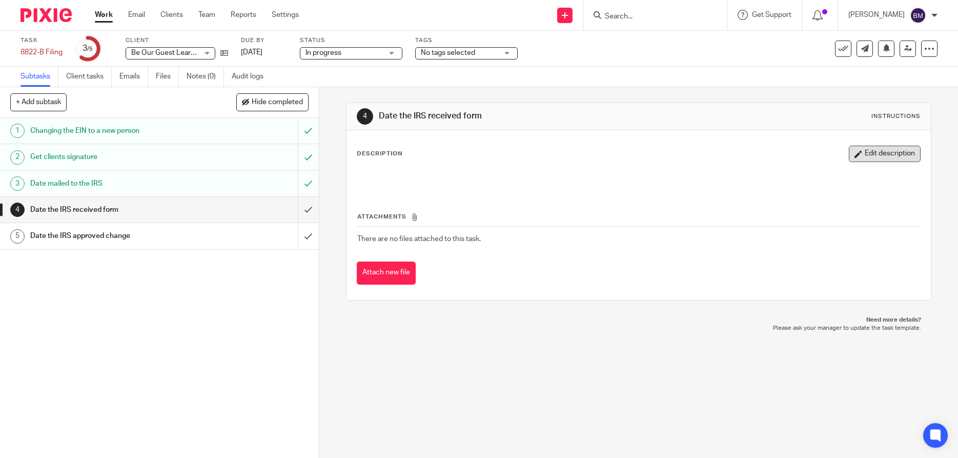
click at [874, 150] on button "Edit description" at bounding box center [885, 154] width 72 height 16
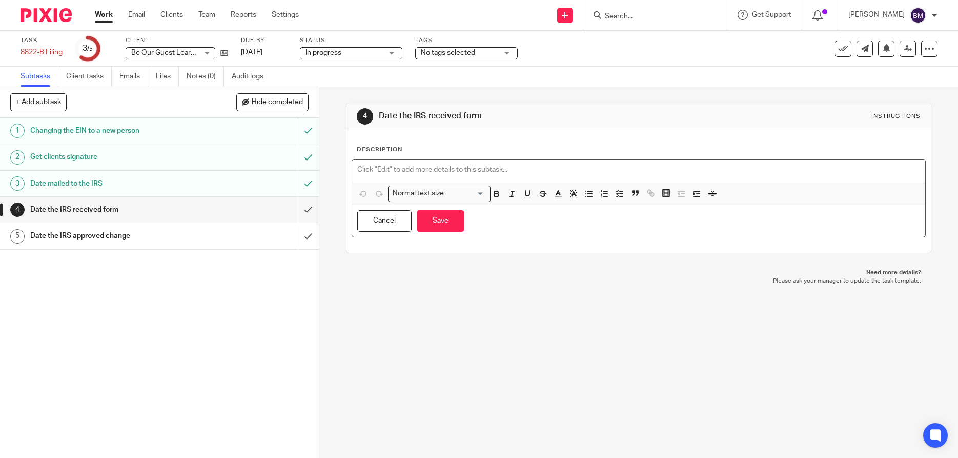
click at [371, 169] on p at bounding box center [638, 170] width 563 height 10
click at [435, 219] on button "Save" at bounding box center [441, 221] width 48 height 22
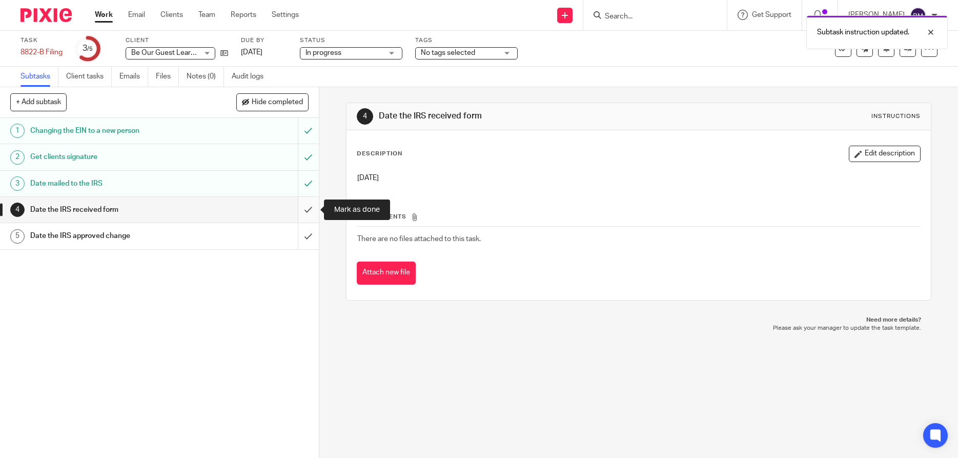
click at [309, 211] on input "submit" at bounding box center [159, 210] width 319 height 26
